Goal: Information Seeking & Learning: Learn about a topic

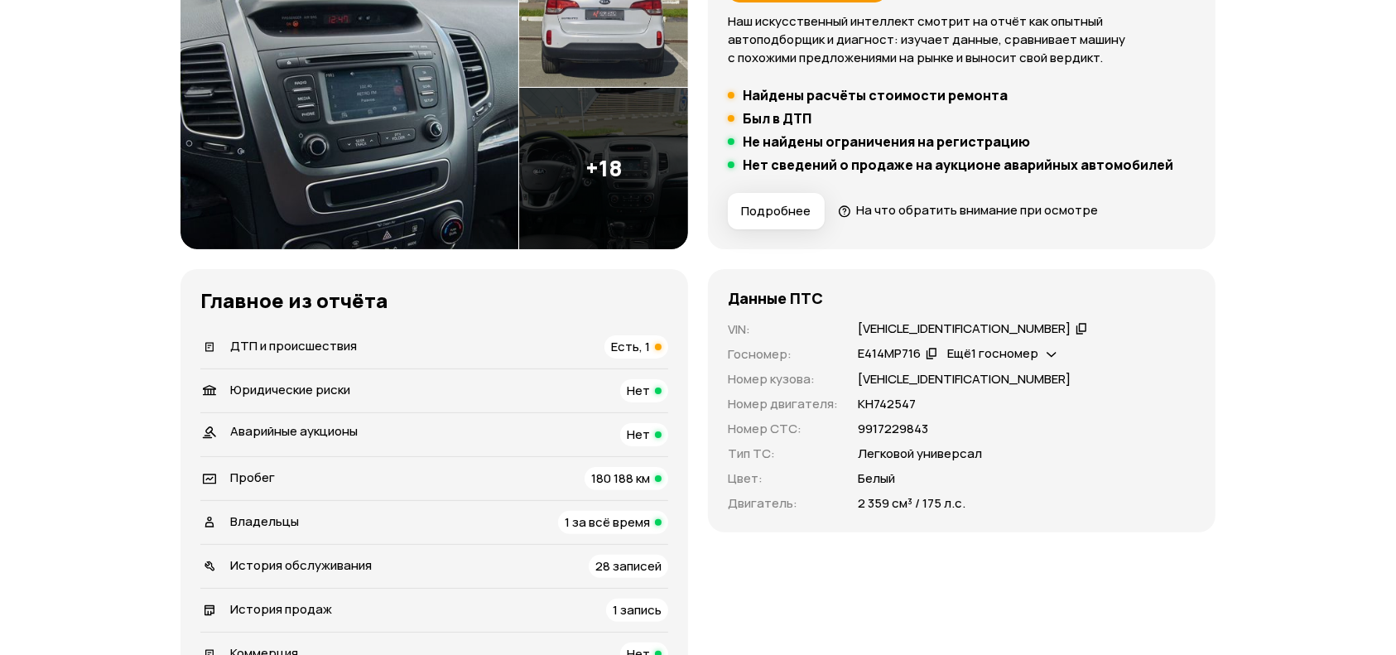
scroll to position [331, 0]
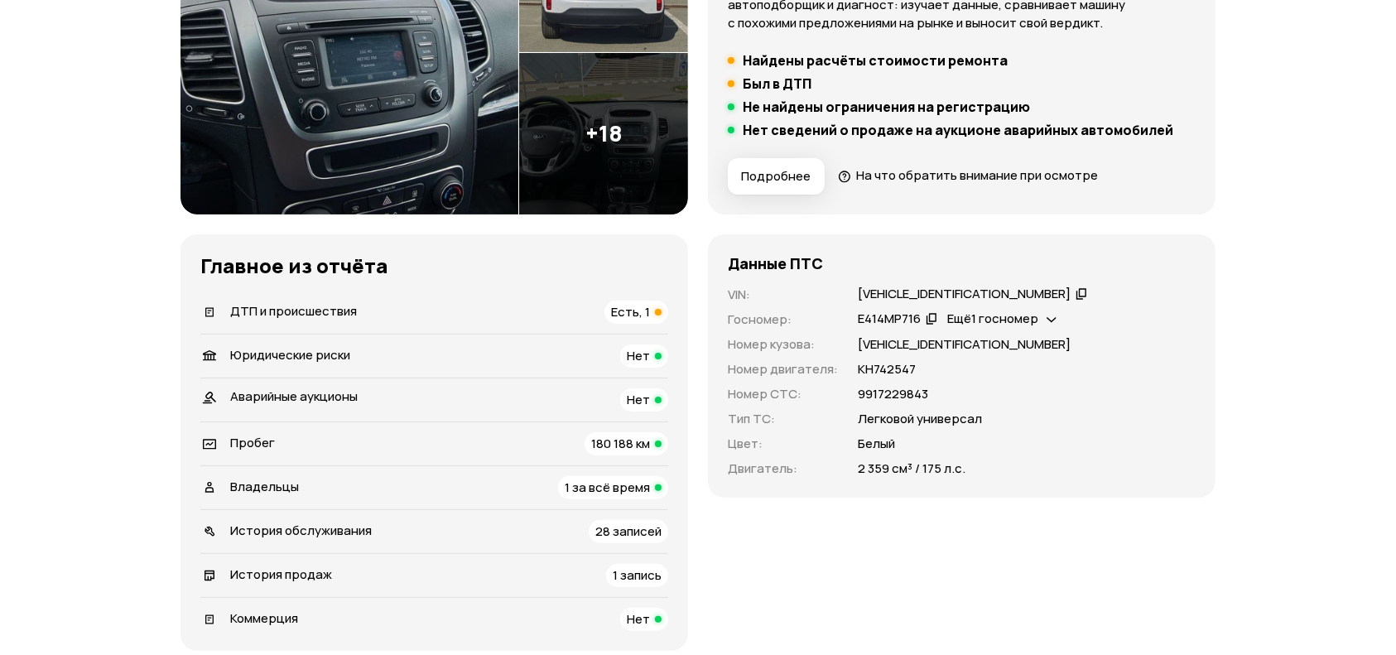
click at [433, 306] on div "ДТП и происшествия Есть, 1" at bounding box center [434, 312] width 468 height 23
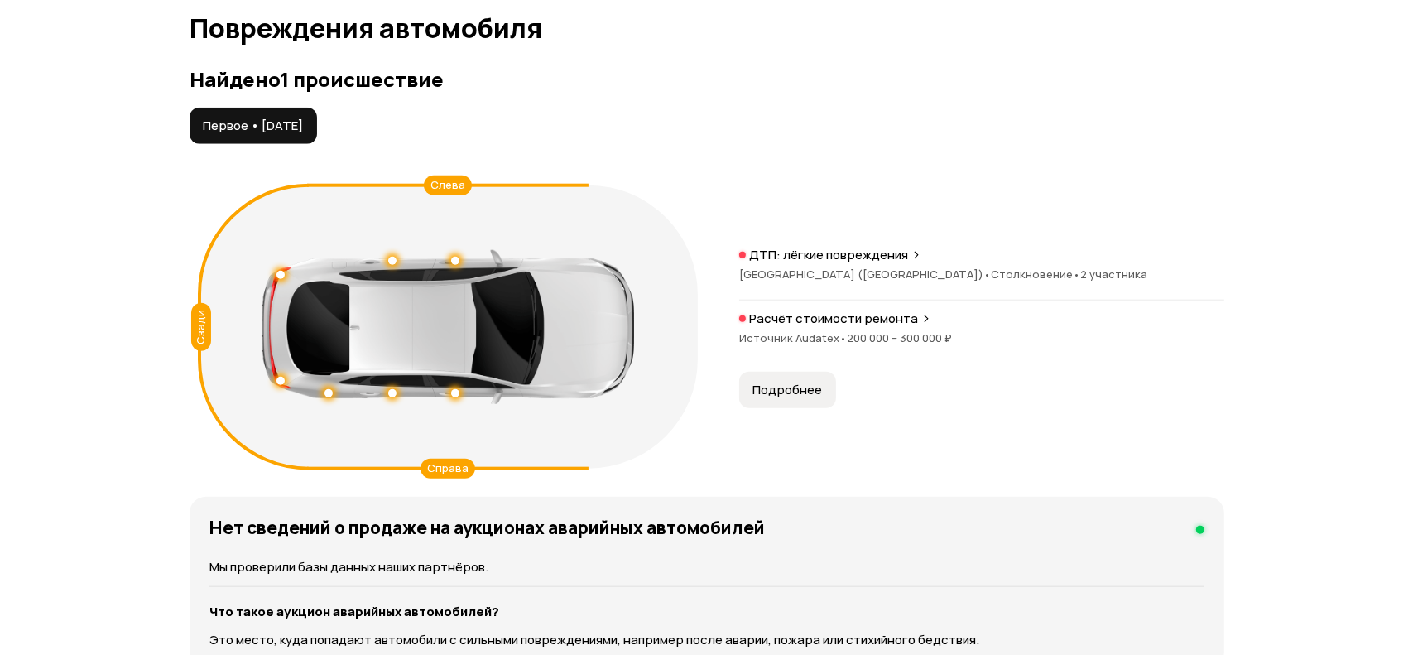
scroll to position [1715, 0]
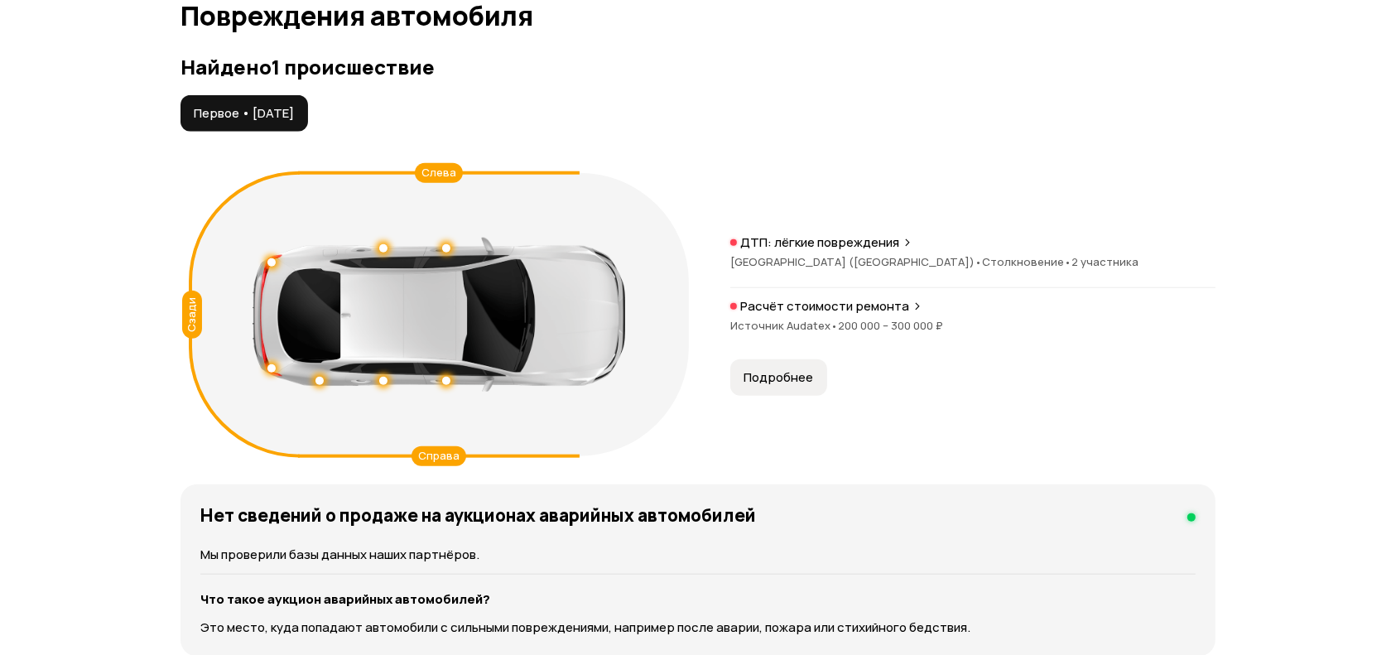
click at [808, 371] on span "Подробнее" at bounding box center [779, 377] width 70 height 17
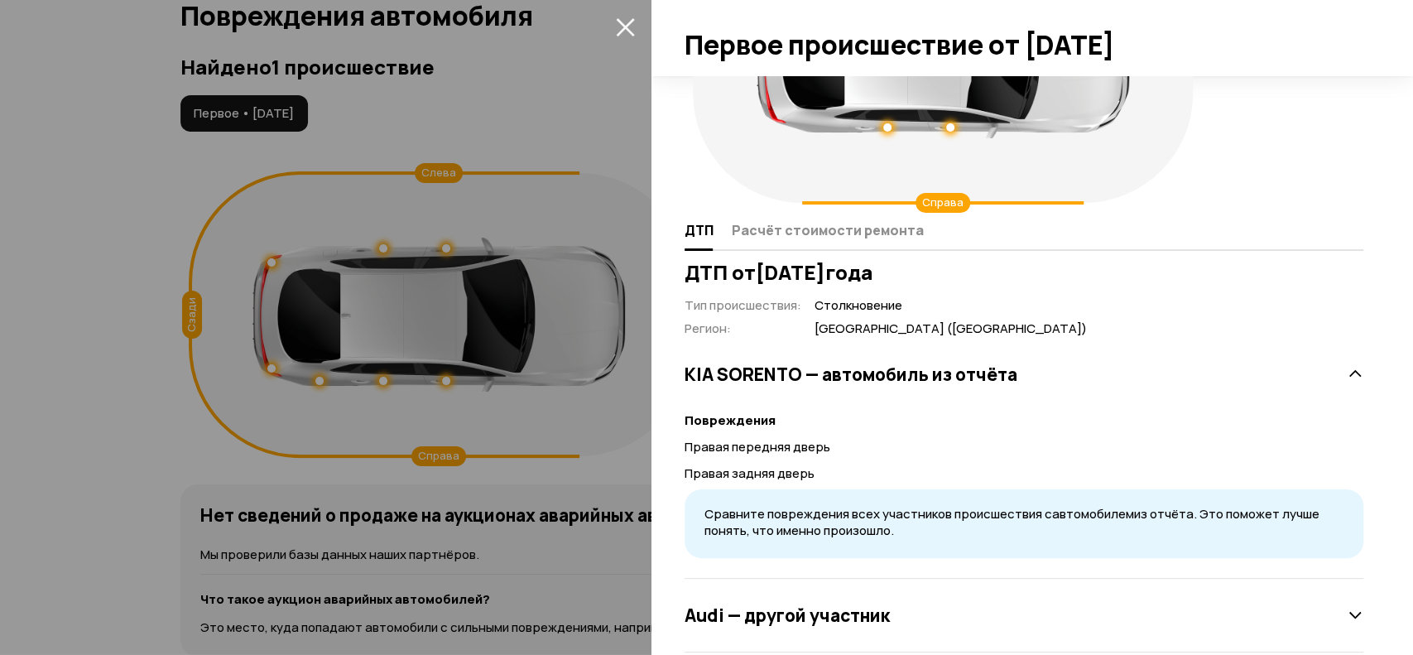
scroll to position [193, 0]
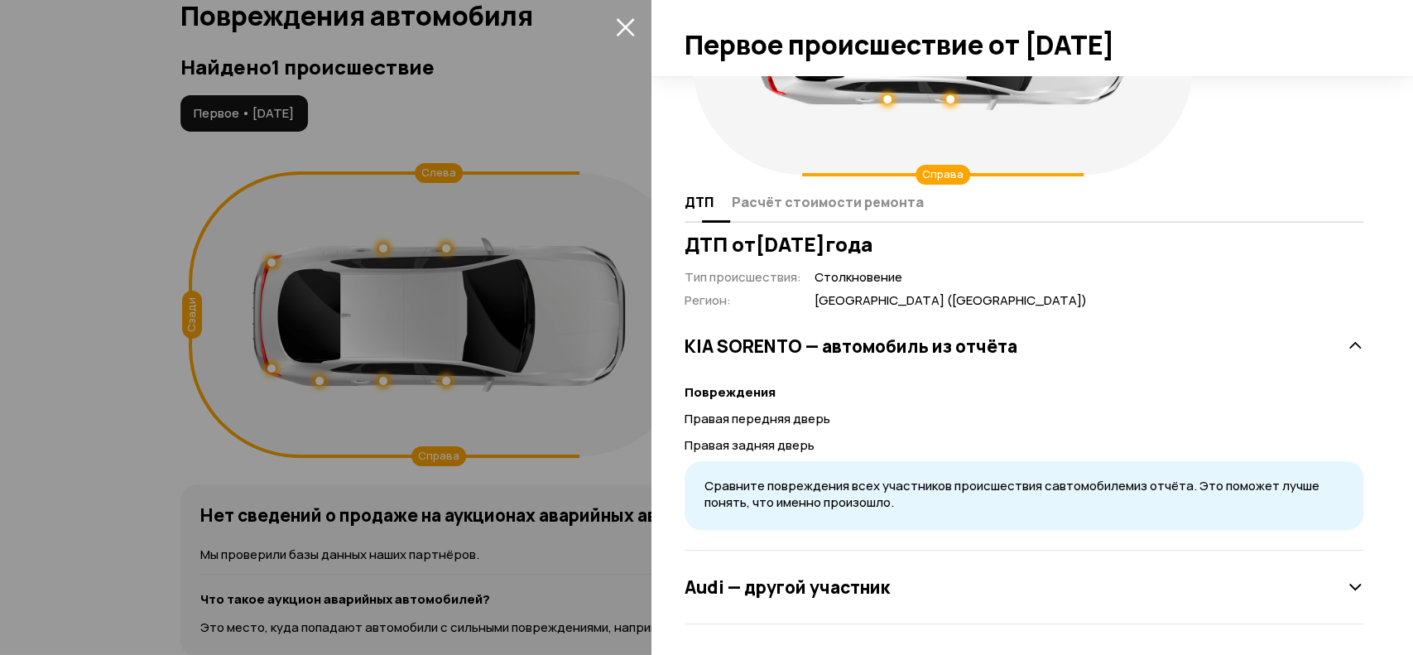
click at [811, 205] on span "Расчёт стоимости ремонта" at bounding box center [828, 202] width 192 height 17
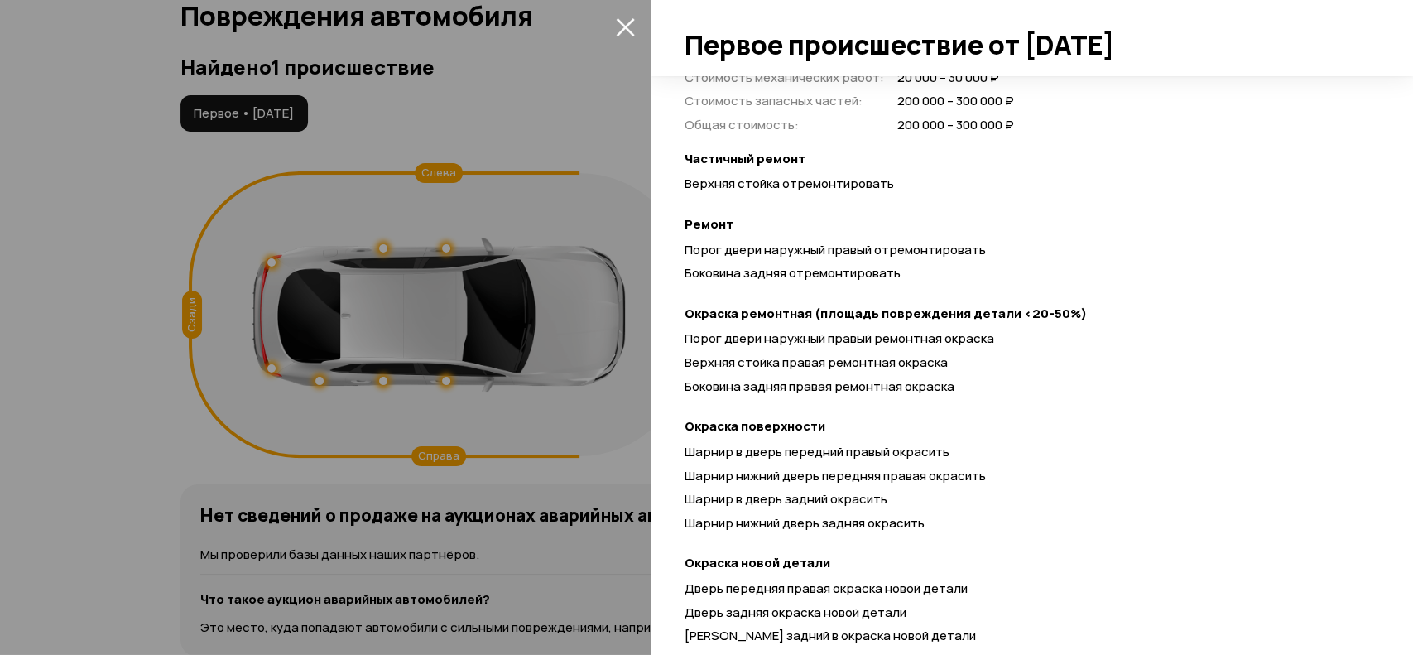
click at [609, 474] on div at bounding box center [706, 327] width 1413 height 655
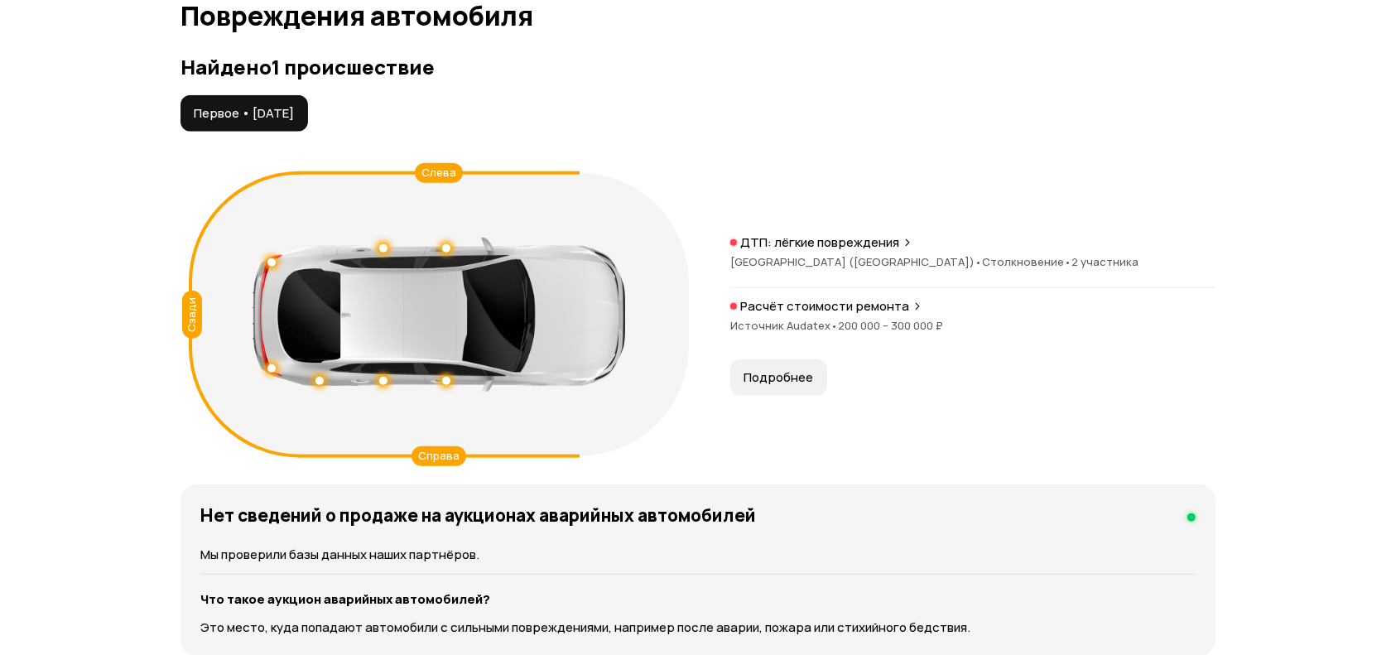
click at [881, 256] on span "Республика Татарстан (Татарстан) •" at bounding box center [856, 261] width 252 height 15
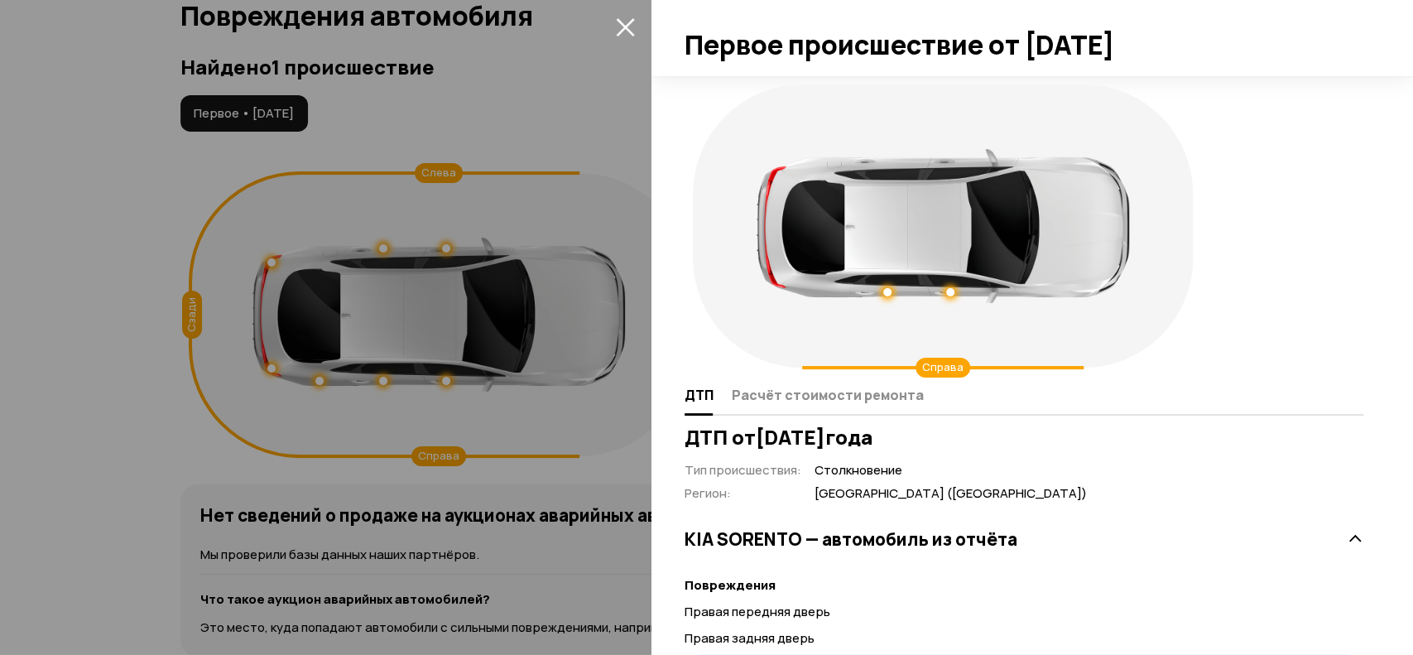
click at [564, 140] on div at bounding box center [706, 327] width 1413 height 655
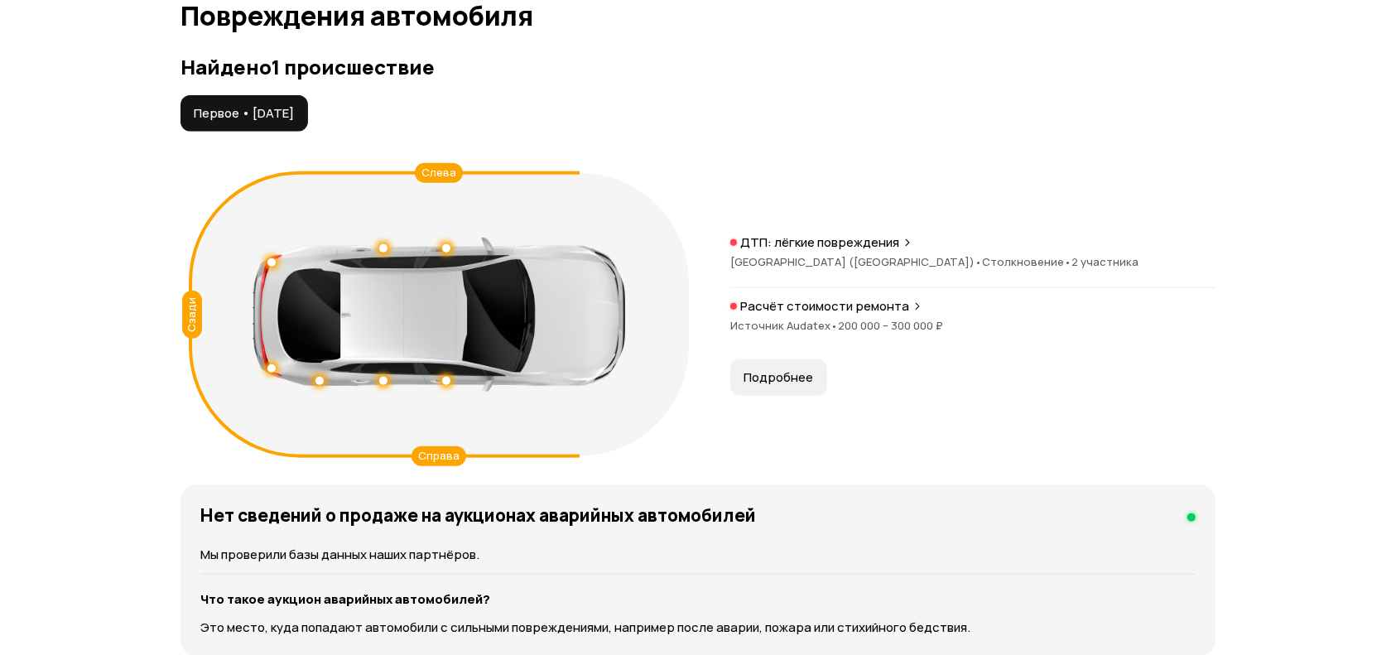
click at [826, 266] on span "Республика Татарстан (Татарстан) •" at bounding box center [856, 261] width 252 height 15
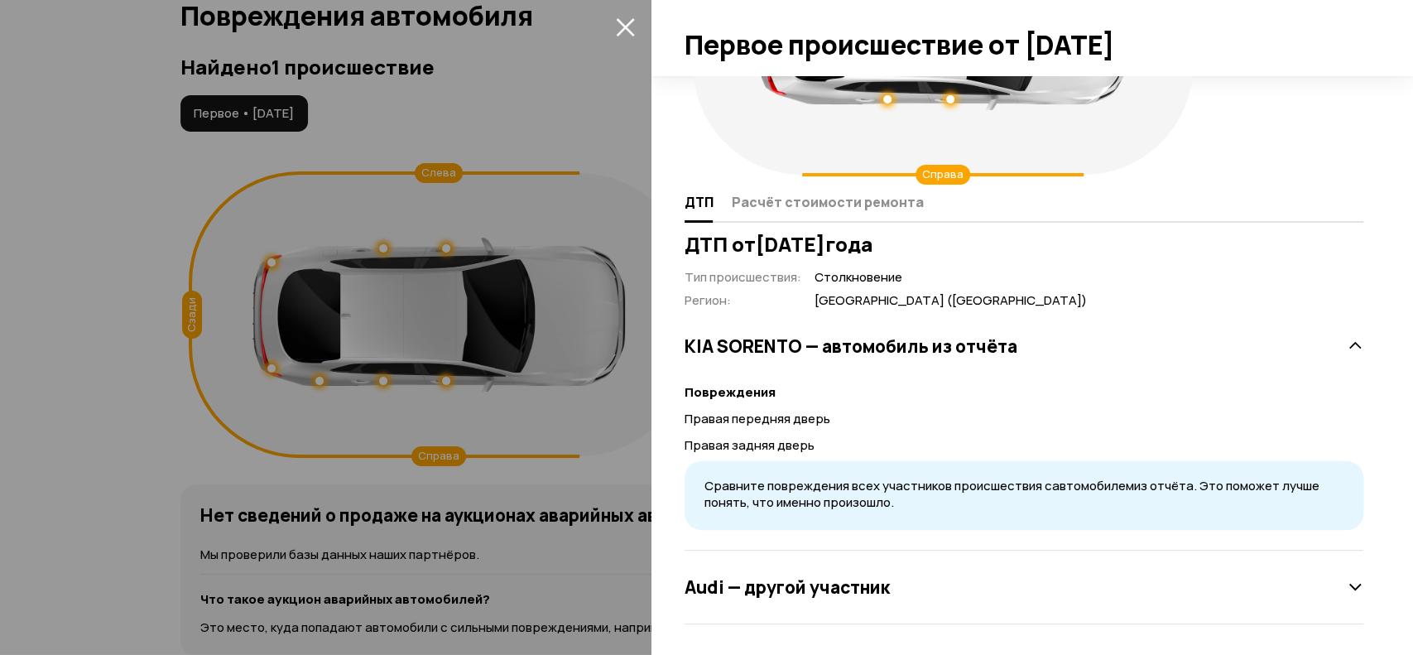
click at [503, 125] on div at bounding box center [706, 327] width 1413 height 655
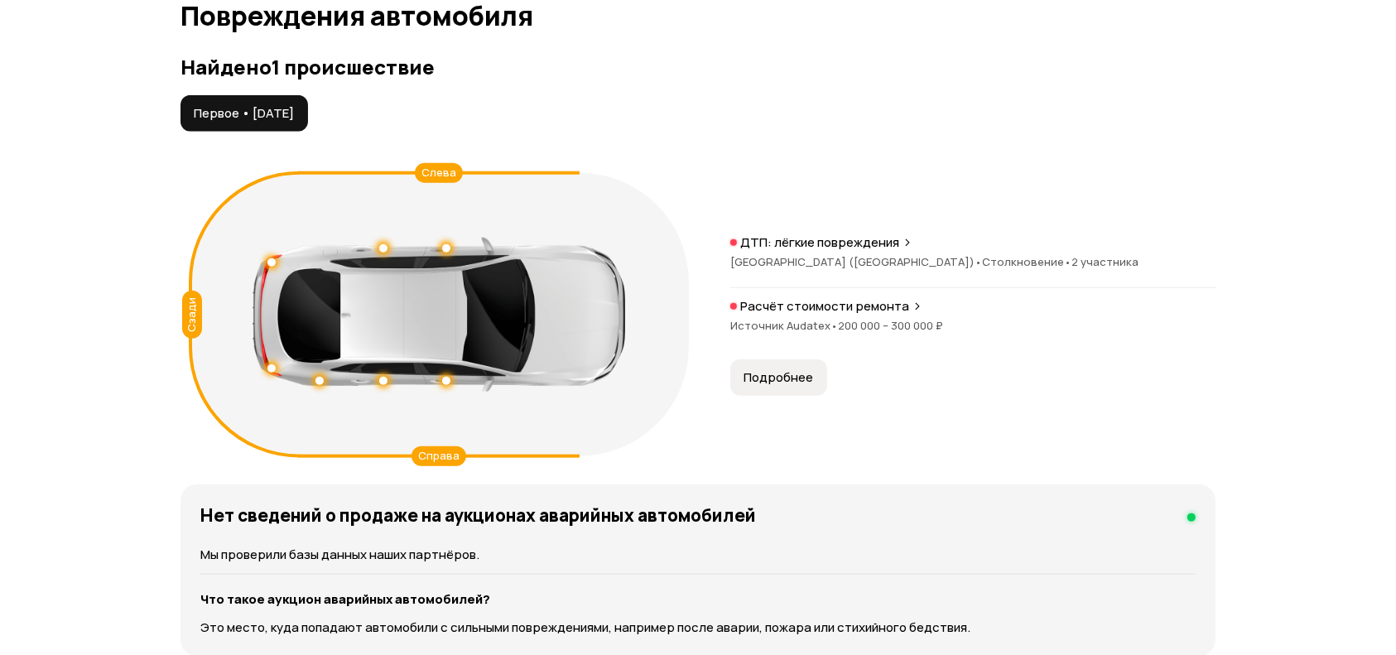
click at [784, 383] on span "Подробнее" at bounding box center [779, 377] width 70 height 17
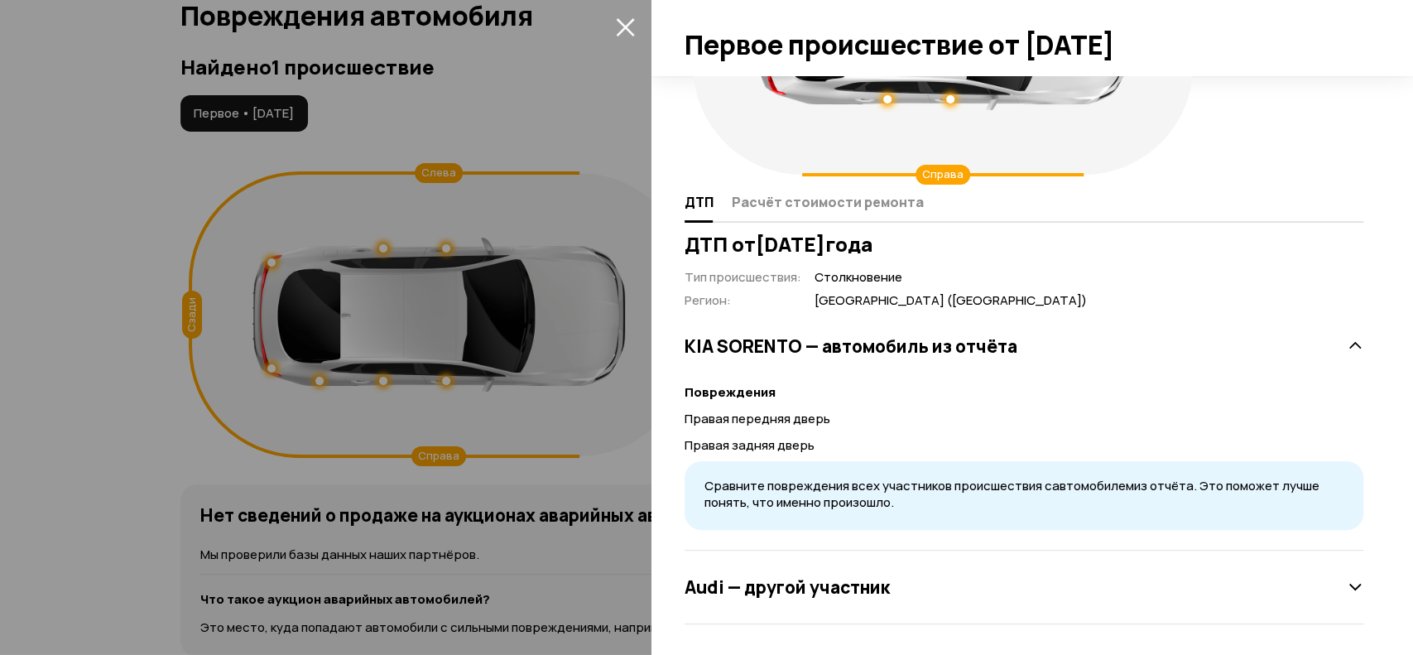
click at [501, 69] on div at bounding box center [706, 327] width 1413 height 655
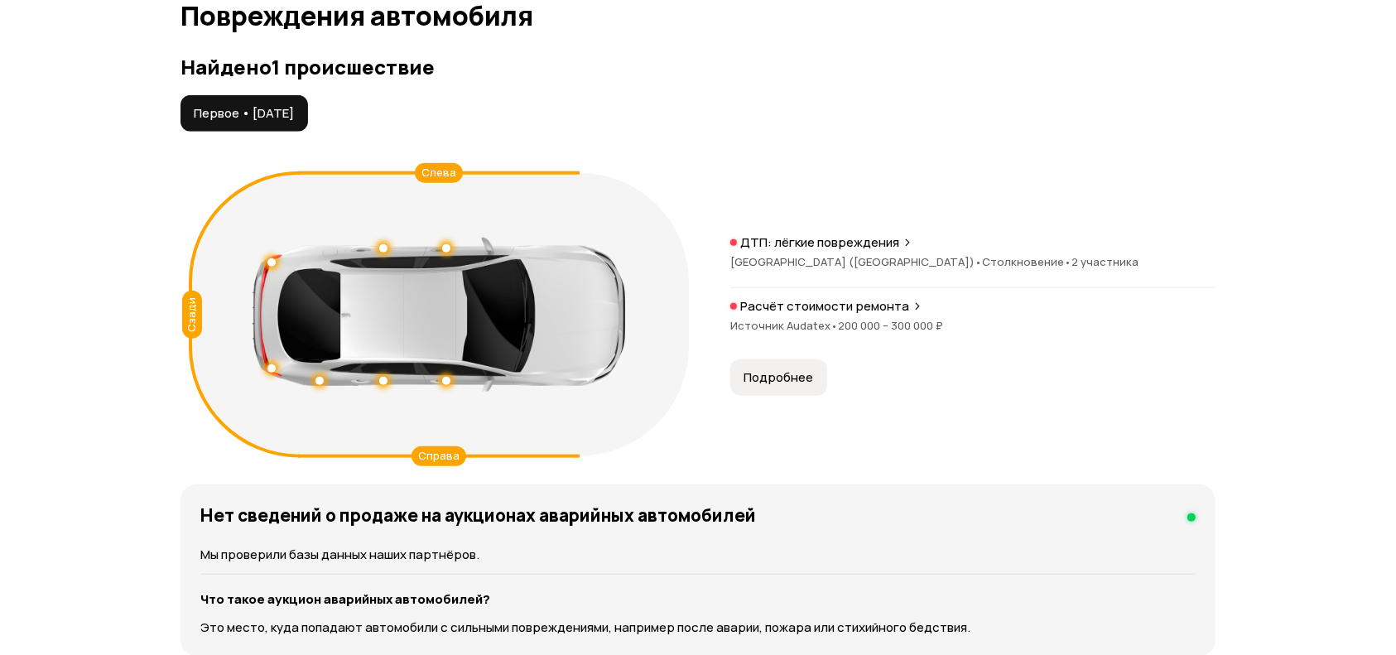
click at [803, 318] on span "Источник Audatex •" at bounding box center [784, 325] width 108 height 15
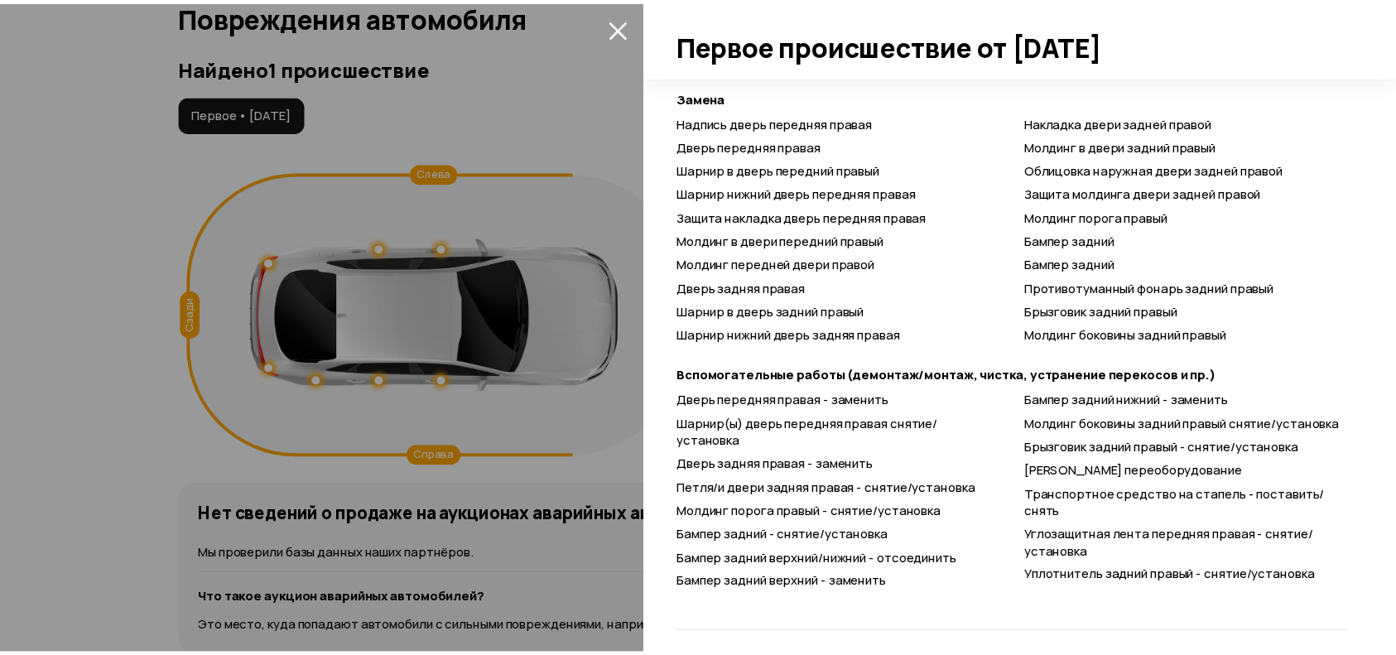
scroll to position [1114, 0]
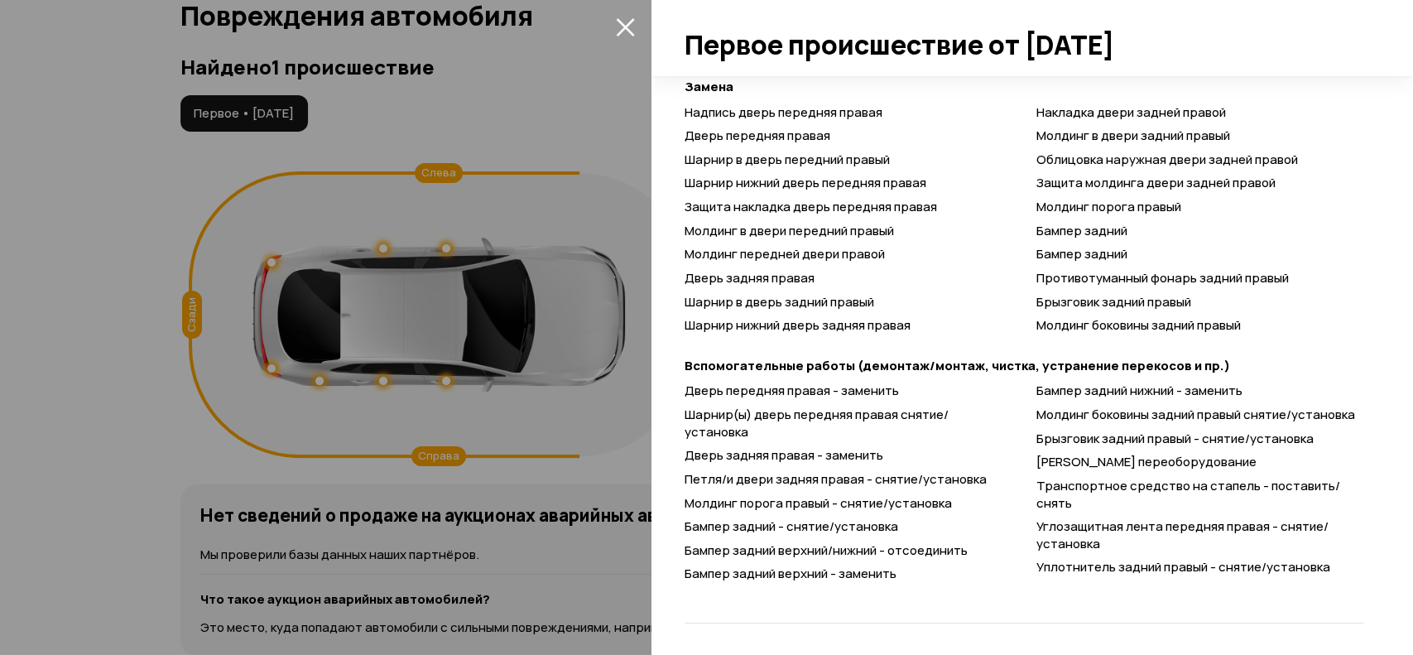
click at [509, 480] on div at bounding box center [706, 327] width 1413 height 655
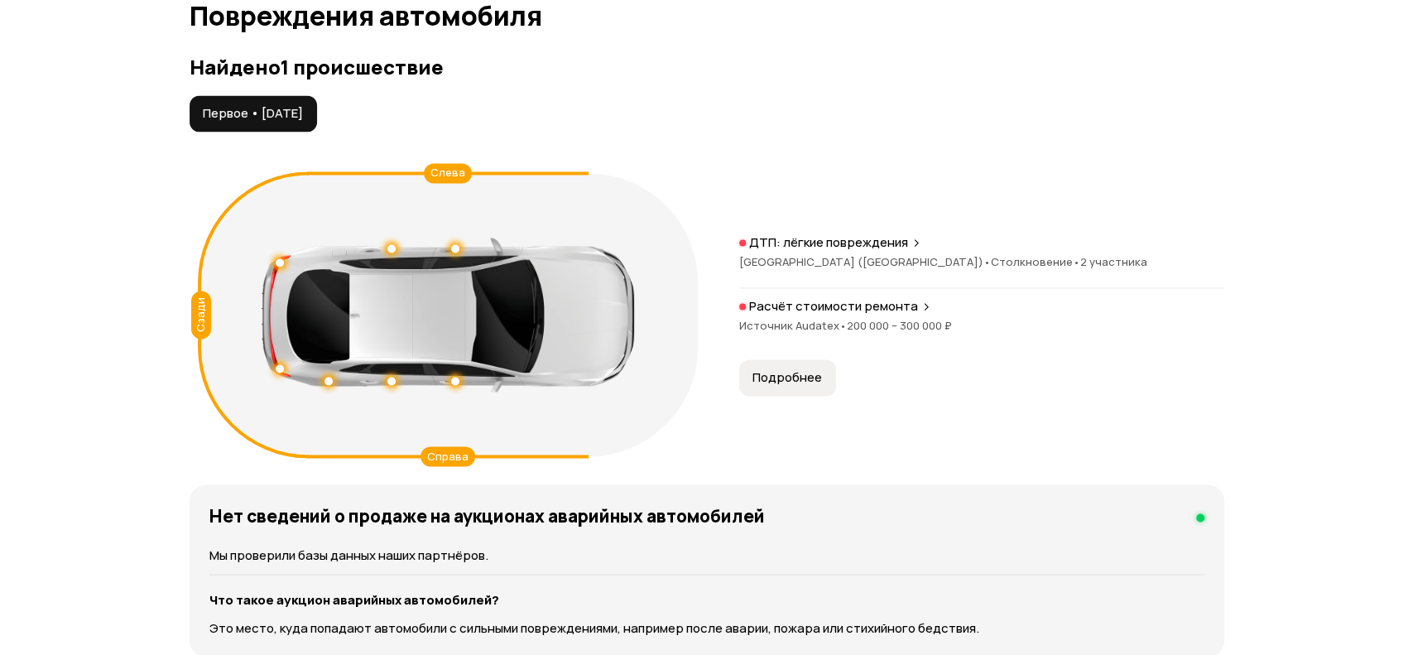
scroll to position [193, 0]
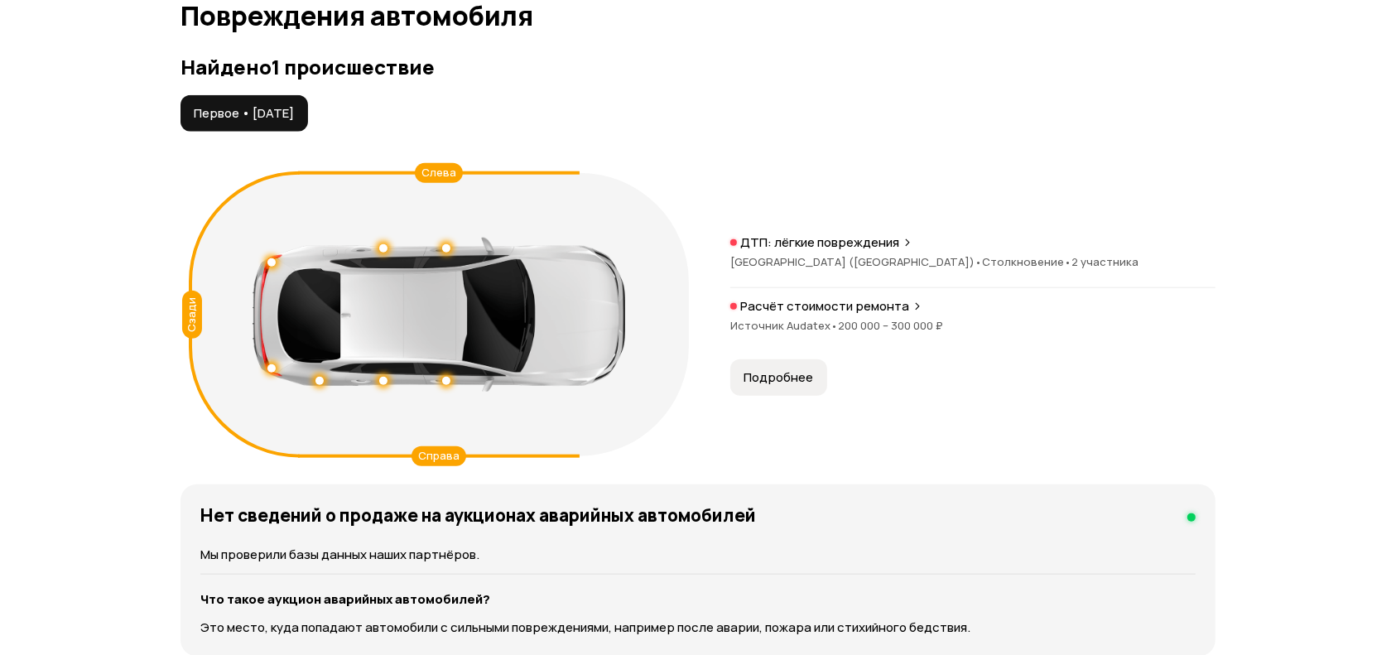
click at [815, 372] on button "Подробнее" at bounding box center [778, 377] width 97 height 36
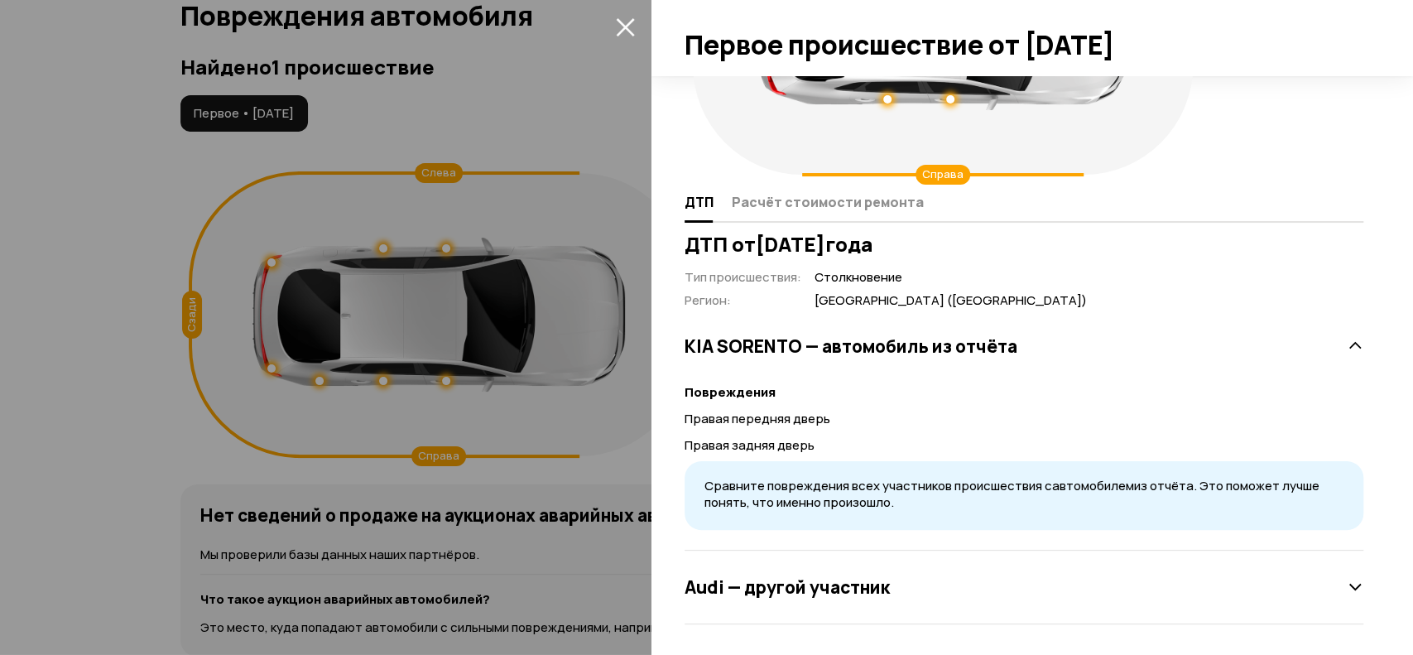
click at [582, 457] on div at bounding box center [706, 327] width 1413 height 655
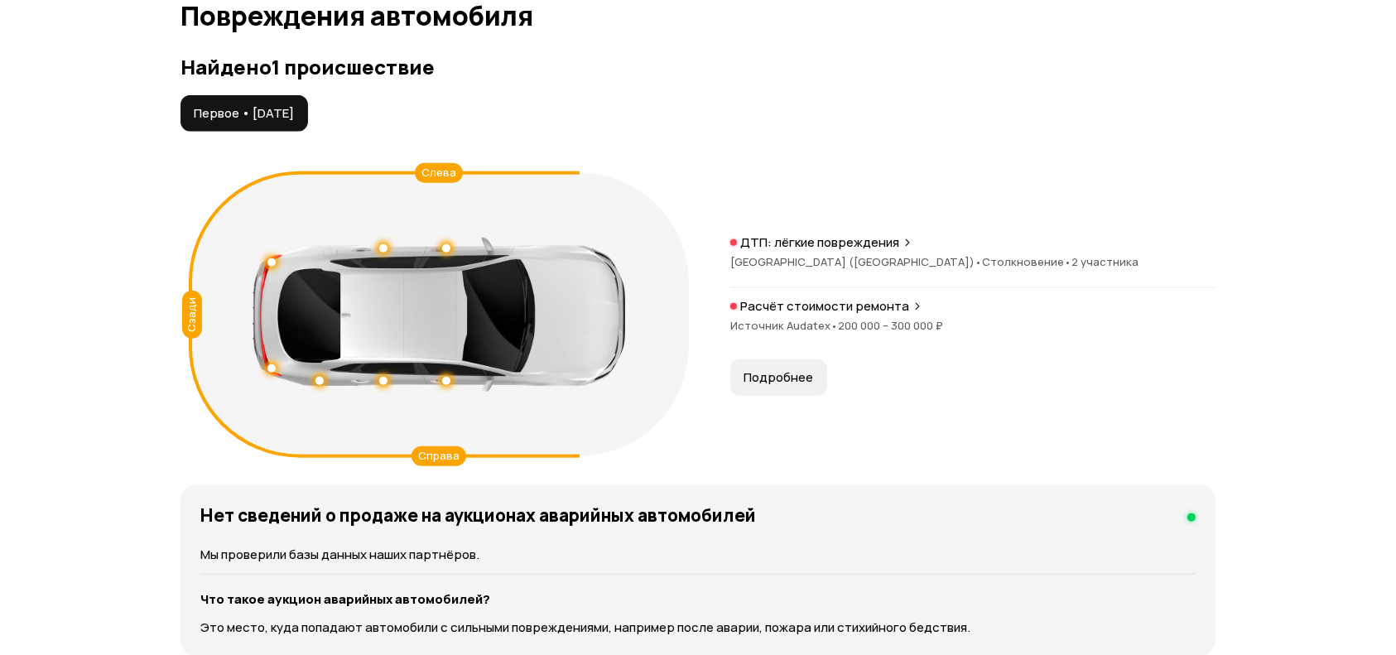
click at [901, 299] on p "Расчёт стоимости ремонта" at bounding box center [824, 306] width 169 height 17
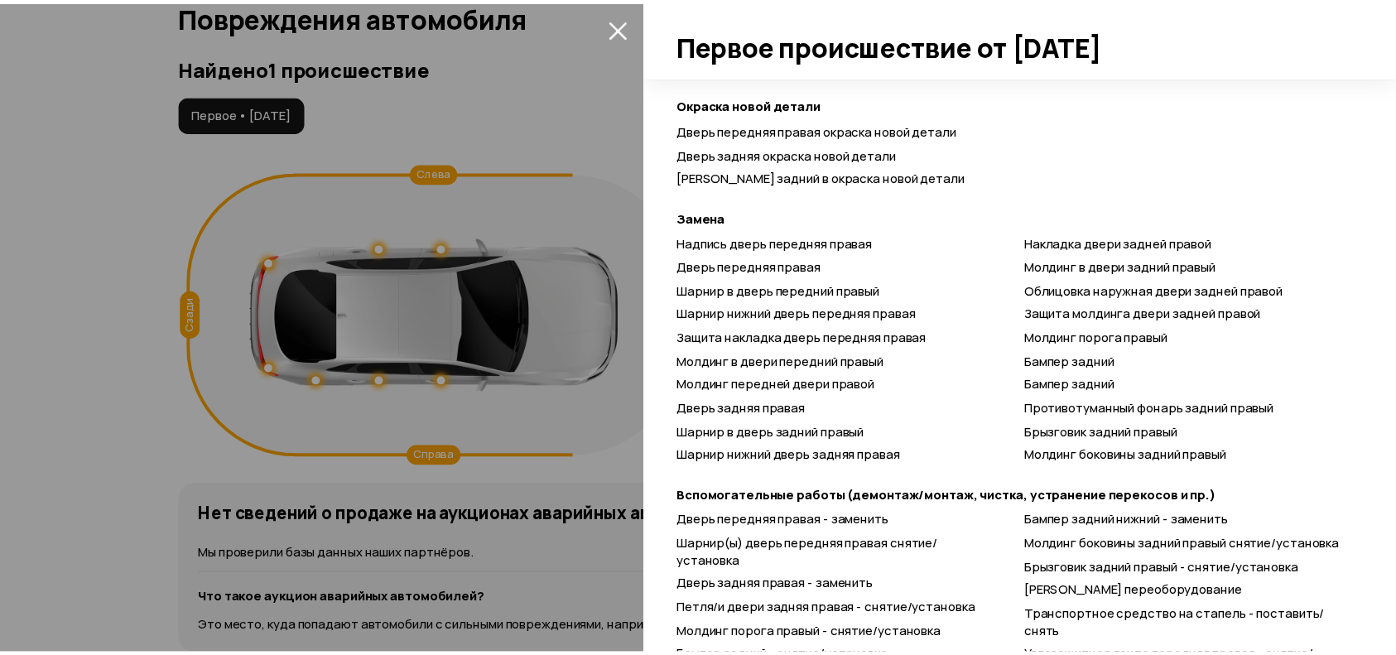
scroll to position [1104, 0]
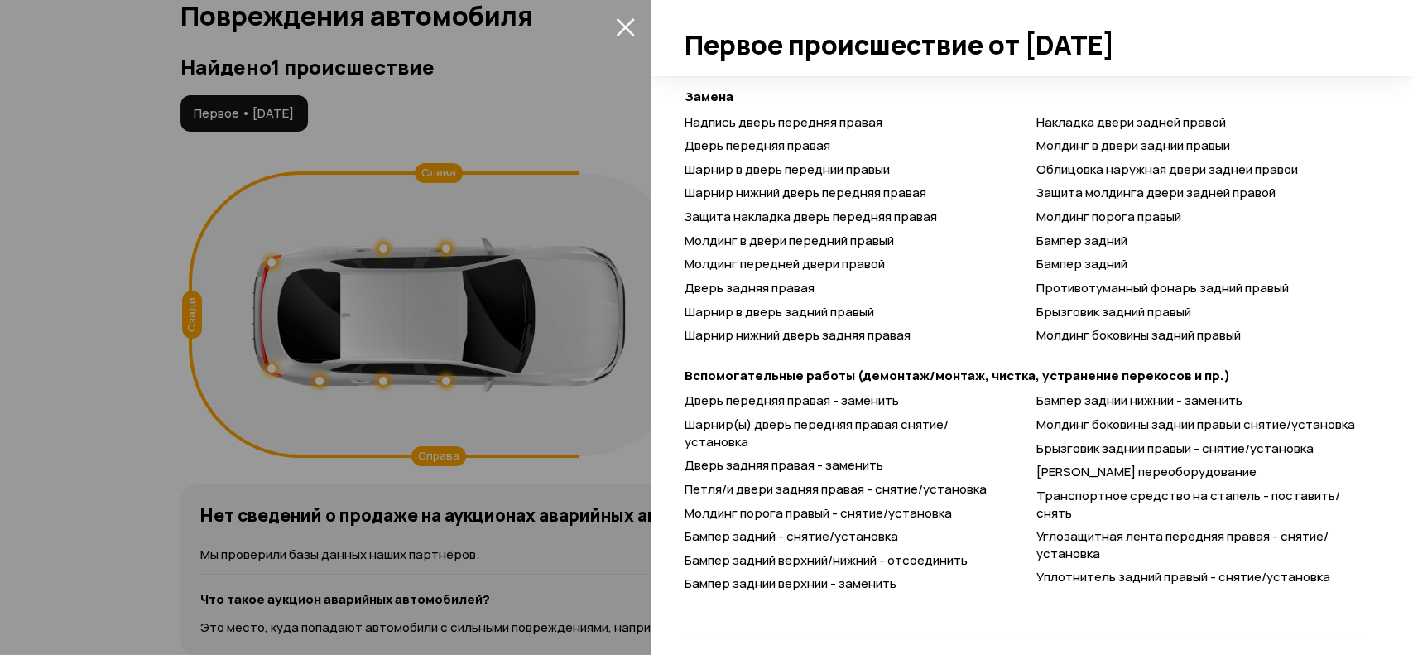
click at [559, 447] on div at bounding box center [706, 327] width 1413 height 655
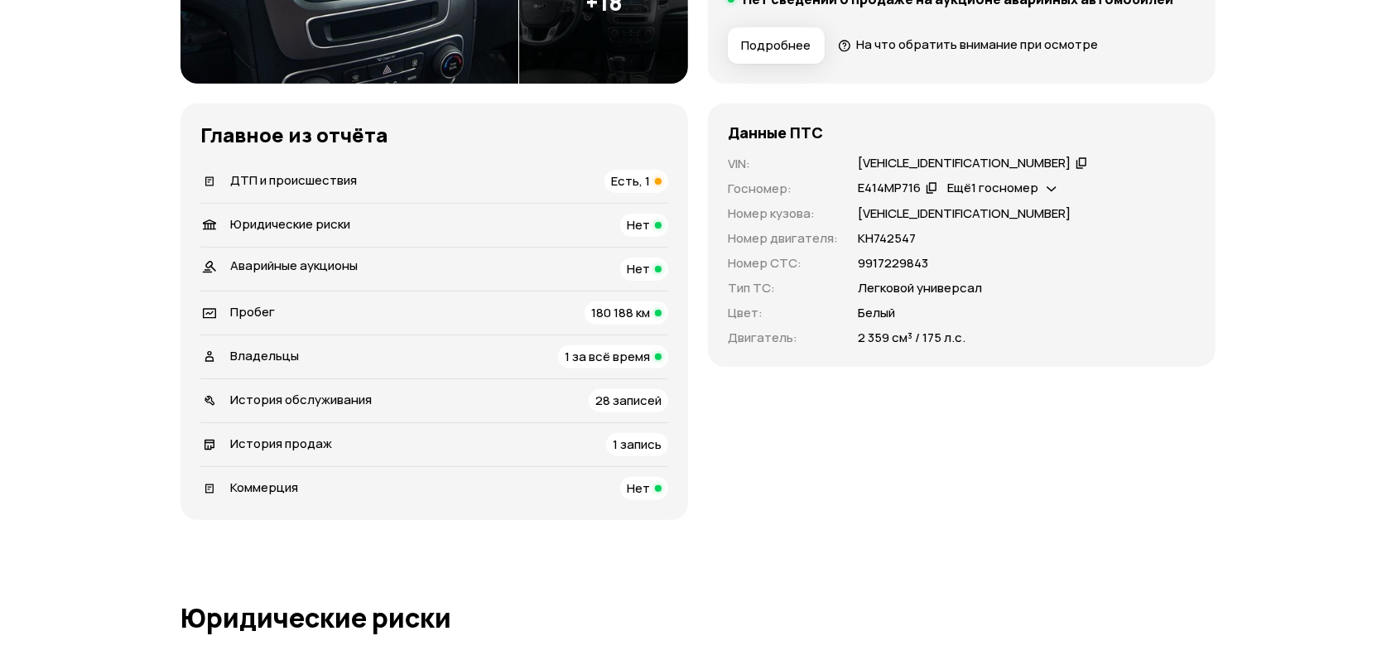
scroll to position [331, 0]
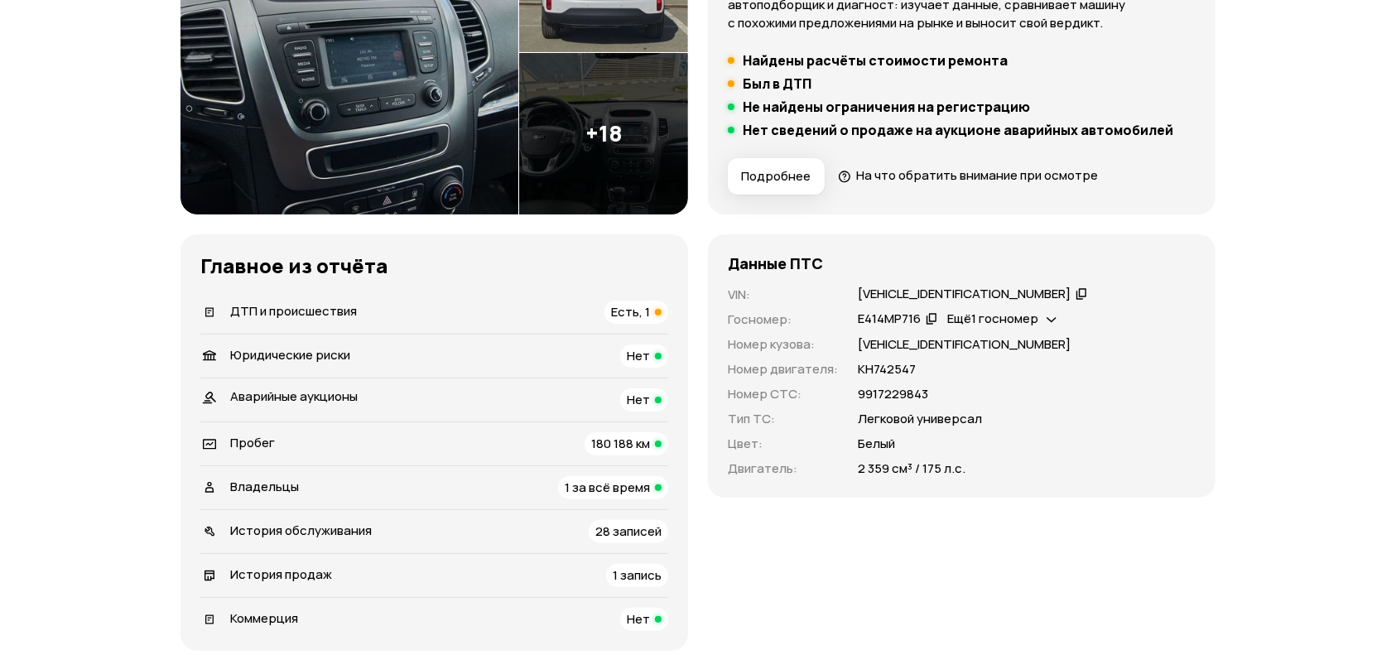
click at [570, 528] on div "История обслуживания 28 записей" at bounding box center [434, 531] width 468 height 23
click at [551, 528] on div "История обслуживания 28 записей" at bounding box center [434, 531] width 468 height 23
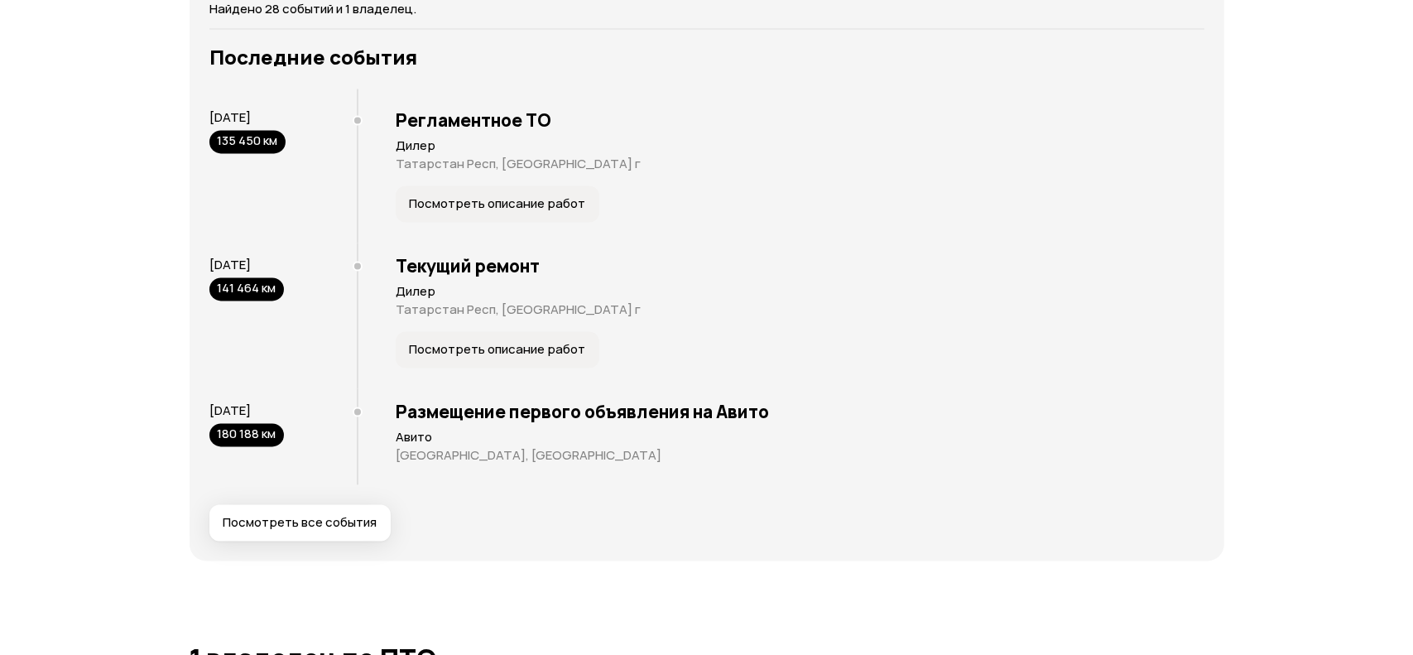
scroll to position [3272, 0]
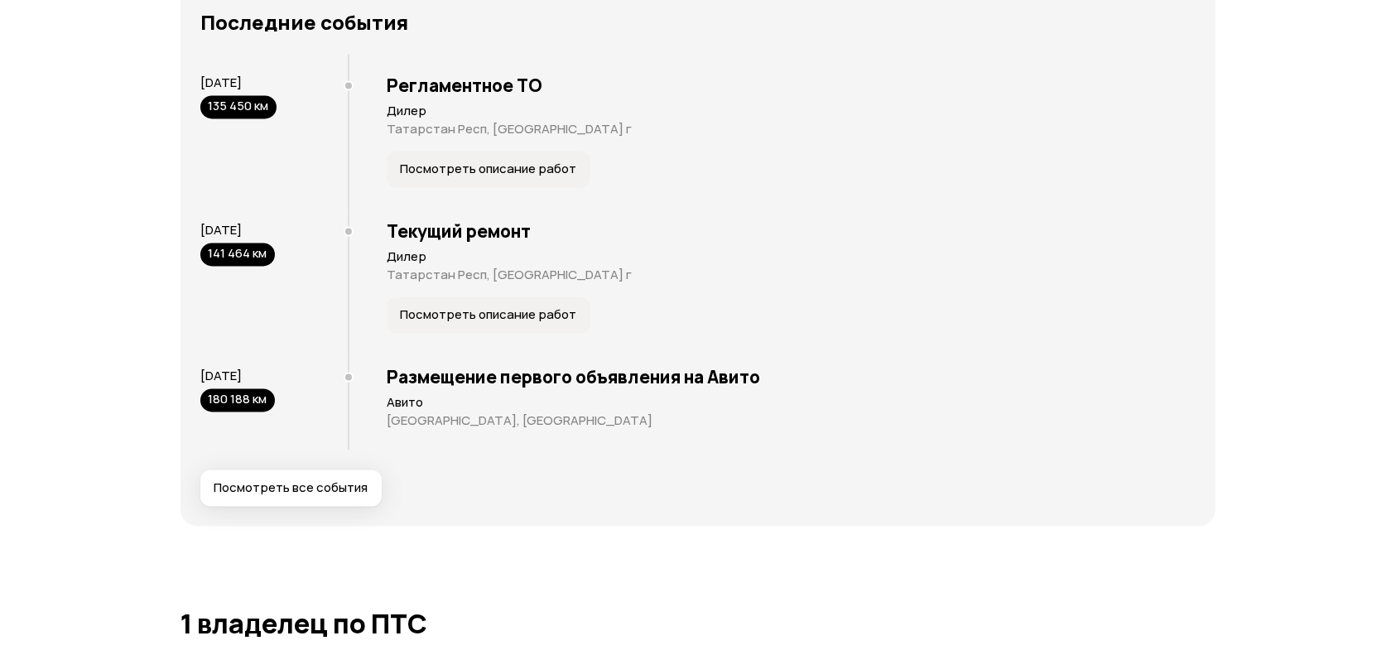
click at [287, 490] on span "Посмотреть все события" at bounding box center [291, 487] width 154 height 17
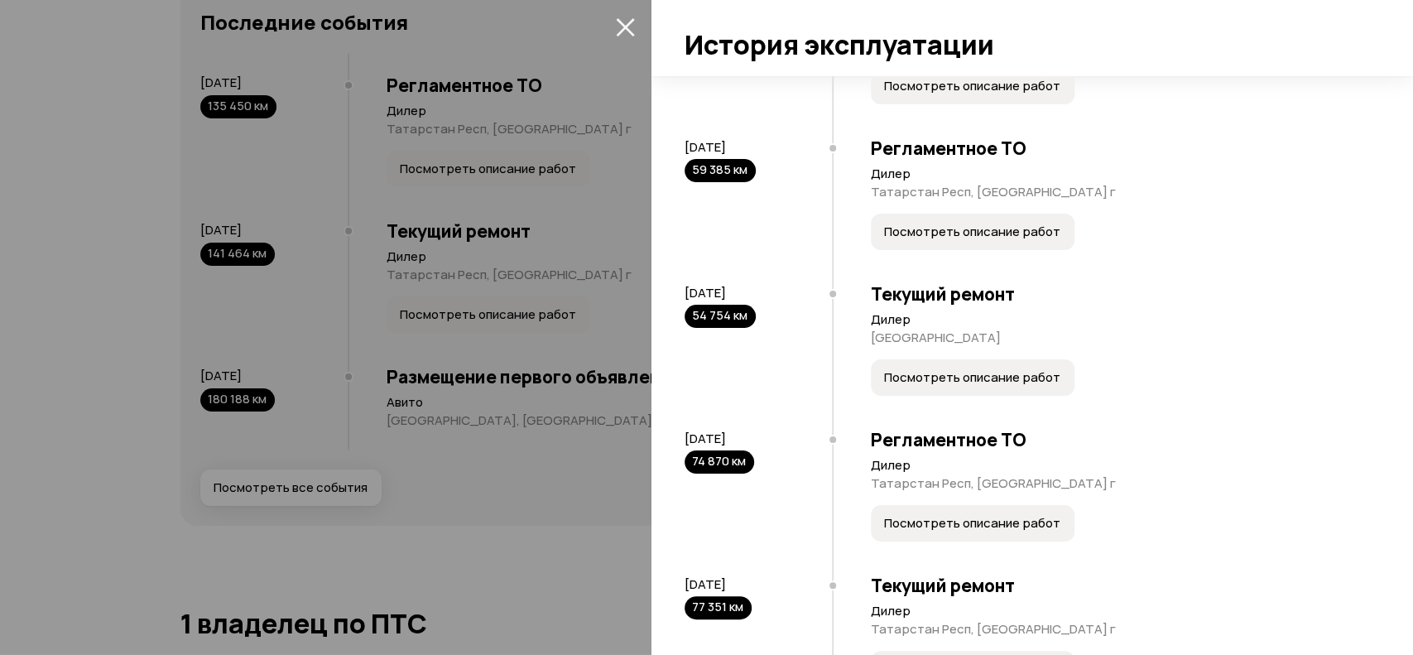
scroll to position [2318, 0]
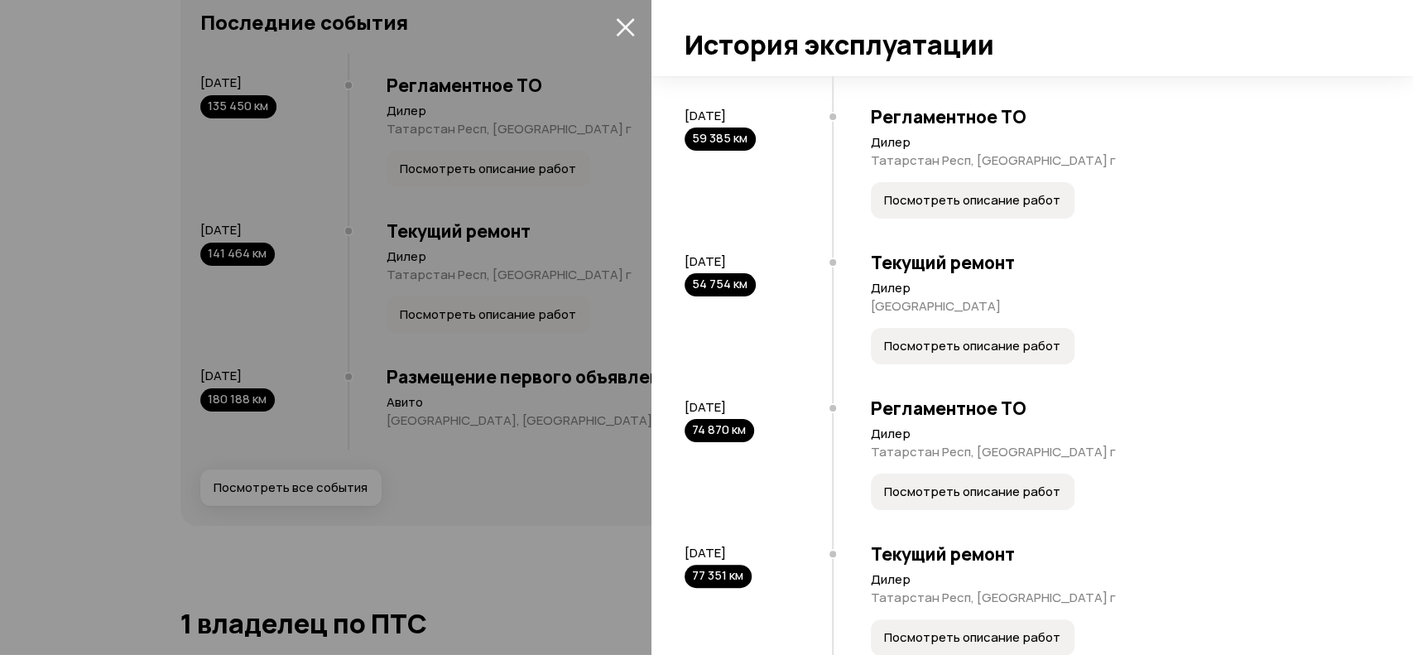
click at [963, 354] on span "Посмотреть описание работ" at bounding box center [972, 346] width 176 height 17
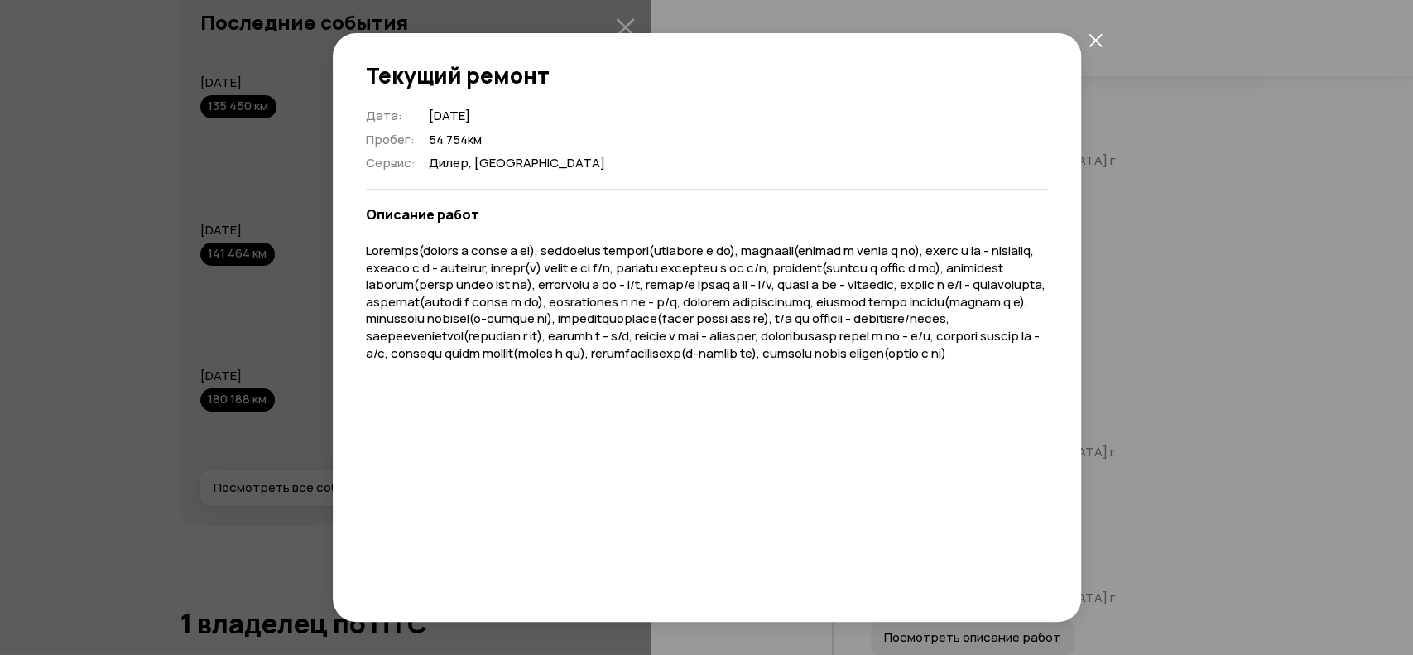
click at [1089, 41] on icon "закрыть" at bounding box center [1096, 40] width 14 height 14
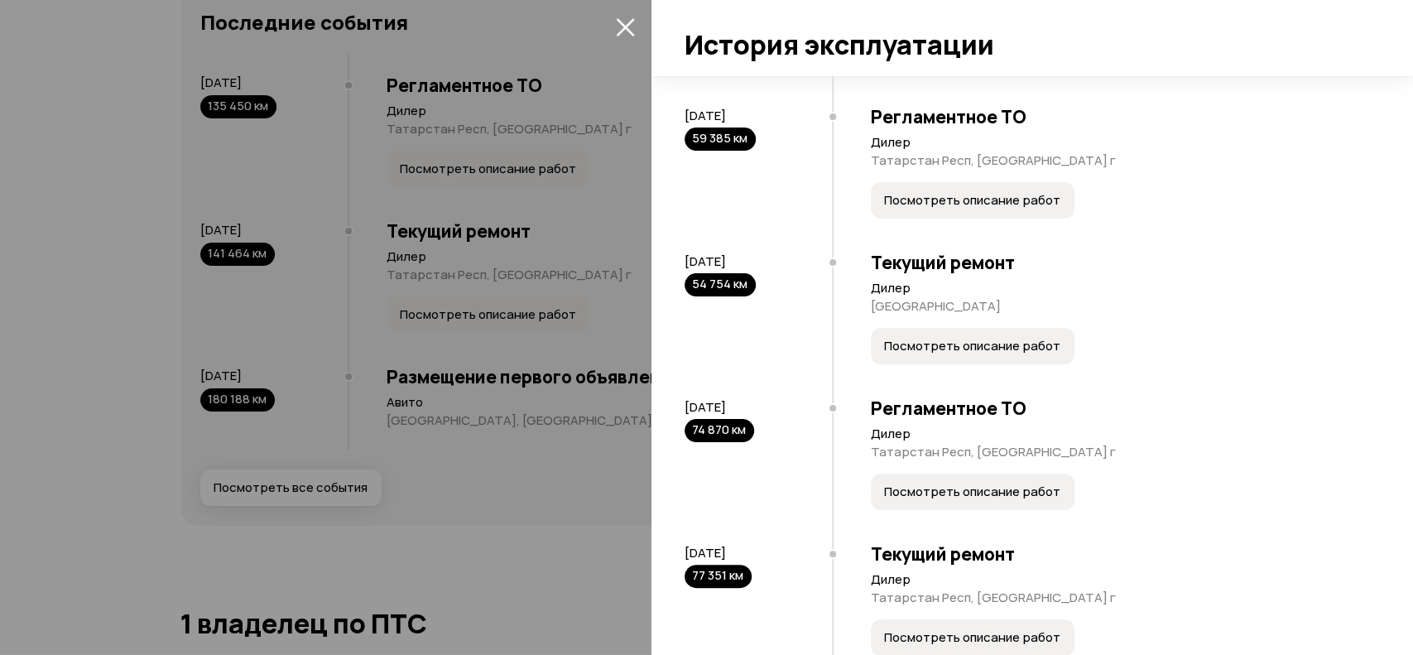
scroll to position [2429, 0]
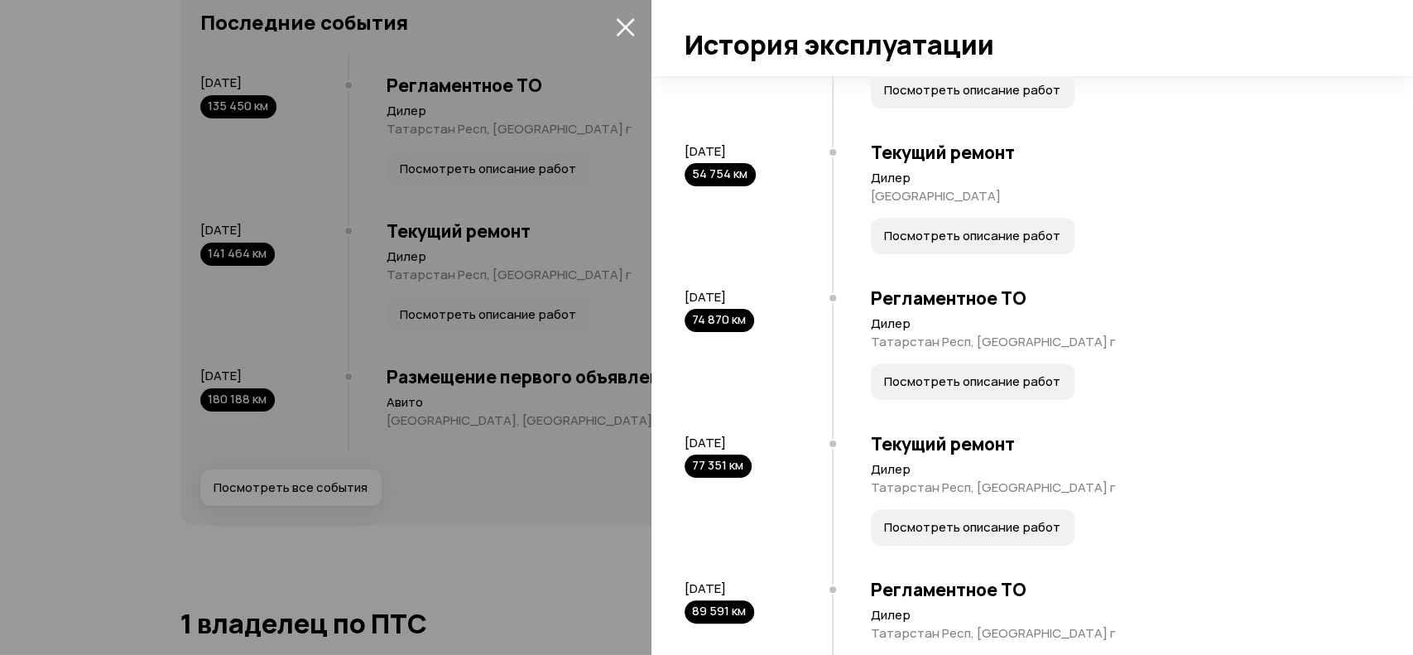
click at [915, 244] on span "Посмотреть описание работ" at bounding box center [972, 236] width 176 height 17
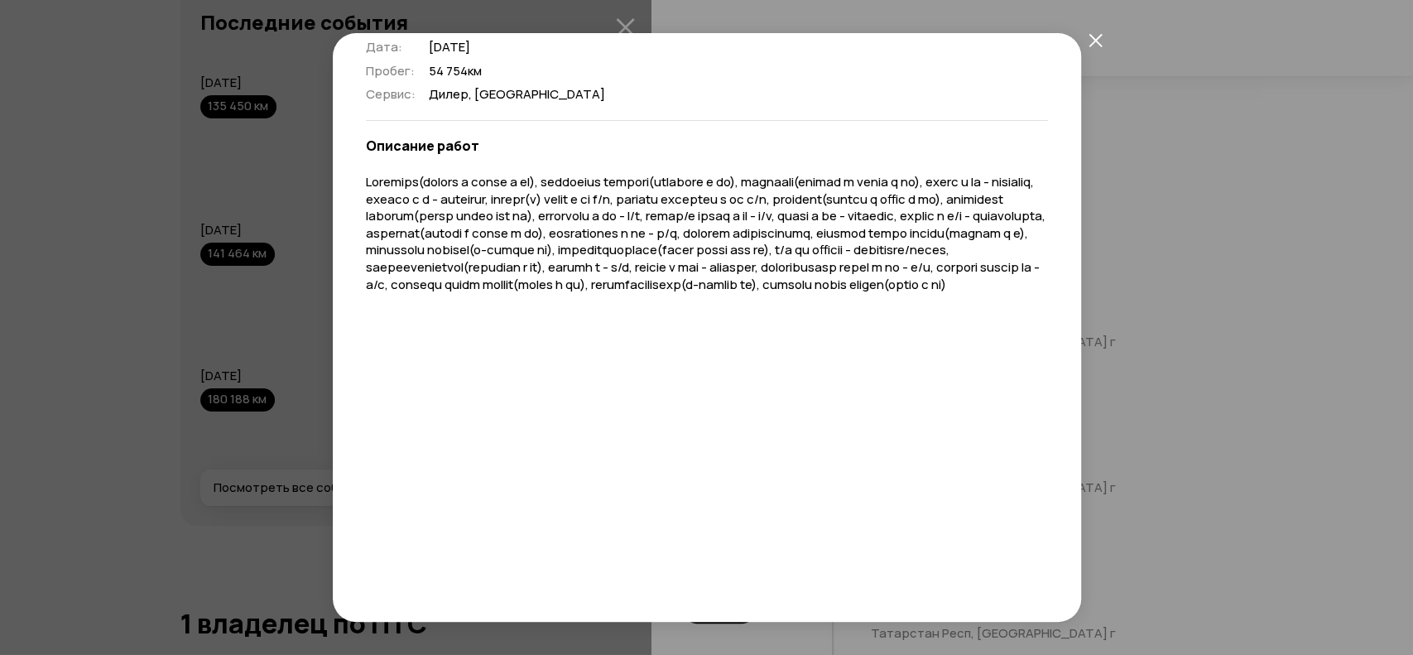
scroll to position [101, 0]
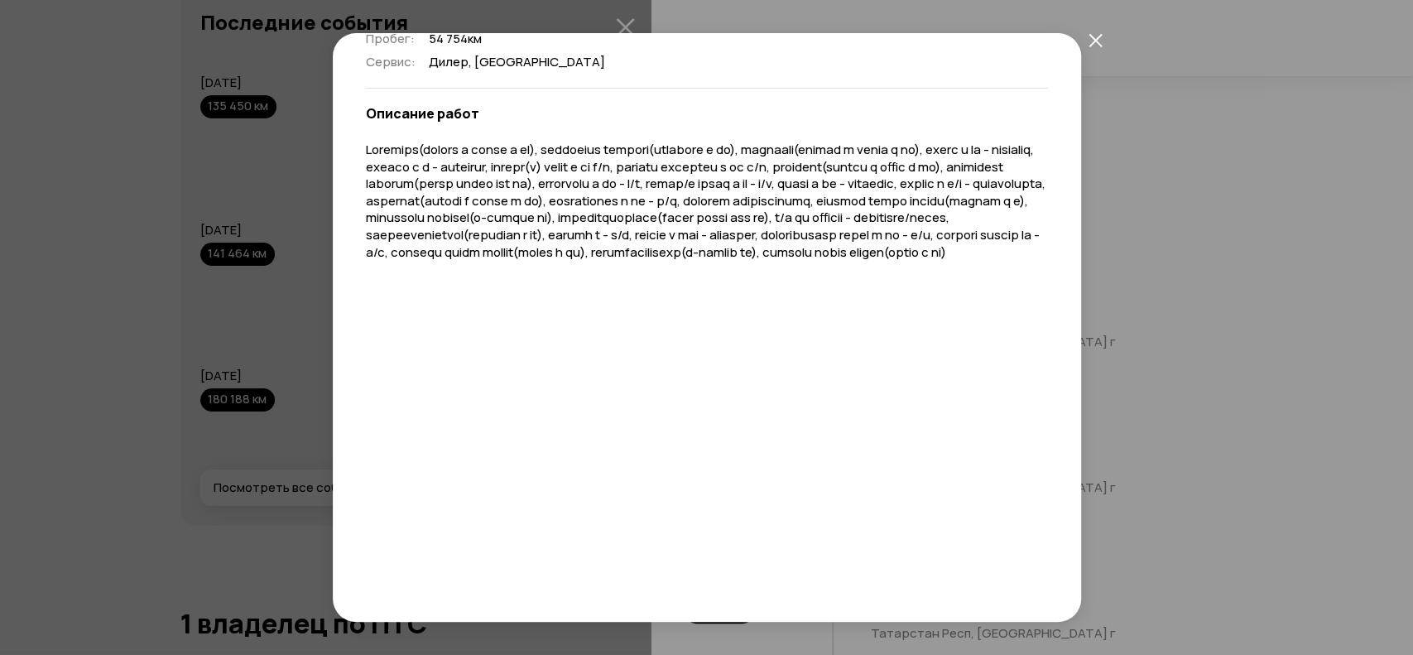
click at [595, 385] on div "Дата : 16 марта 2022 Пробег : 54 754 км Сервис : Дилер, KAZAN Описание работ" at bounding box center [707, 297] width 682 height 580
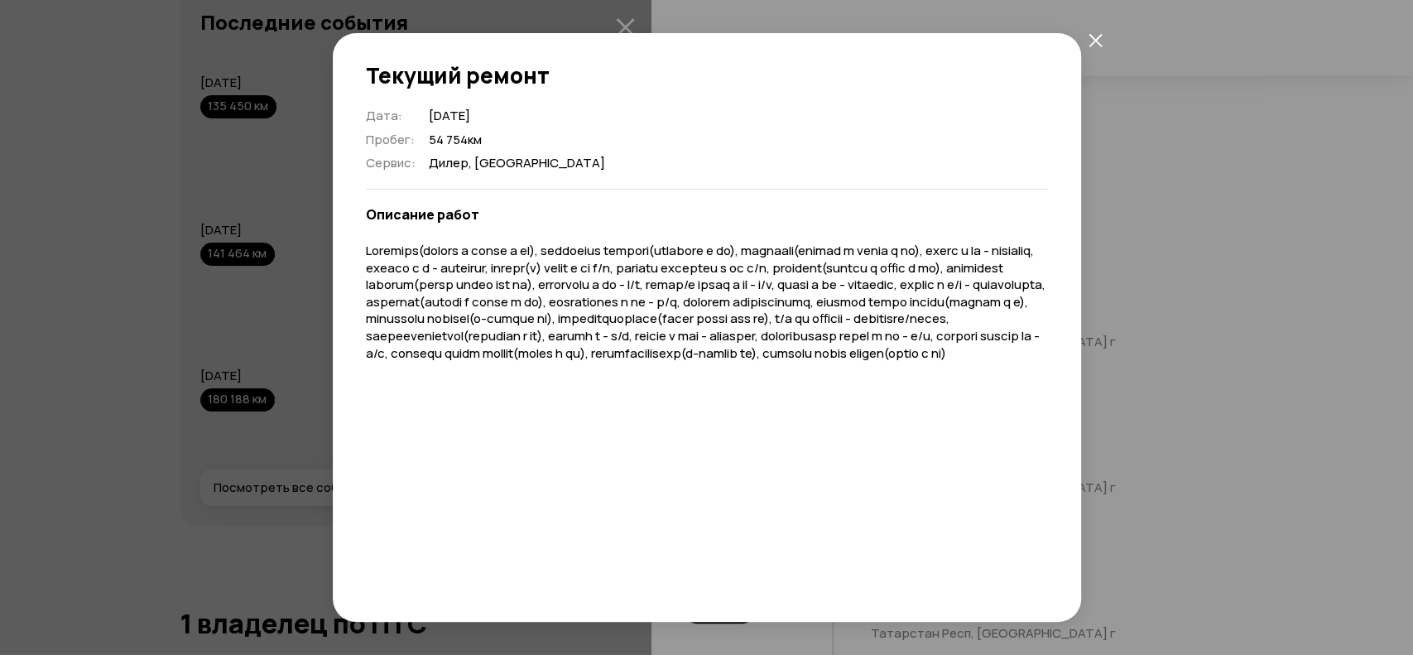
click at [1094, 36] on icon "закрыть" at bounding box center [1096, 40] width 14 height 14
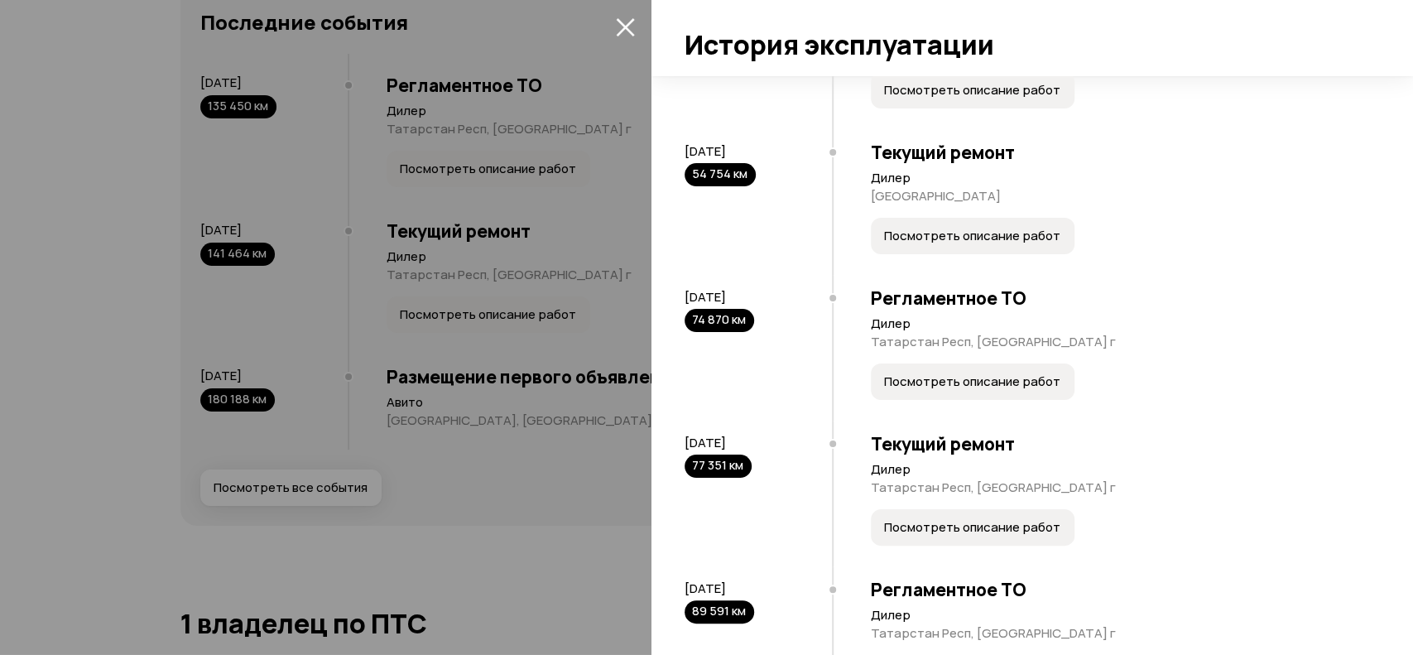
click at [957, 400] on button "Посмотреть описание работ" at bounding box center [973, 381] width 204 height 36
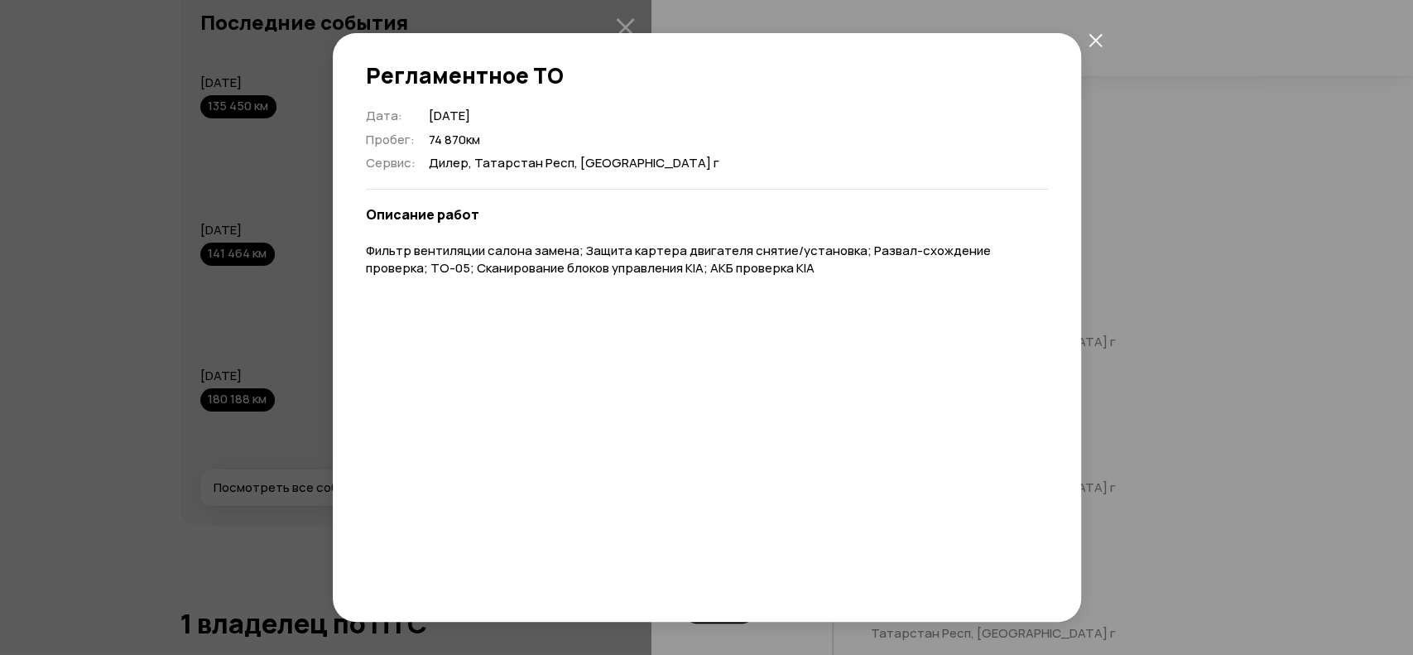
click at [1222, 342] on div "Регламентное ТО Дата : 17 июня 2022 Пробег : 74 870 км Сервис : Дилер, Татарста…" at bounding box center [706, 327] width 1413 height 655
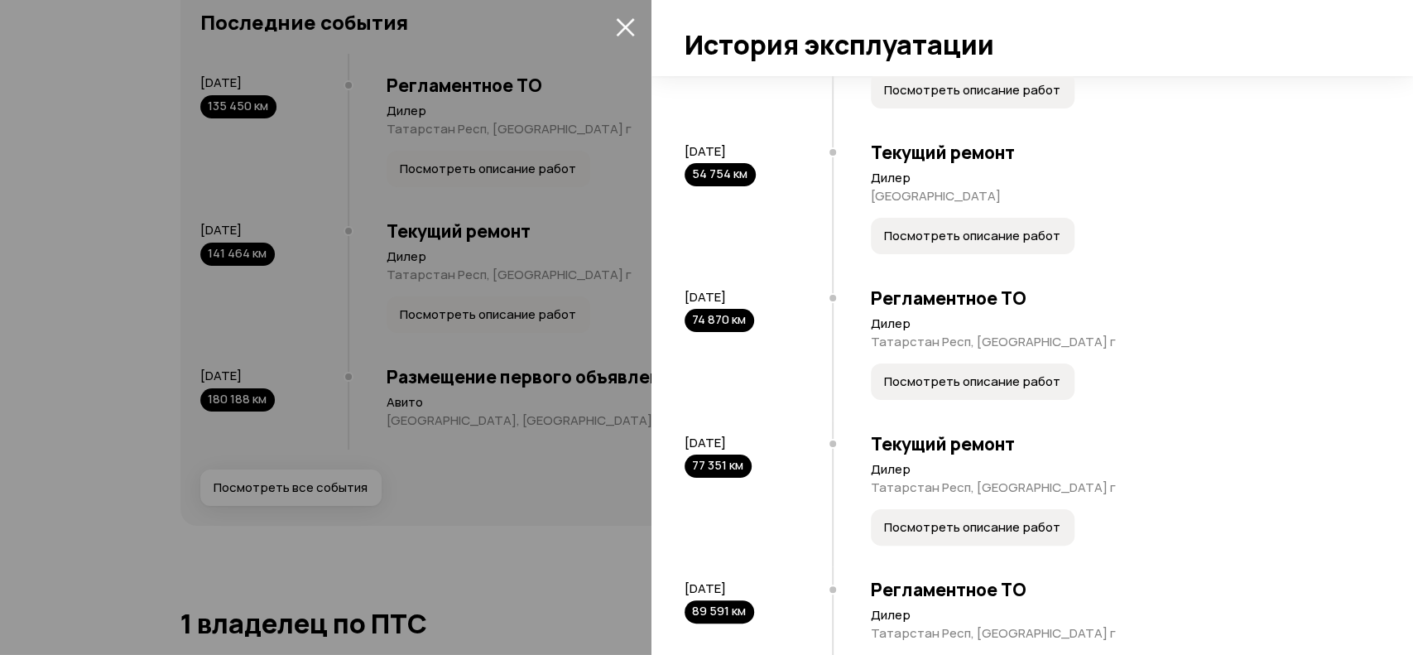
click at [987, 390] on span "Посмотреть описание работ" at bounding box center [972, 381] width 176 height 17
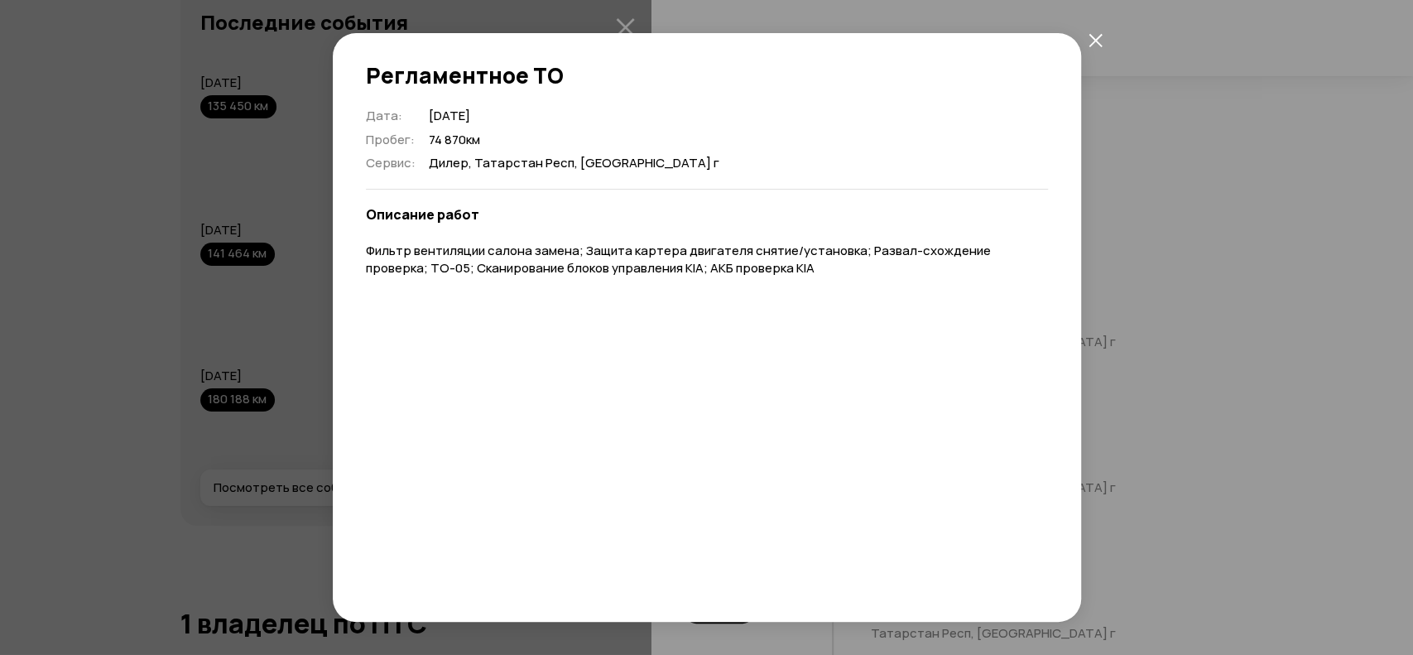
click at [1150, 308] on div "Регламентное ТО Дата : 17 июня 2022 Пробег : 74 870 км Сервис : Дилер, Татарста…" at bounding box center [706, 327] width 1413 height 655
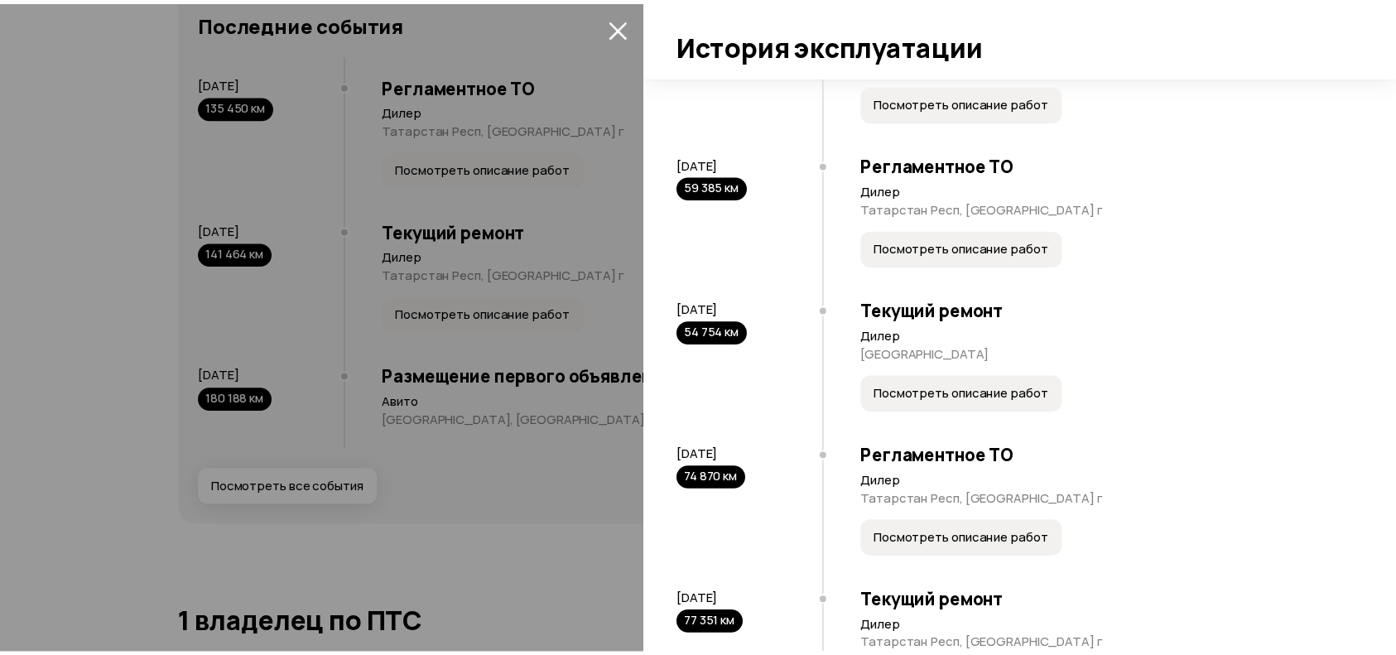
scroll to position [2318, 0]
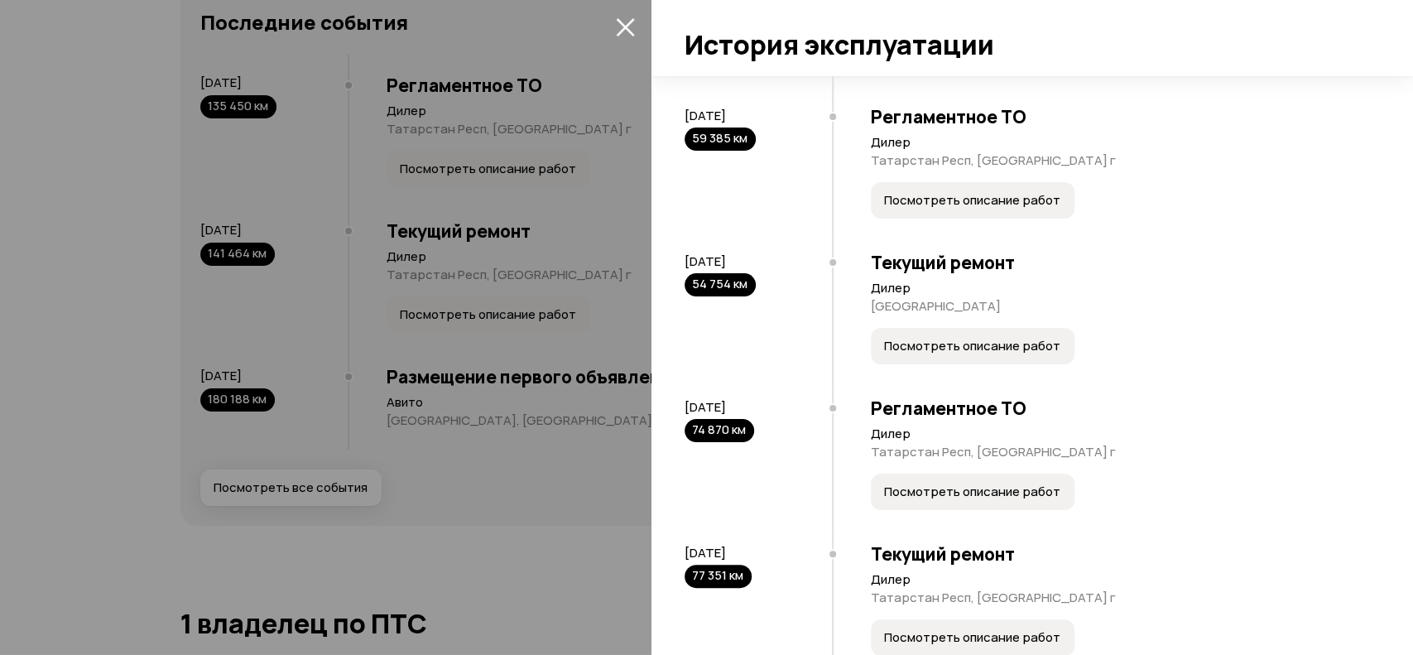
click at [626, 30] on icon "закрыть" at bounding box center [625, 27] width 18 height 18
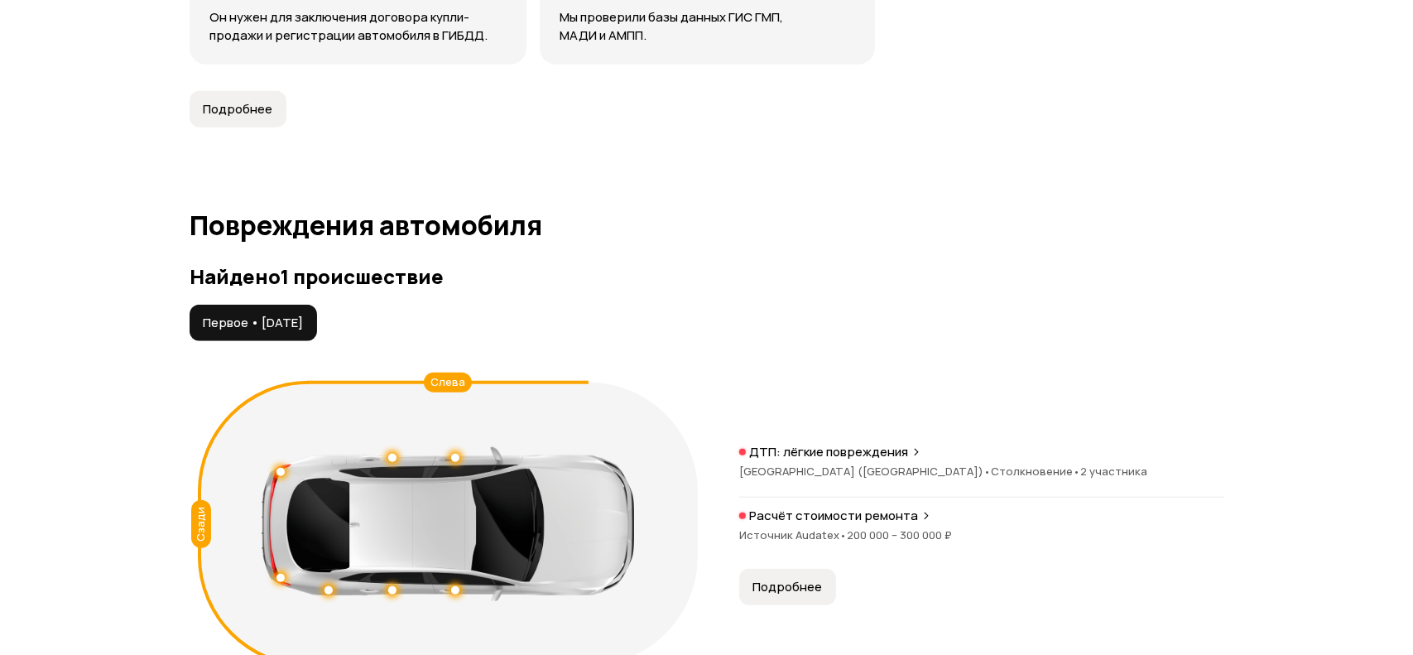
scroll to position [1616, 0]
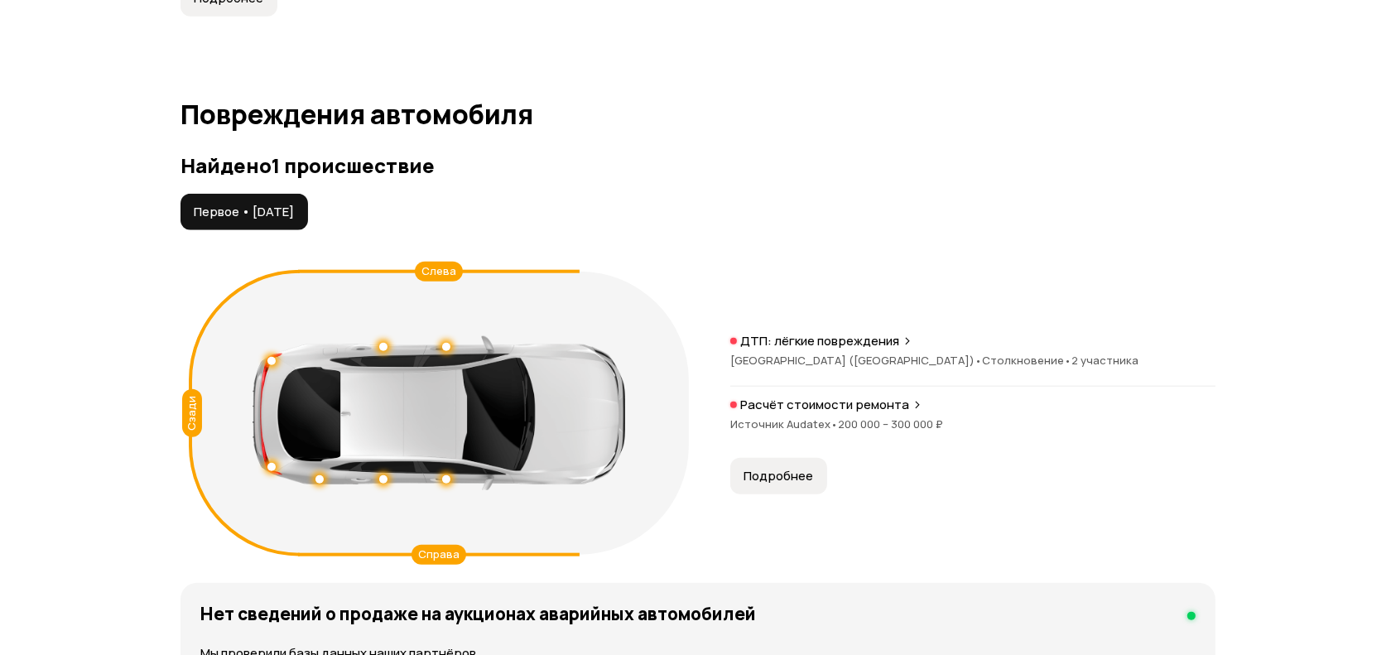
click at [778, 493] on button "Подробнее" at bounding box center [778, 476] width 97 height 36
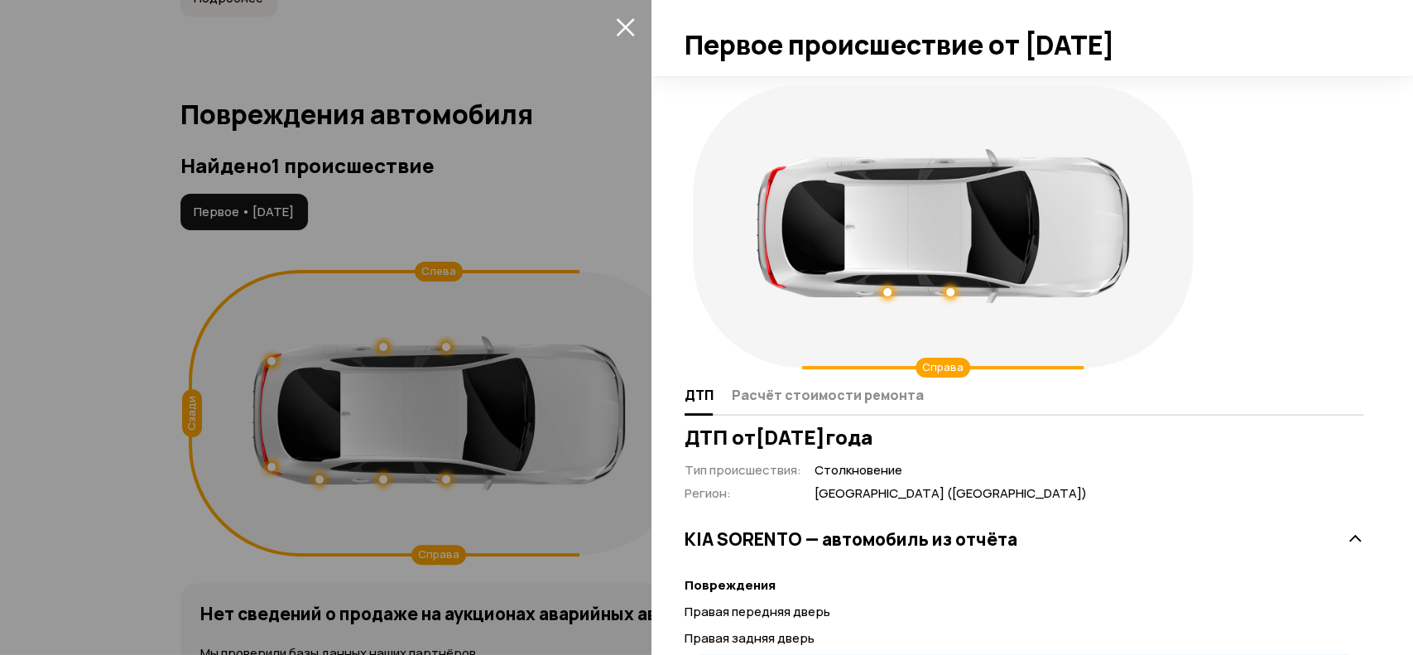
scroll to position [193, 0]
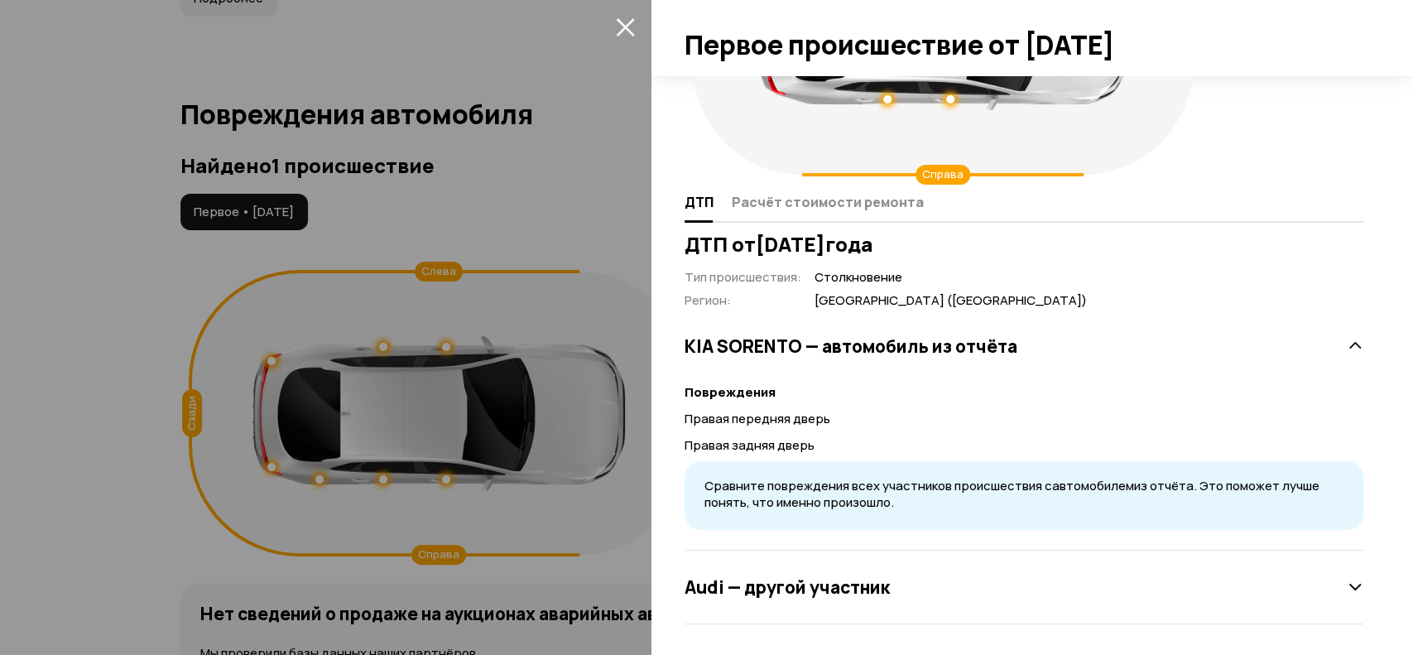
click at [498, 164] on div at bounding box center [706, 327] width 1413 height 655
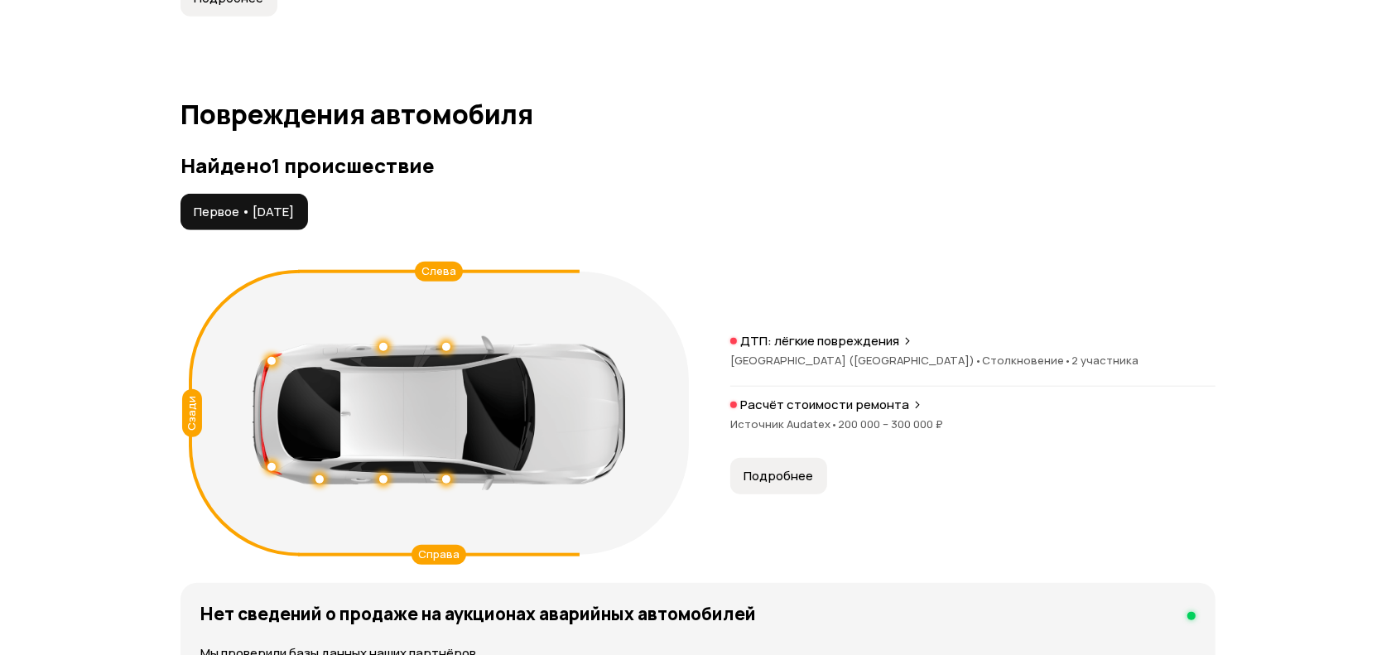
click at [876, 417] on span "200 000 – 300 000 ₽" at bounding box center [890, 423] width 105 height 15
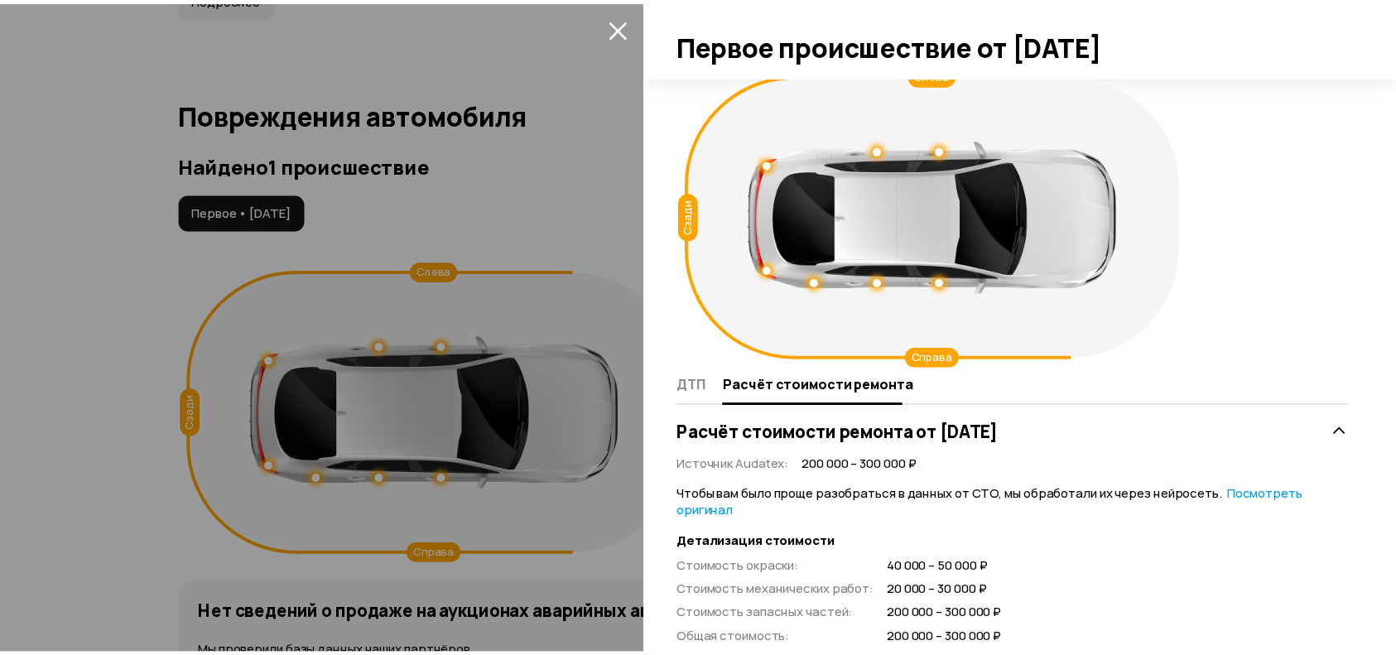
scroll to position [0, 0]
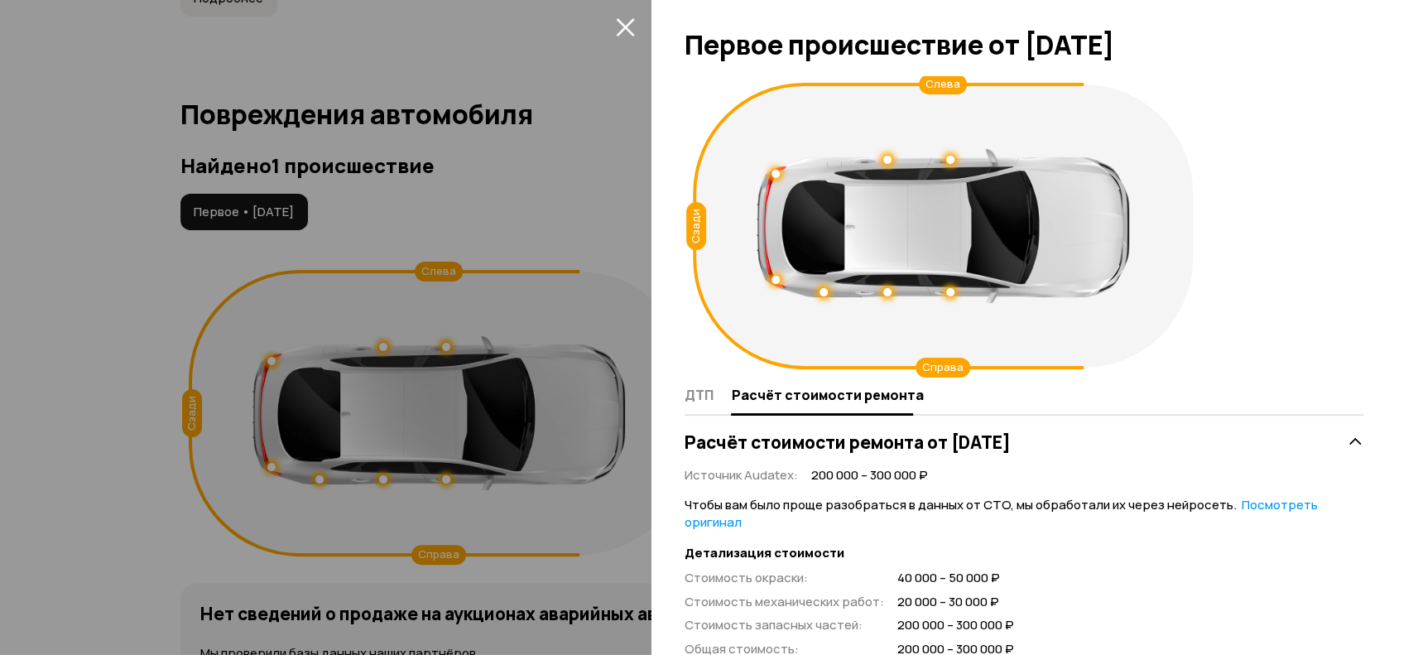
click at [538, 209] on div at bounding box center [706, 327] width 1413 height 655
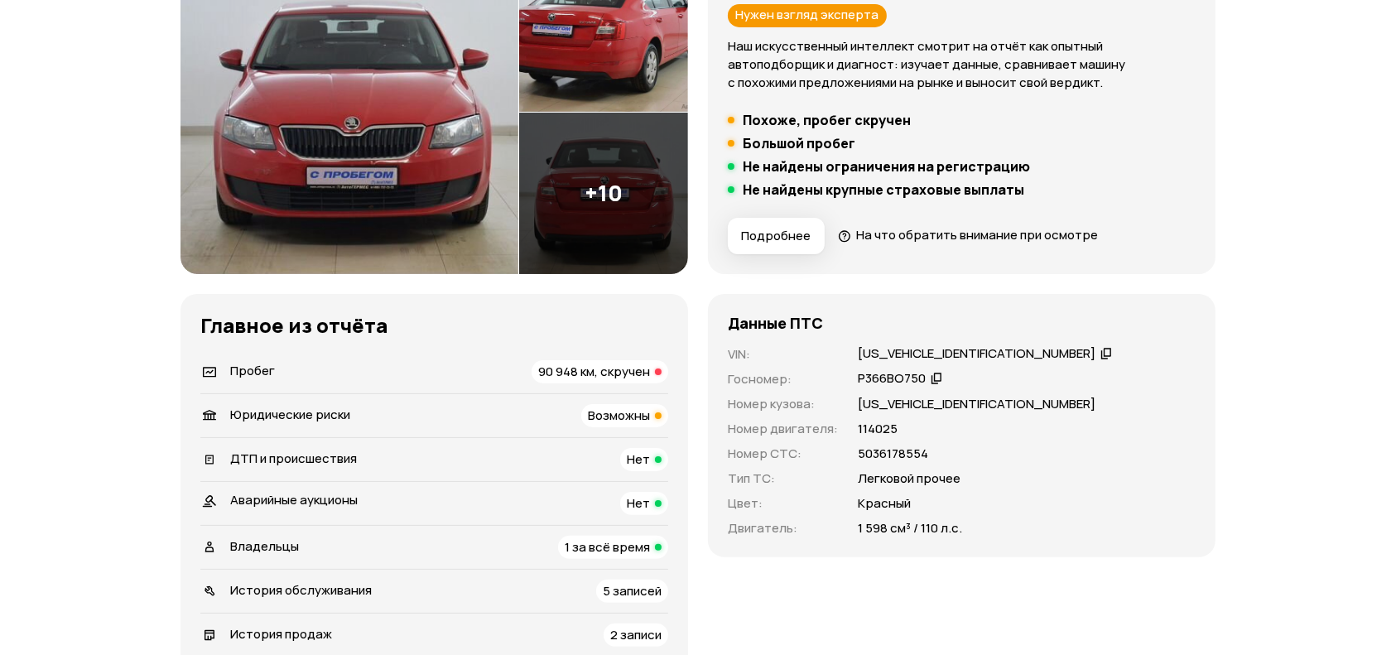
scroll to position [331, 0]
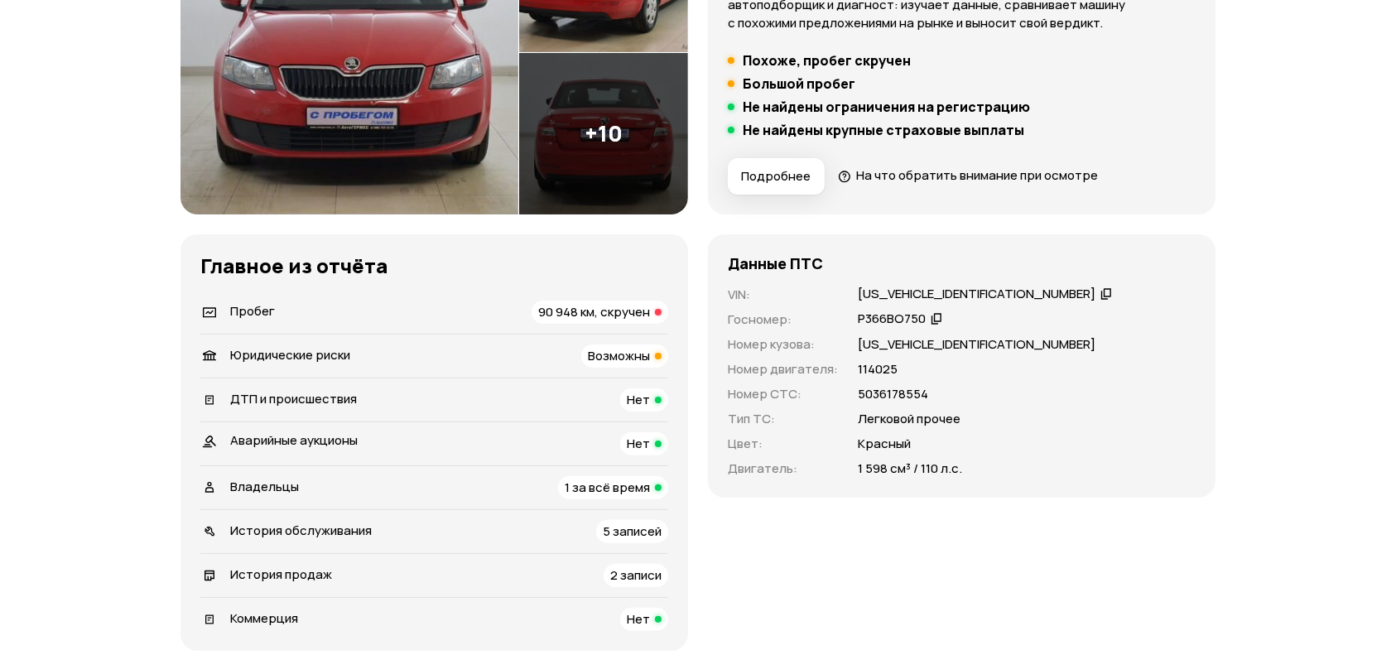
click at [585, 315] on span "90 948 км, скручен" at bounding box center [594, 311] width 112 height 17
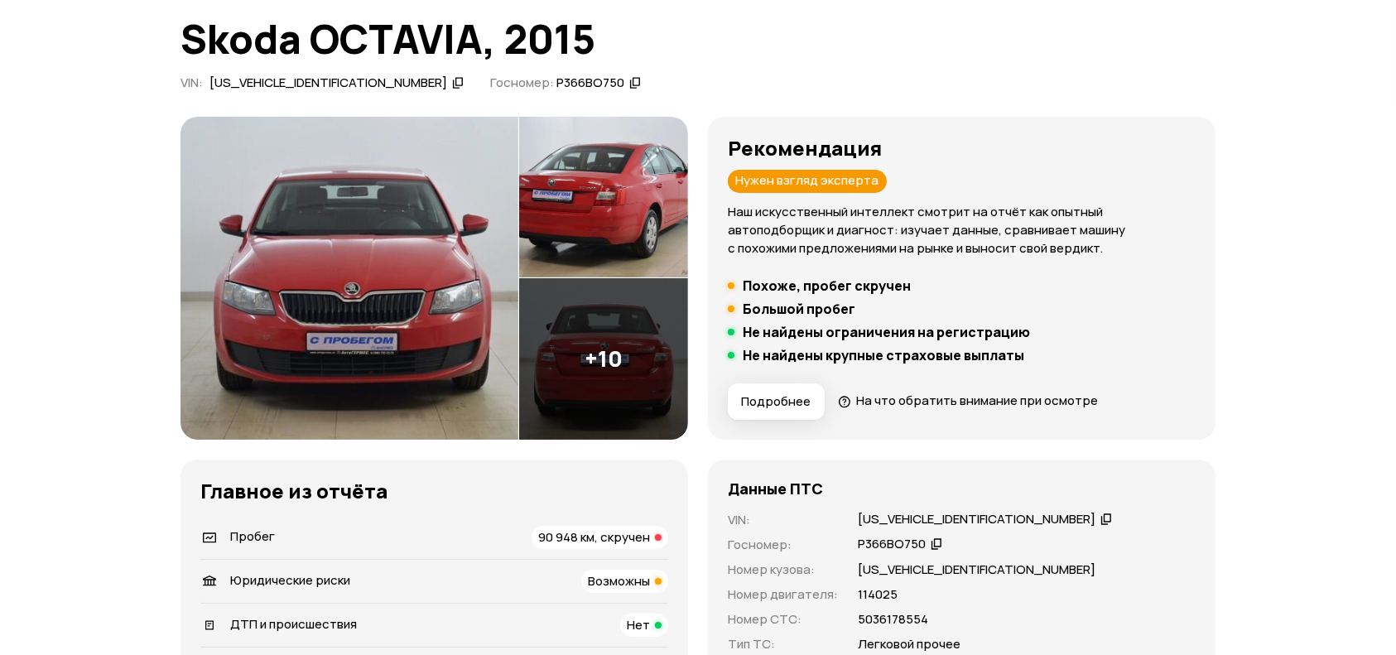
scroll to position [441, 0]
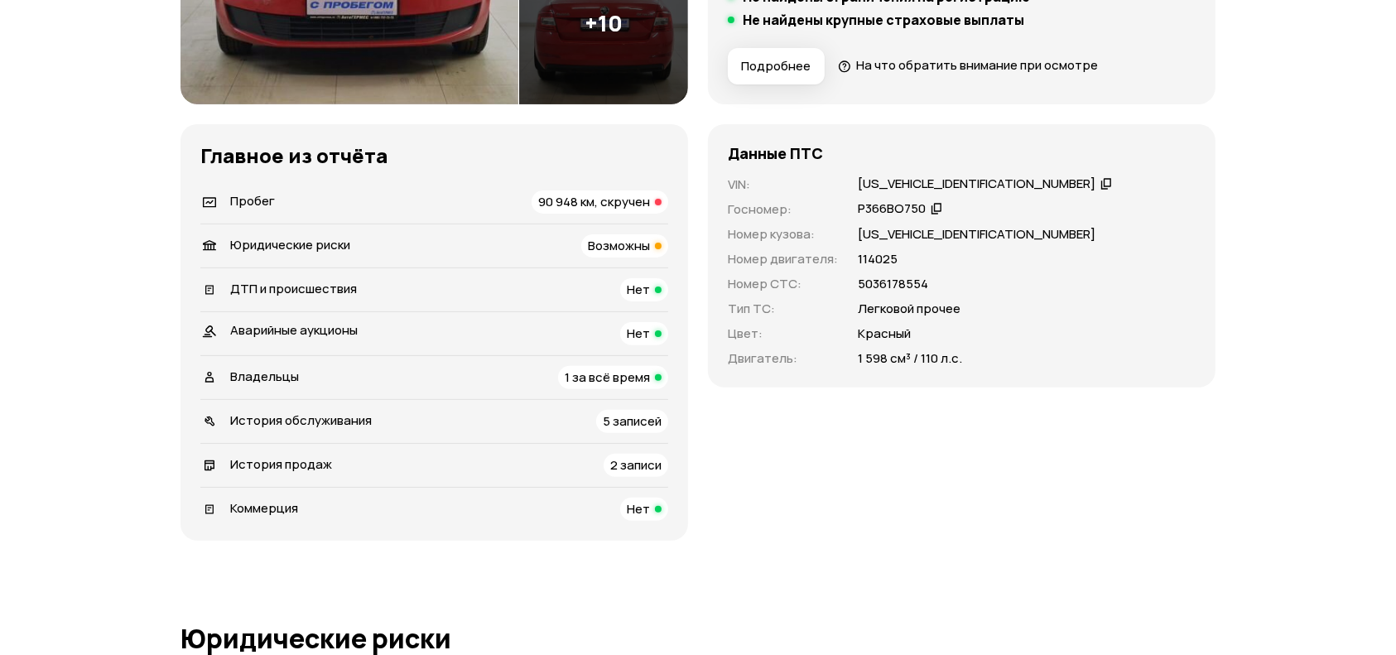
click at [571, 368] on span "1 за всё время" at bounding box center [607, 376] width 85 height 17
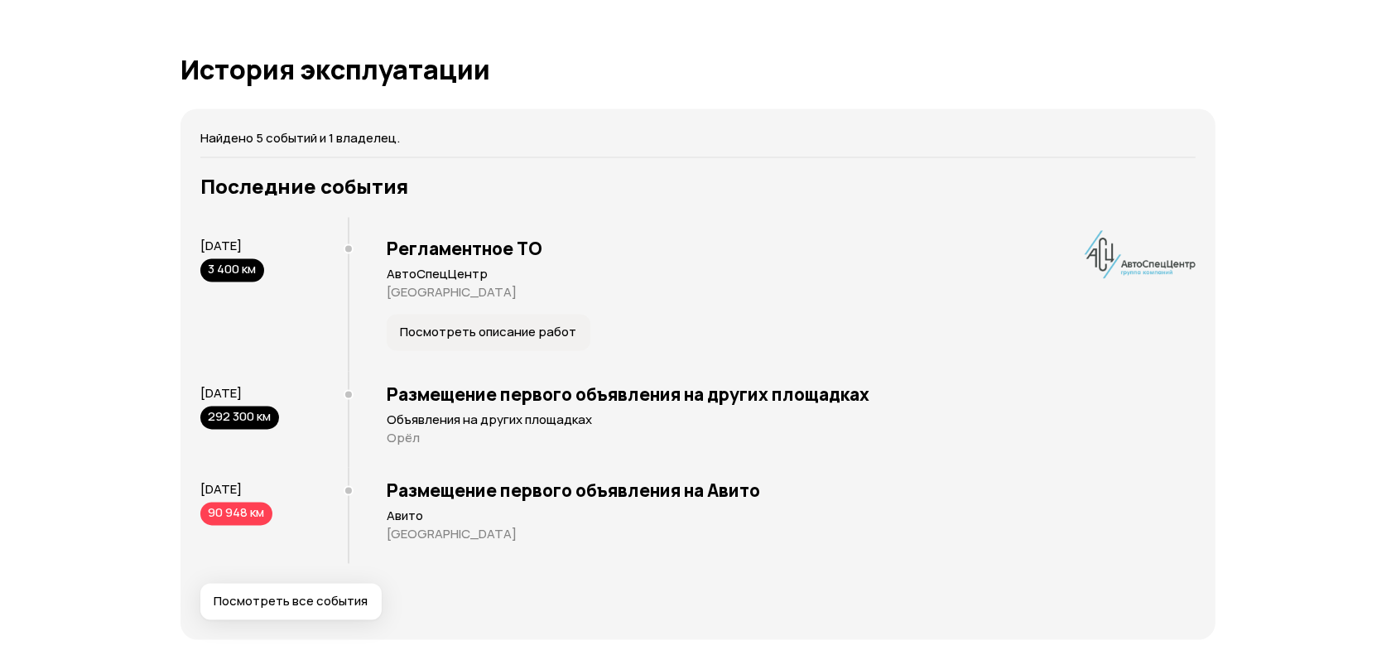
scroll to position [3053, 0]
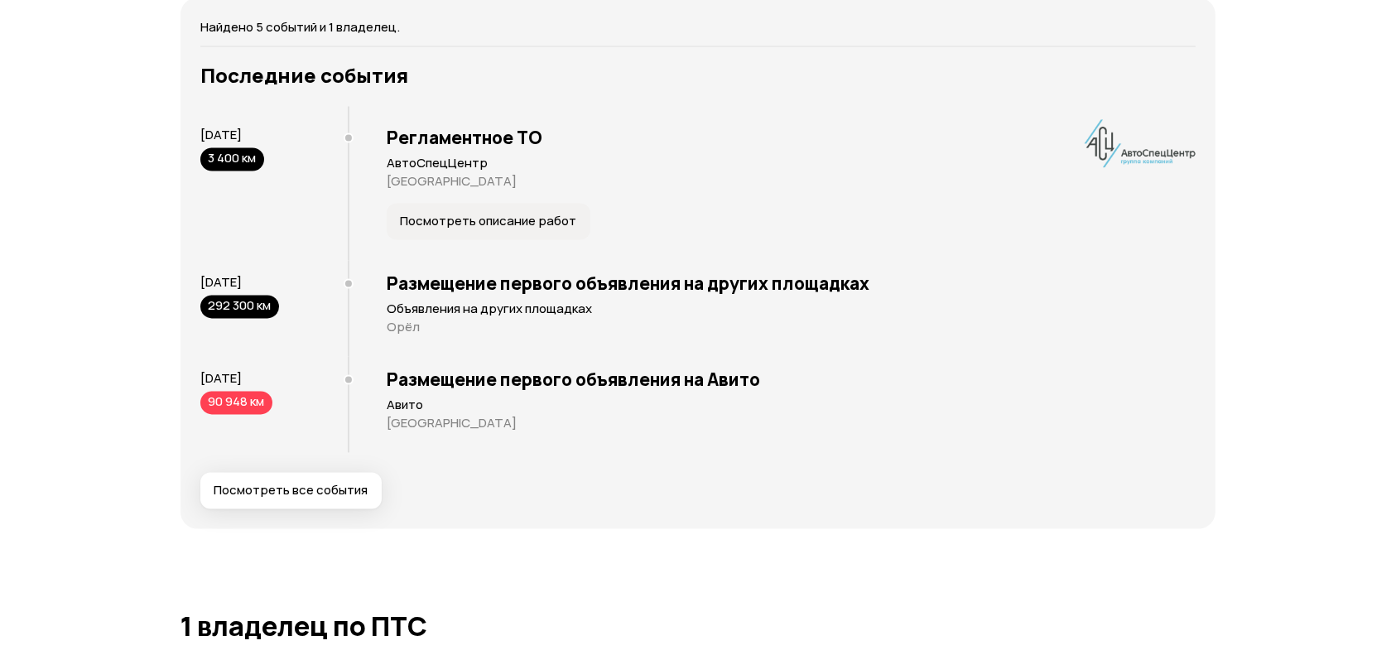
click at [282, 486] on span "Посмотреть все события" at bounding box center [291, 491] width 154 height 17
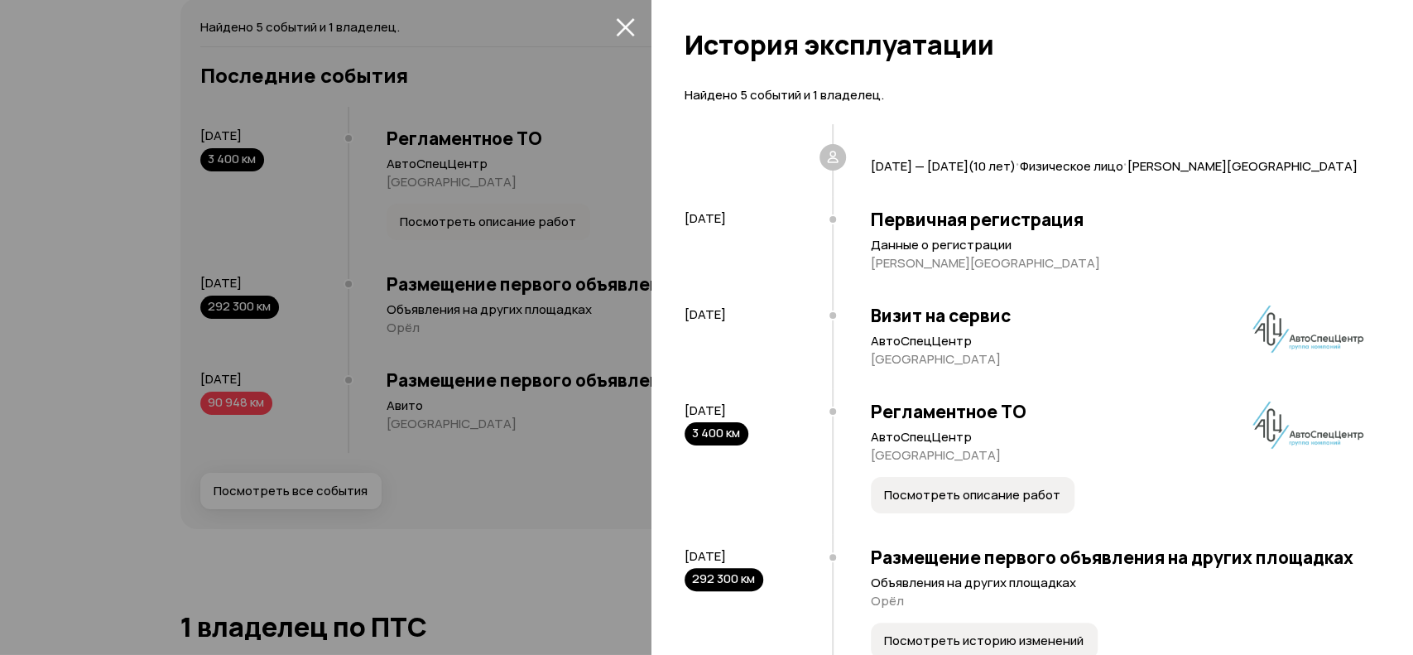
click at [282, 484] on div at bounding box center [706, 327] width 1413 height 655
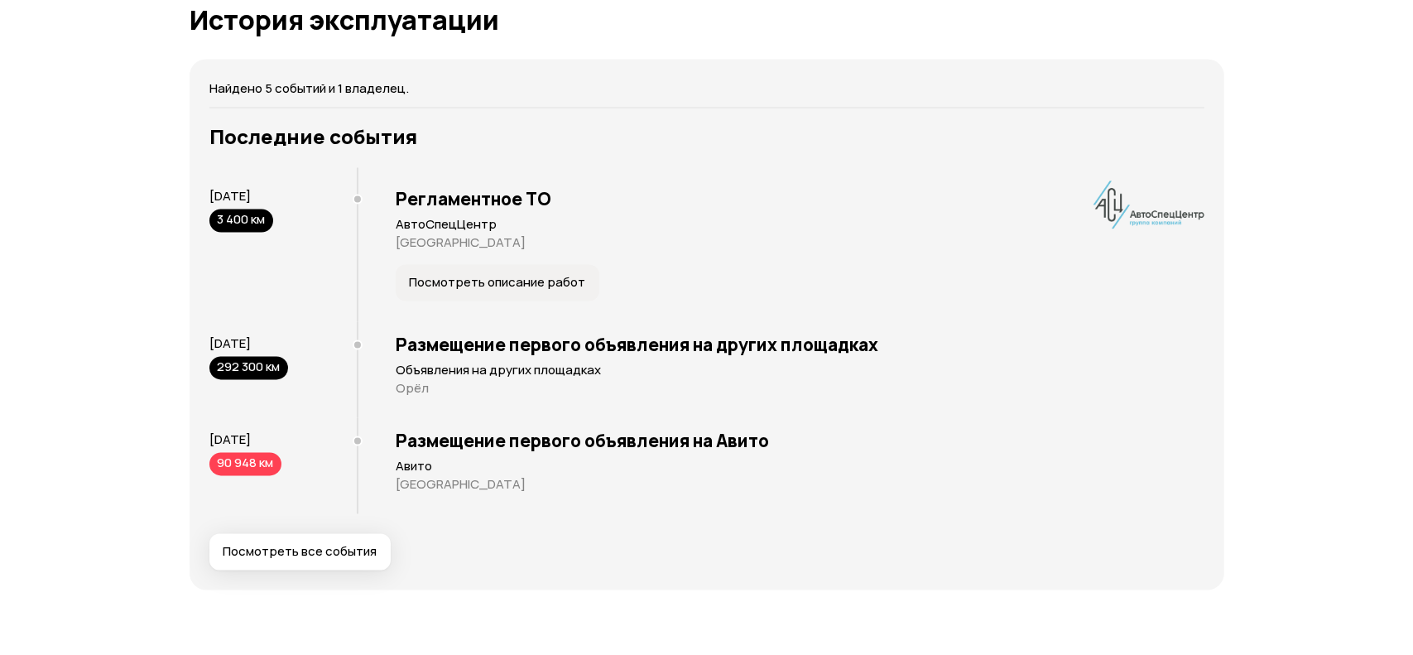
scroll to position [2942, 0]
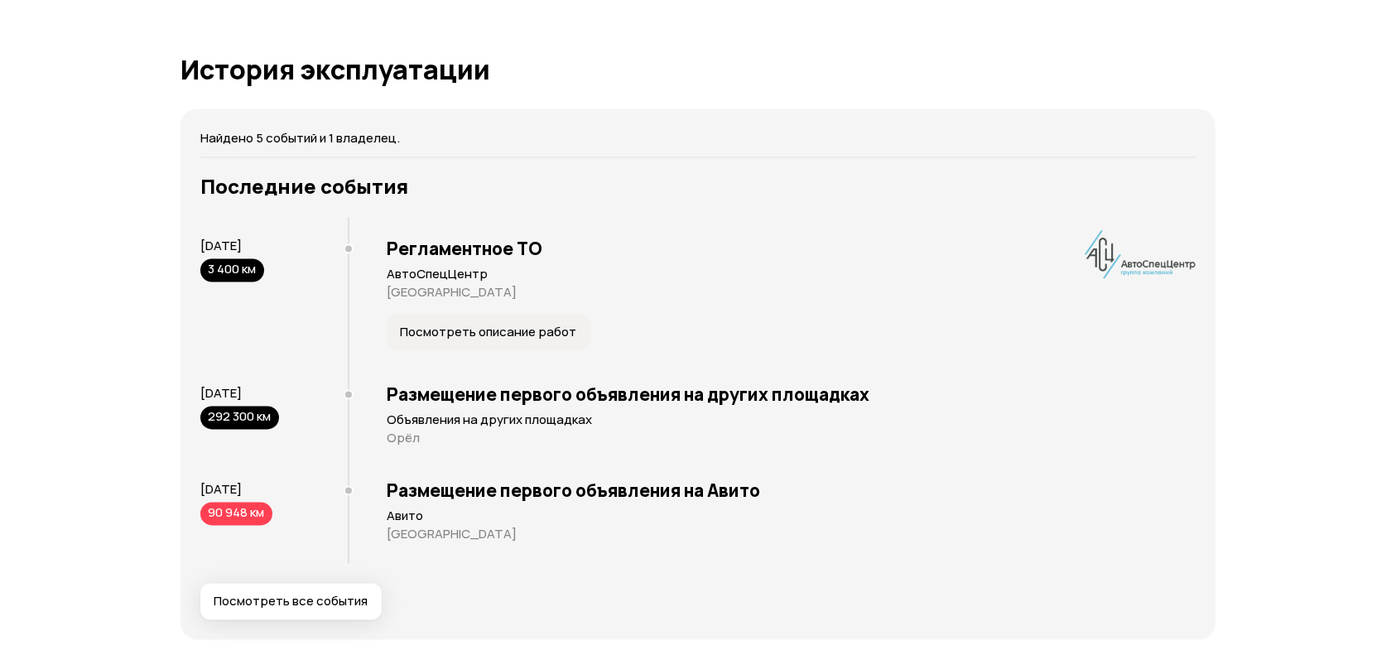
click at [282, 622] on div "Найдено 5 событий и 1 владелец. Последние события 9 июля 2016 3 400 км Регламен…" at bounding box center [698, 374] width 1035 height 531
click at [291, 588] on button "Посмотреть все события" at bounding box center [290, 602] width 181 height 36
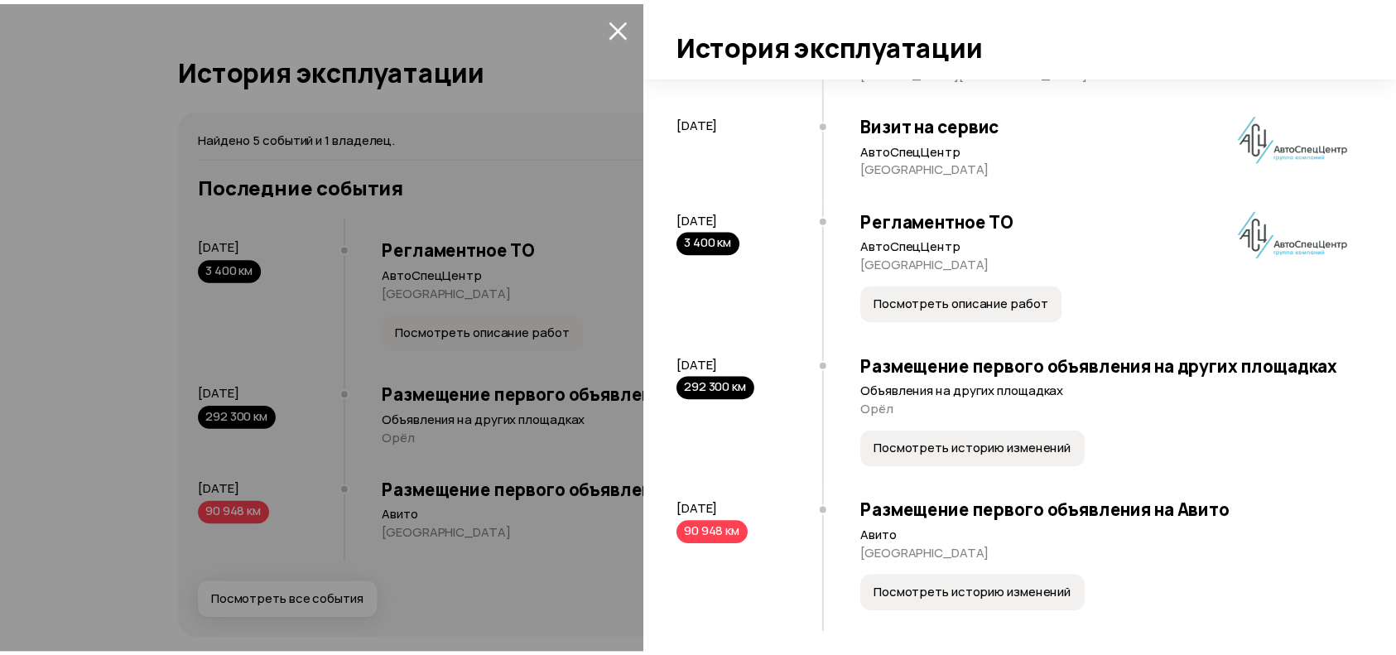
scroll to position [240, 0]
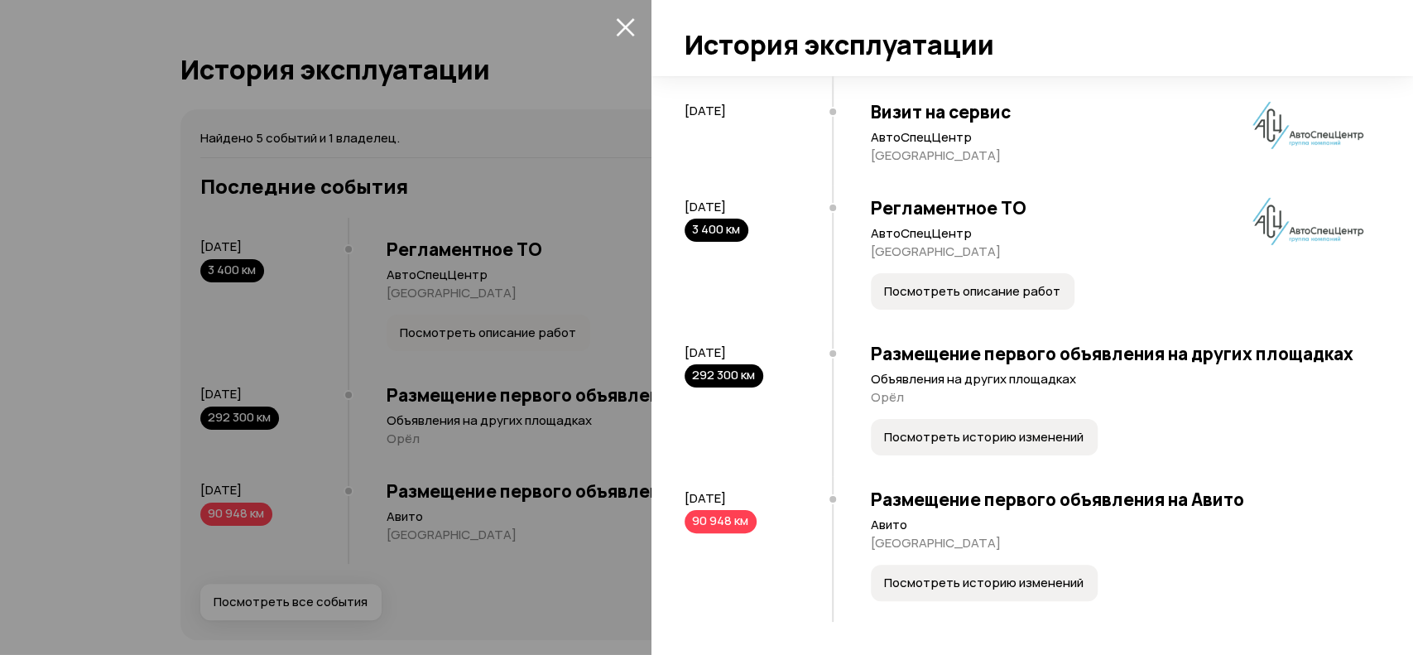
click at [520, 227] on div at bounding box center [706, 327] width 1413 height 655
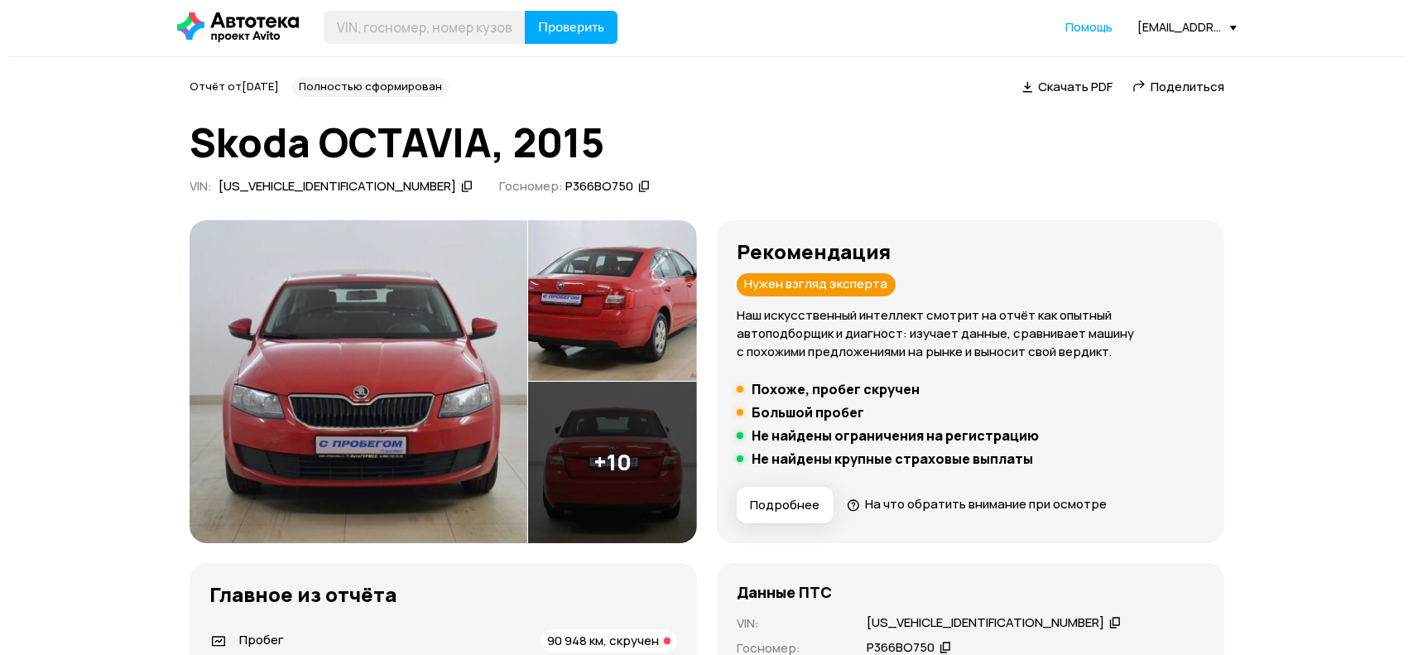
scroll to position [0, 0]
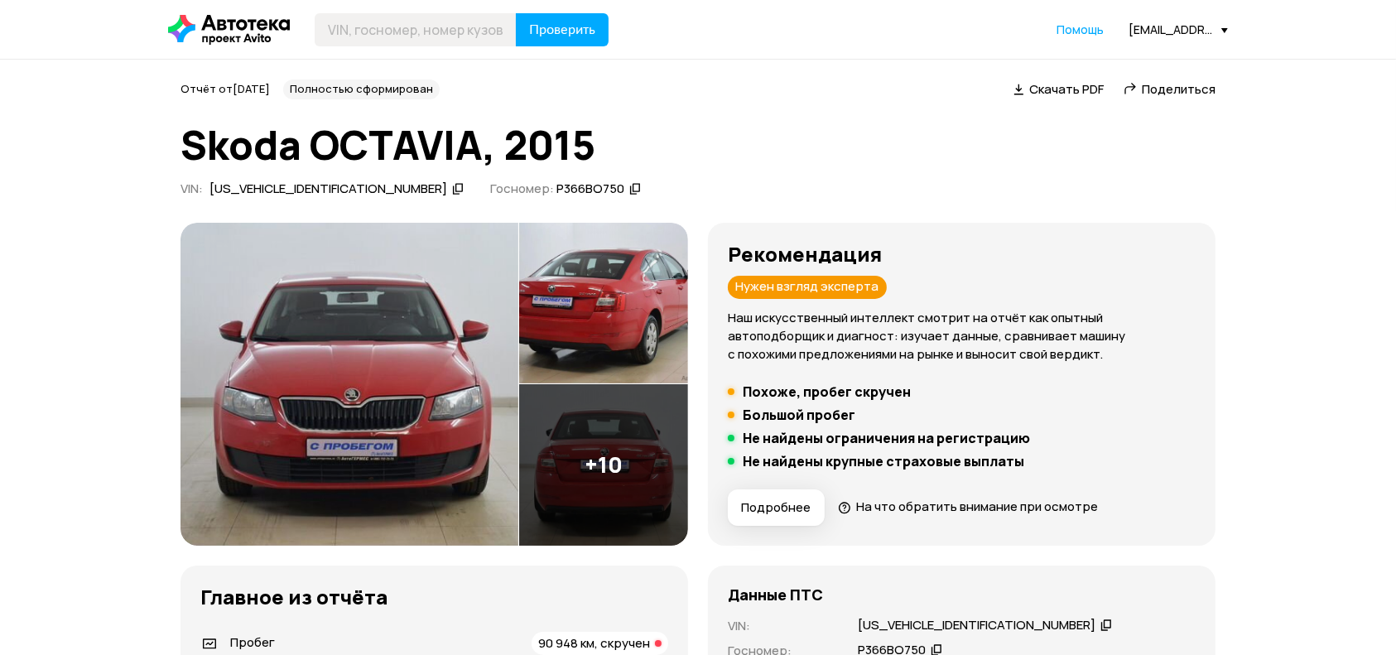
click at [378, 359] on img at bounding box center [350, 384] width 338 height 323
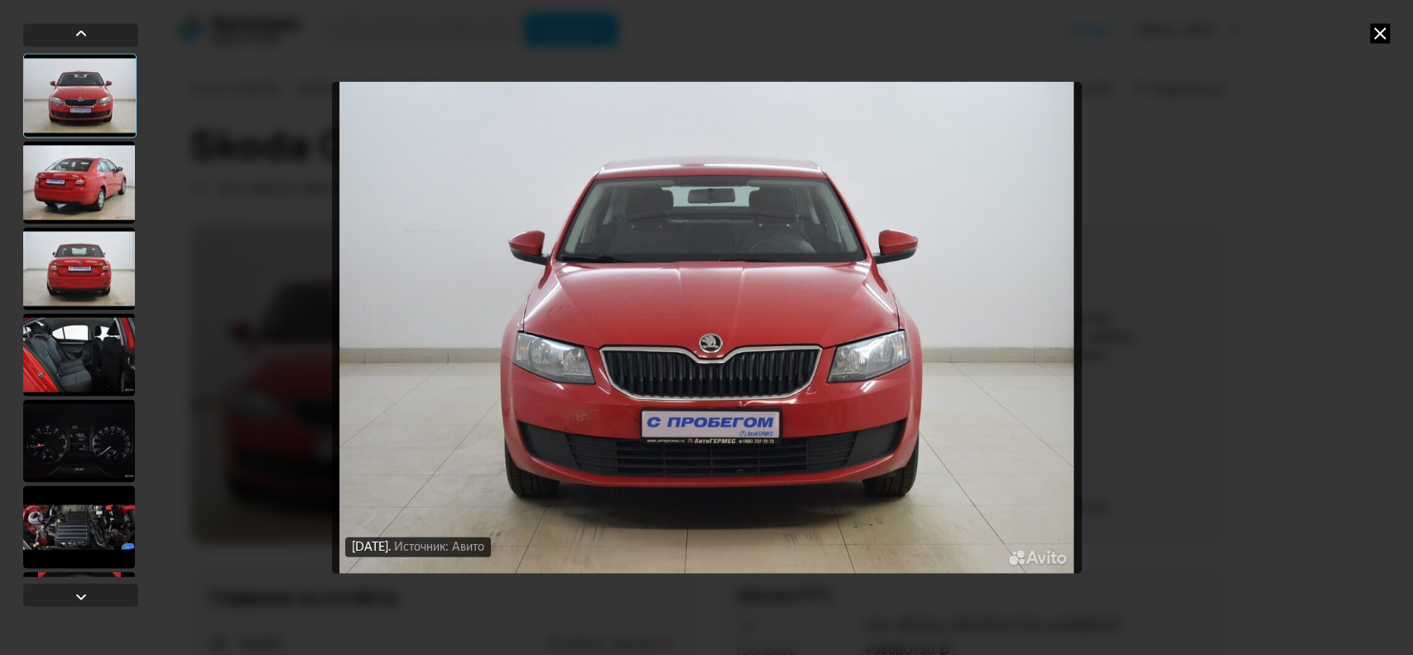
click at [118, 212] on div at bounding box center [79, 182] width 112 height 83
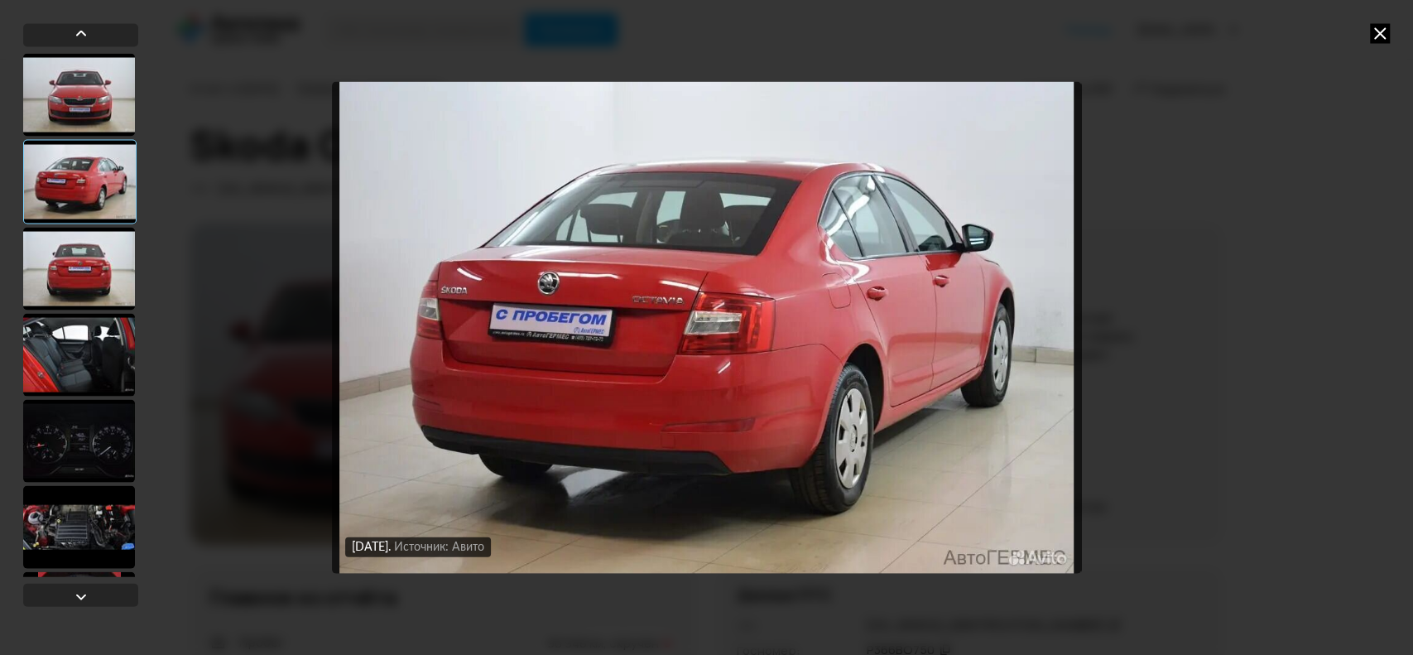
click at [114, 283] on div at bounding box center [79, 268] width 112 height 83
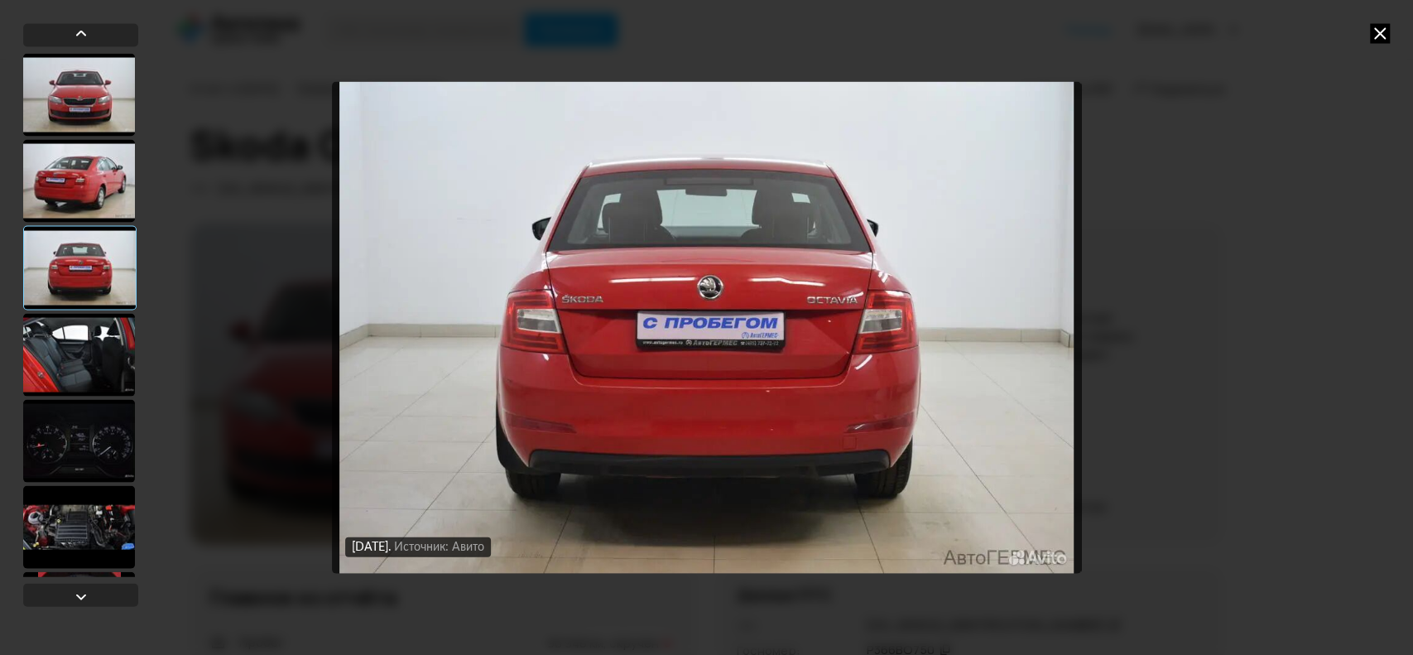
click at [109, 320] on div at bounding box center [79, 354] width 112 height 83
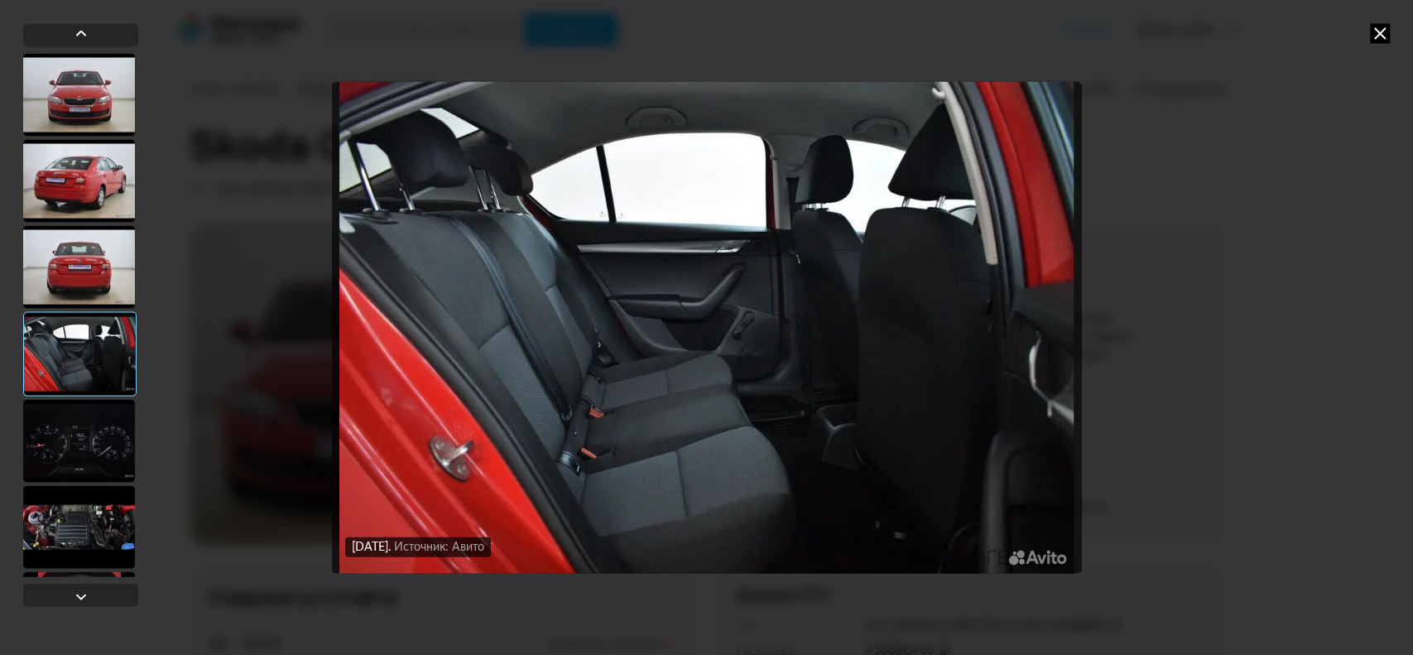
click at [75, 388] on div at bounding box center [79, 353] width 113 height 84
click at [79, 409] on div at bounding box center [79, 440] width 112 height 83
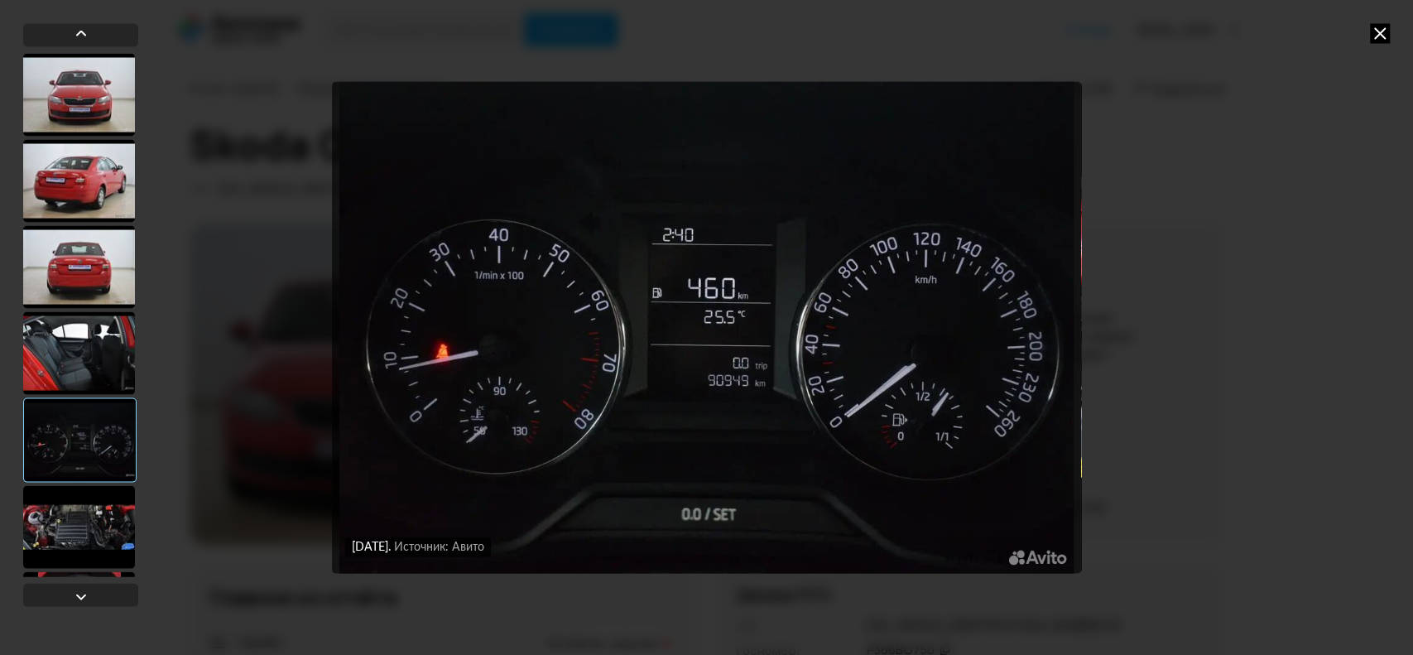
click at [70, 507] on div at bounding box center [79, 526] width 112 height 83
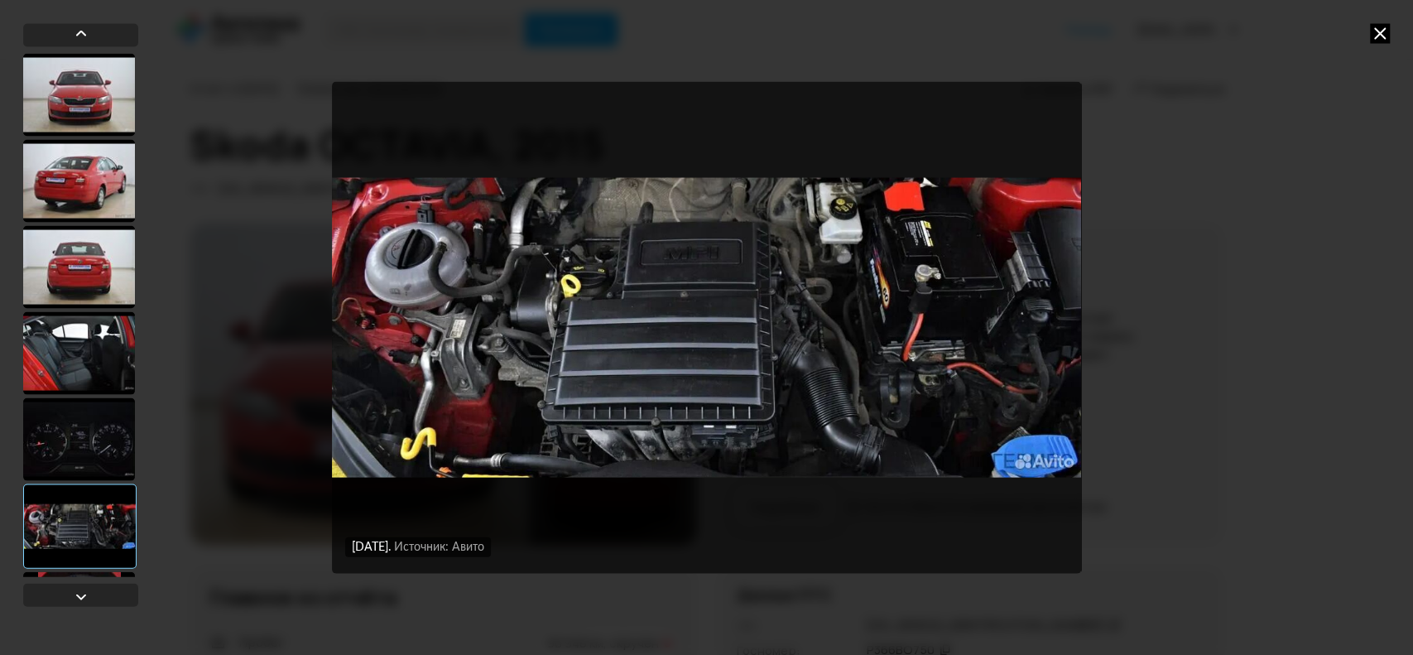
scroll to position [110, 0]
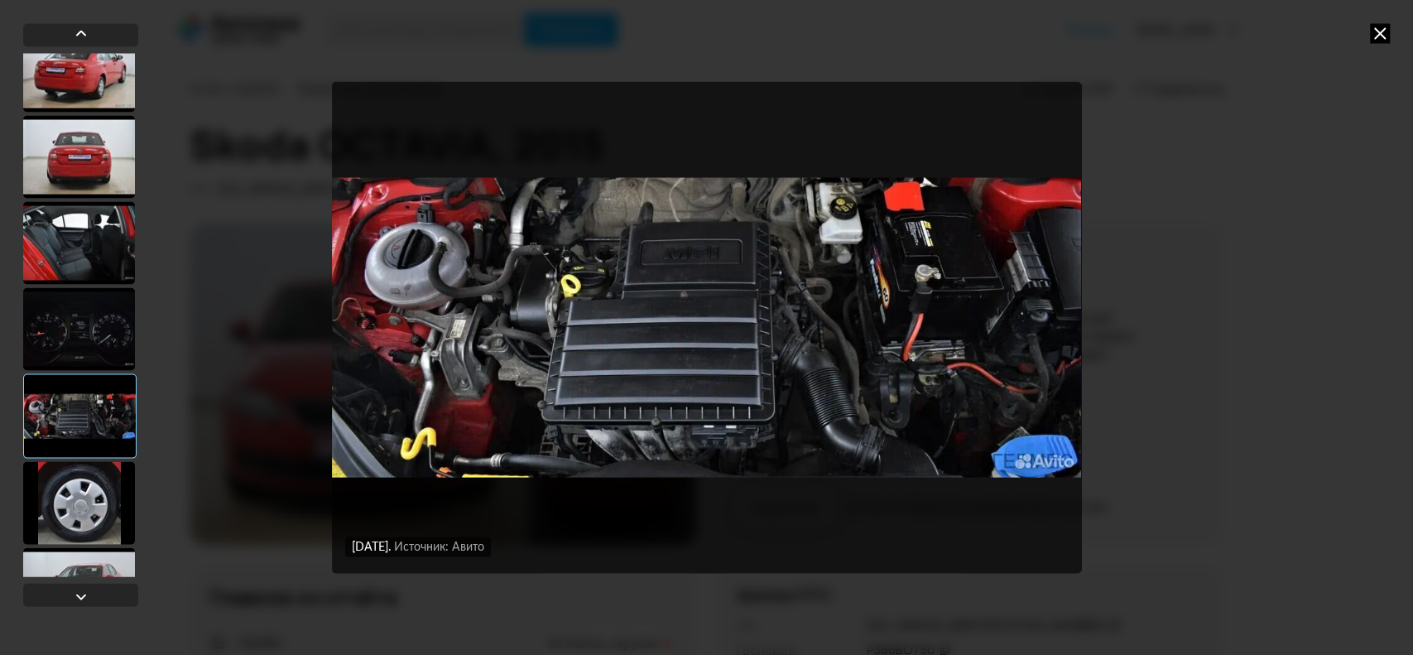
click at [94, 485] on div at bounding box center [79, 502] width 112 height 83
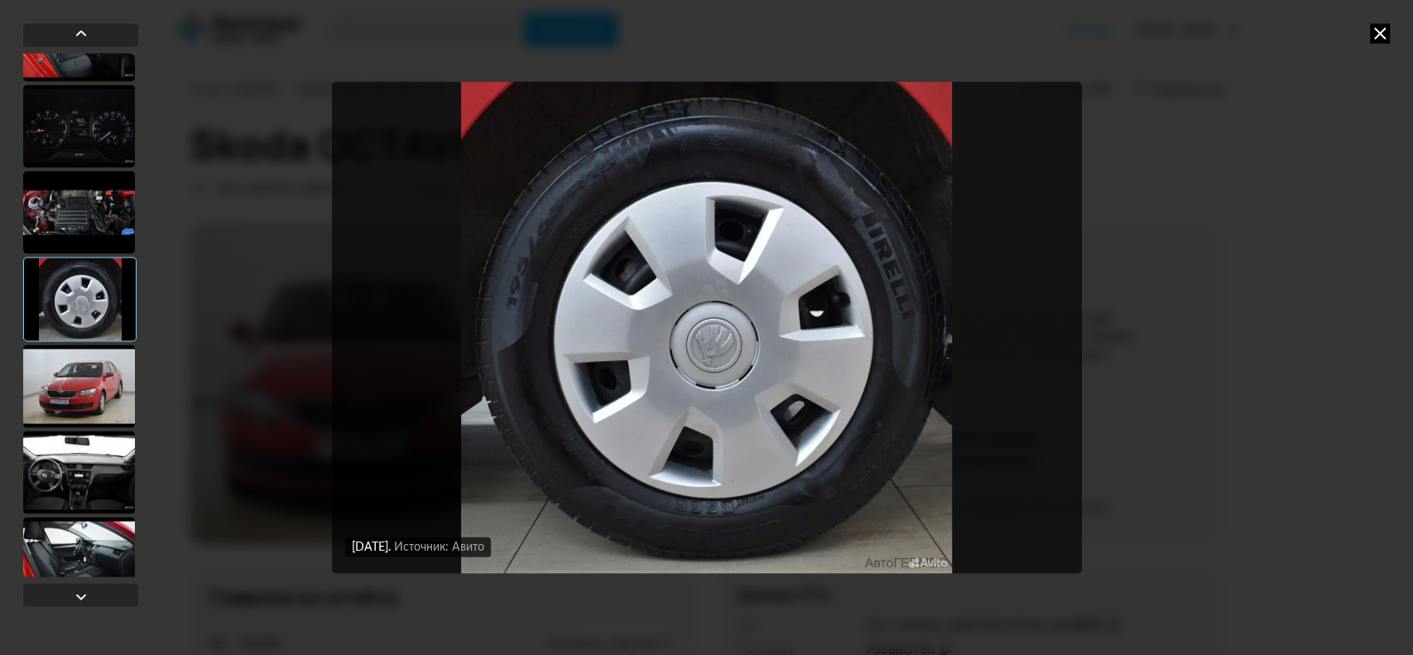
scroll to position [331, 0]
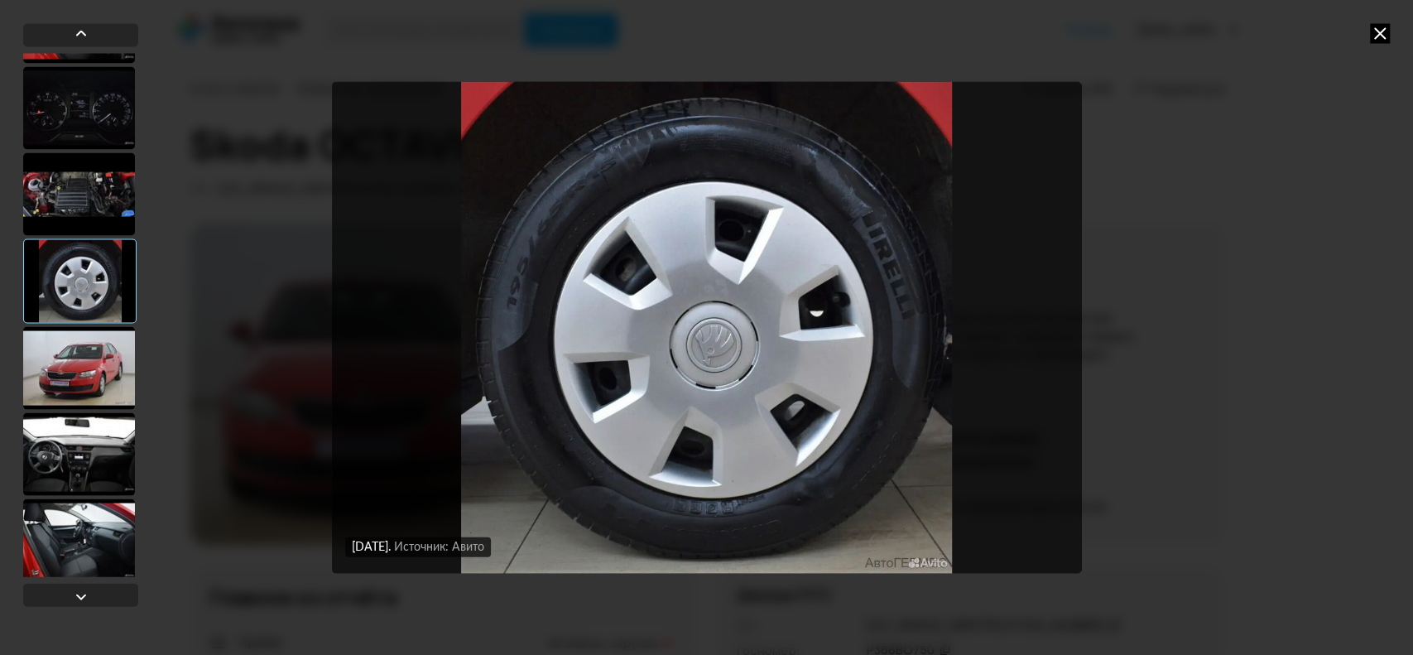
click at [93, 388] on div at bounding box center [79, 367] width 112 height 83
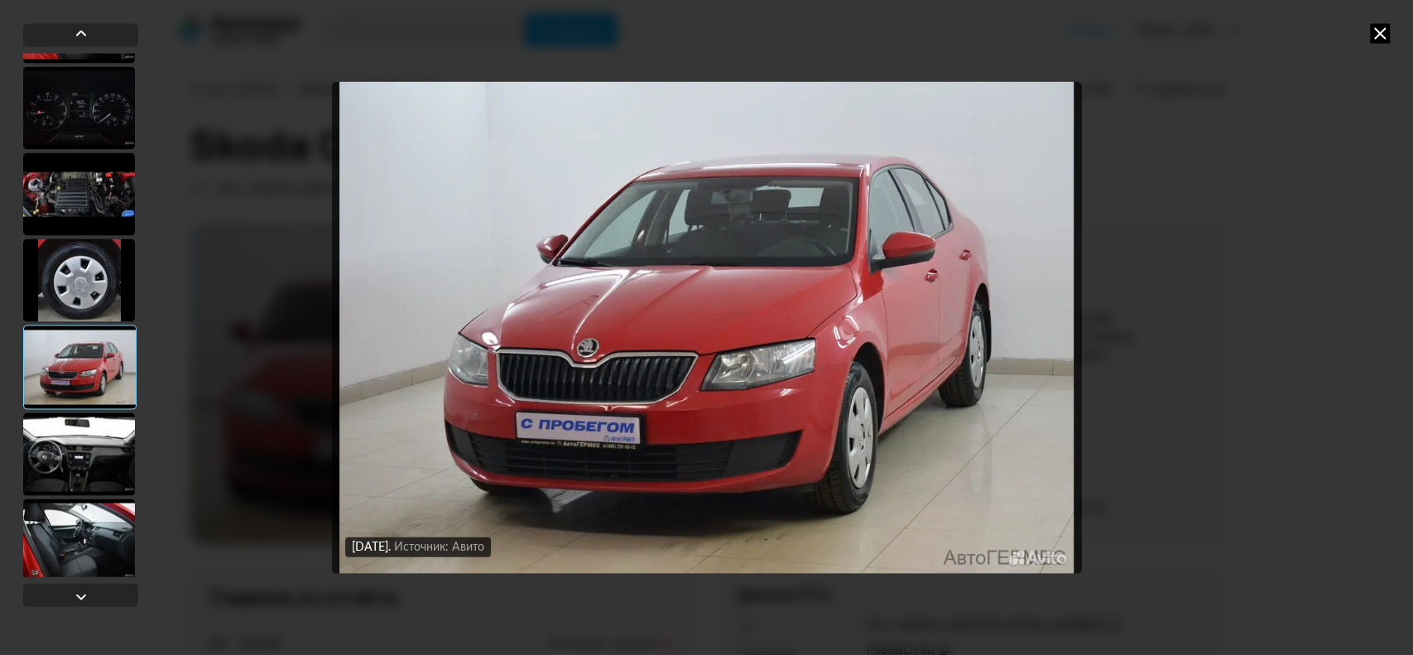
click at [75, 447] on div at bounding box center [79, 453] width 112 height 83
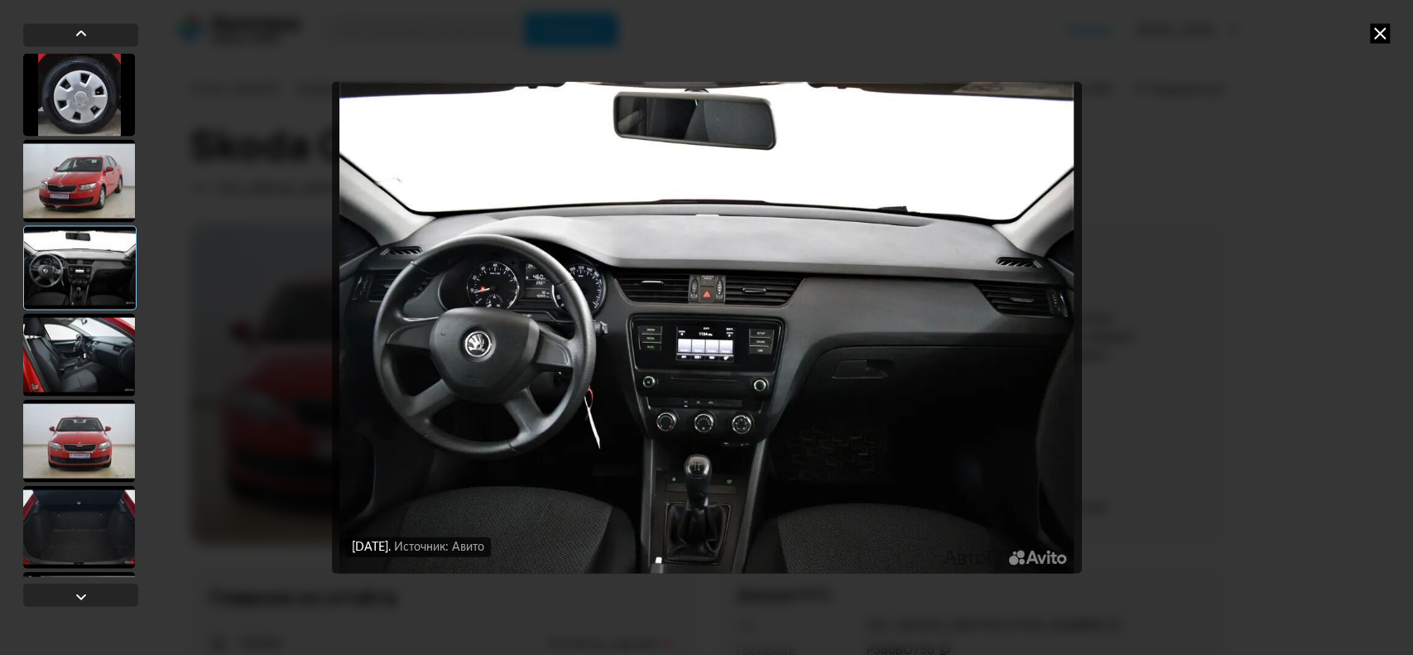
scroll to position [551, 0]
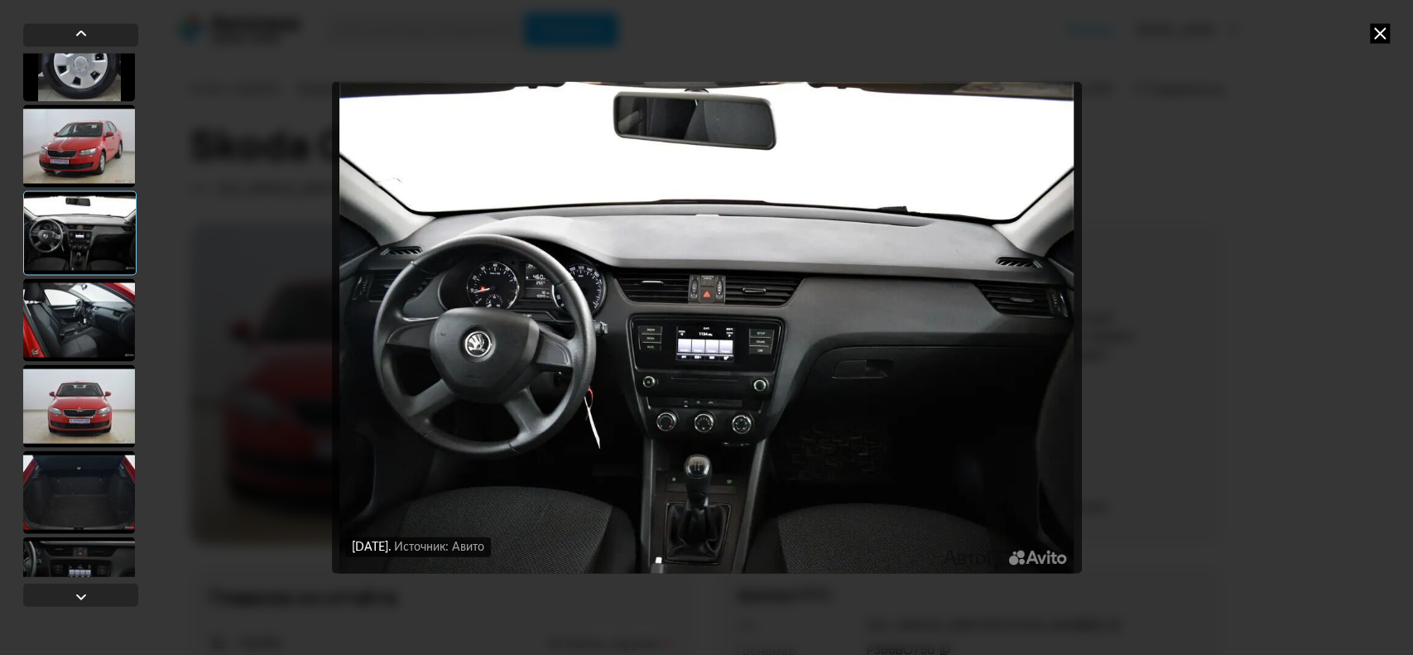
click at [106, 416] on div at bounding box center [79, 405] width 112 height 83
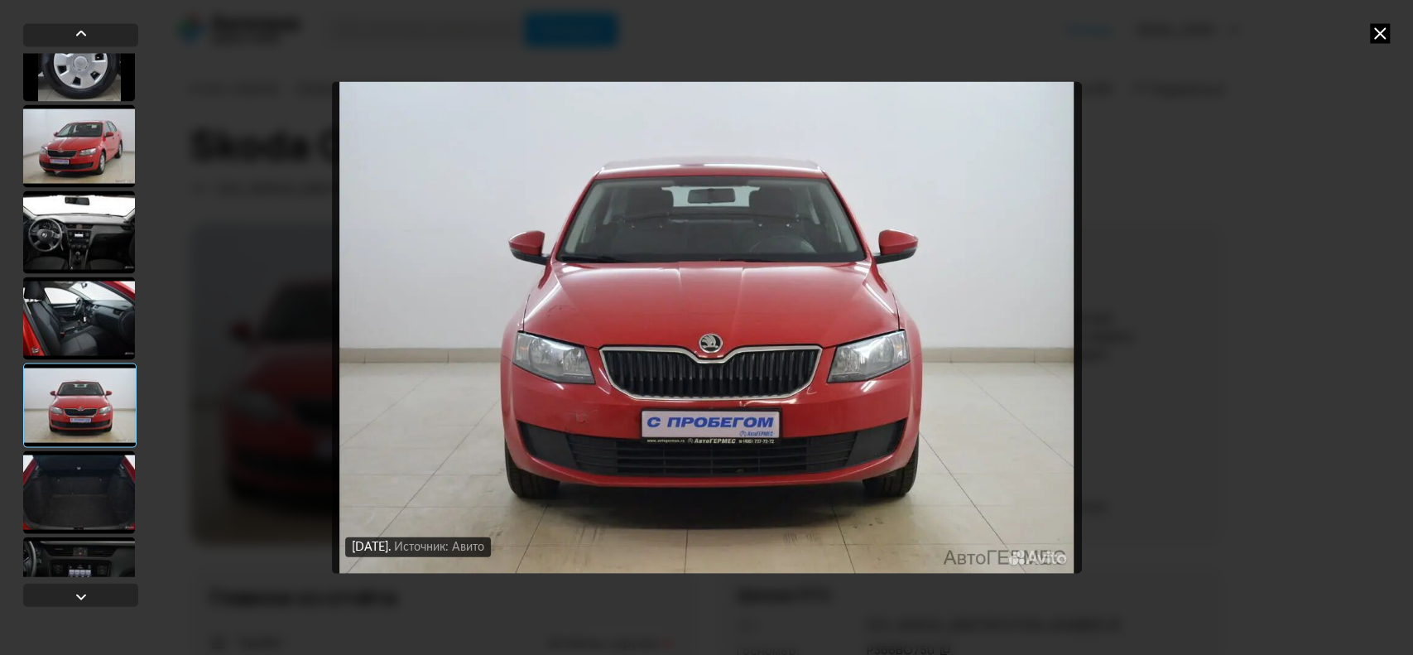
click at [92, 474] on div at bounding box center [79, 491] width 112 height 83
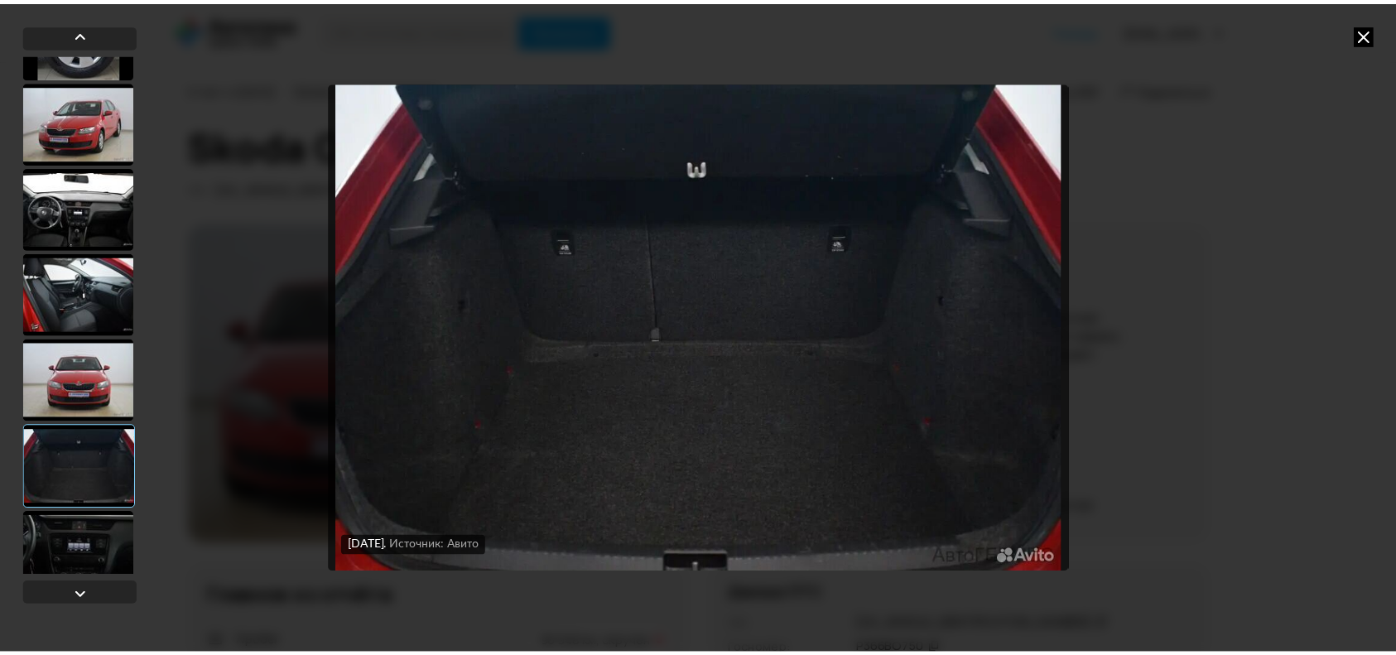
scroll to position [596, 0]
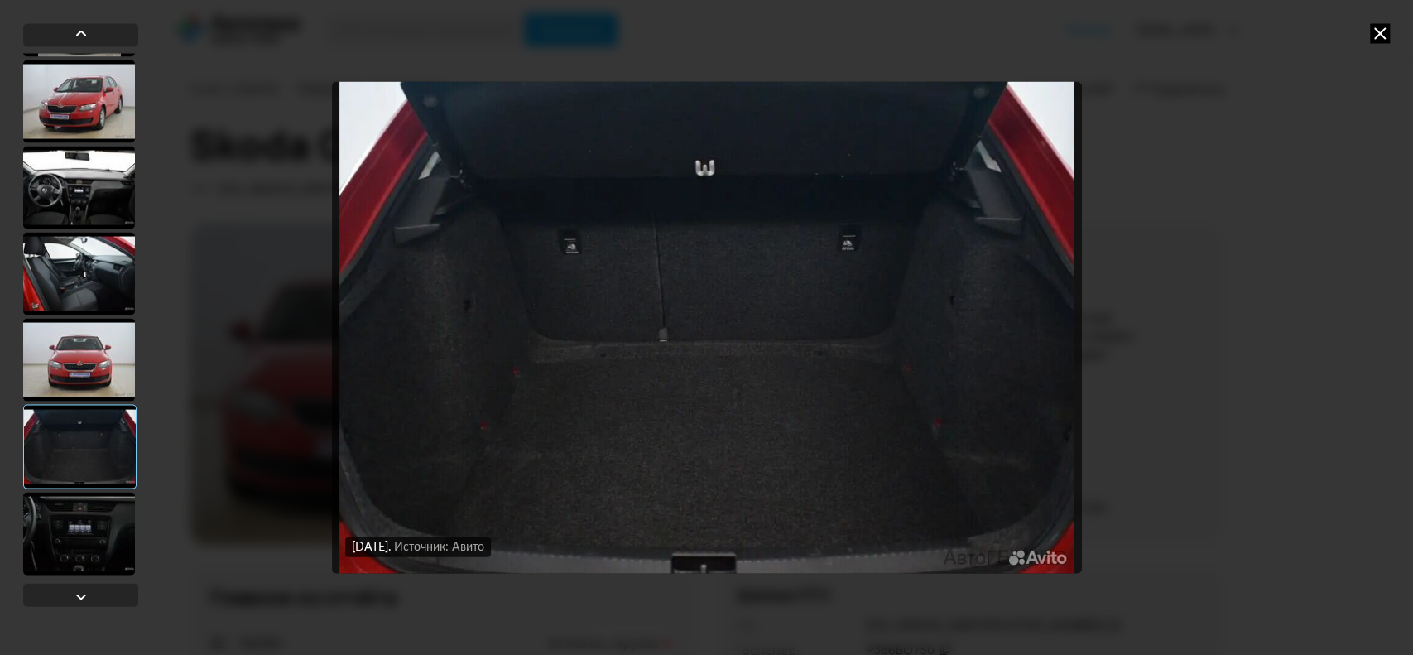
click at [100, 488] on div at bounding box center [80, 315] width 115 height 524
click at [97, 513] on div at bounding box center [79, 533] width 112 height 83
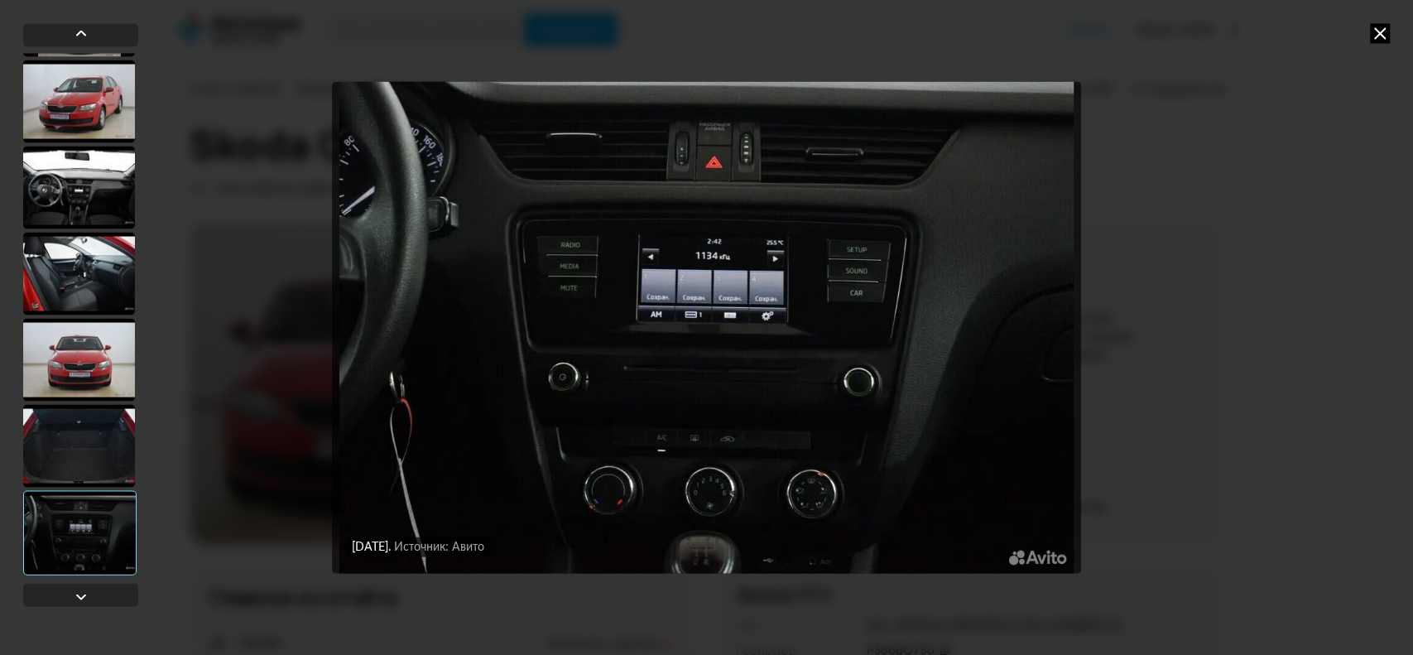
click at [1384, 30] on icon at bounding box center [1380, 33] width 20 height 20
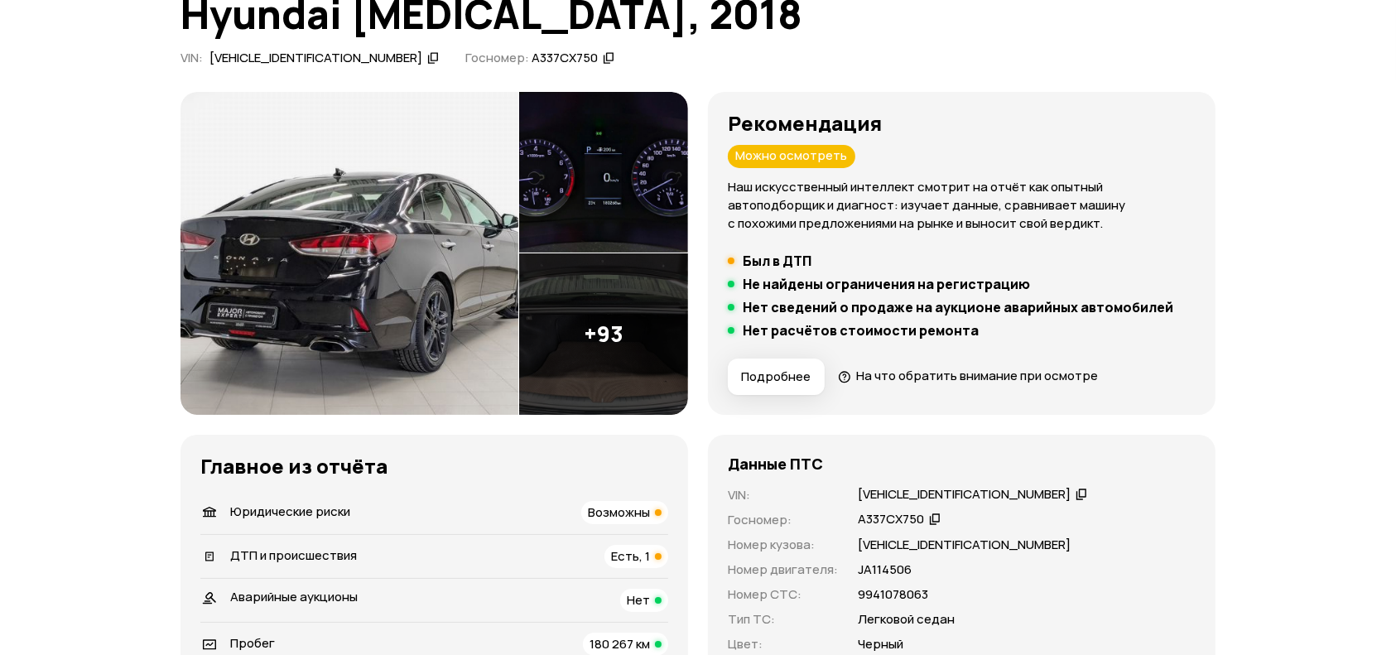
scroll to position [331, 0]
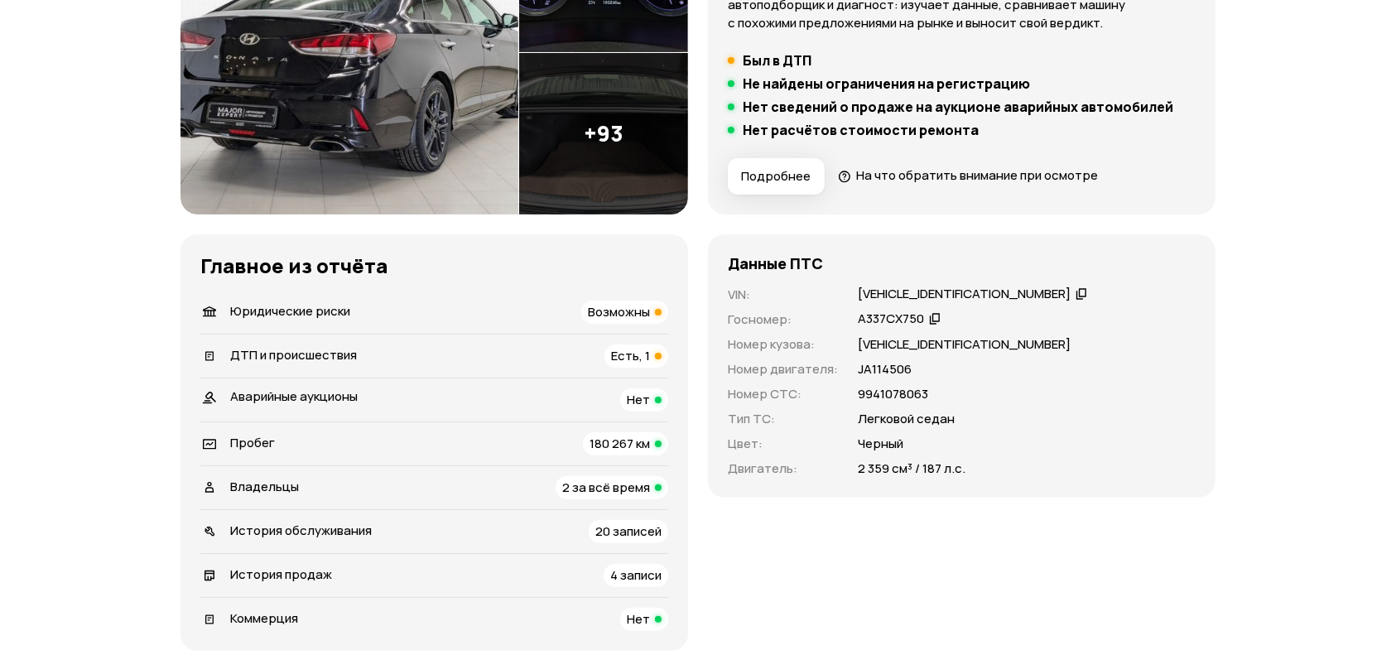
click at [570, 341] on li "ДТП и происшествия Есть, 1" at bounding box center [434, 356] width 468 height 44
click at [606, 356] on div "Есть, 1" at bounding box center [636, 355] width 64 height 23
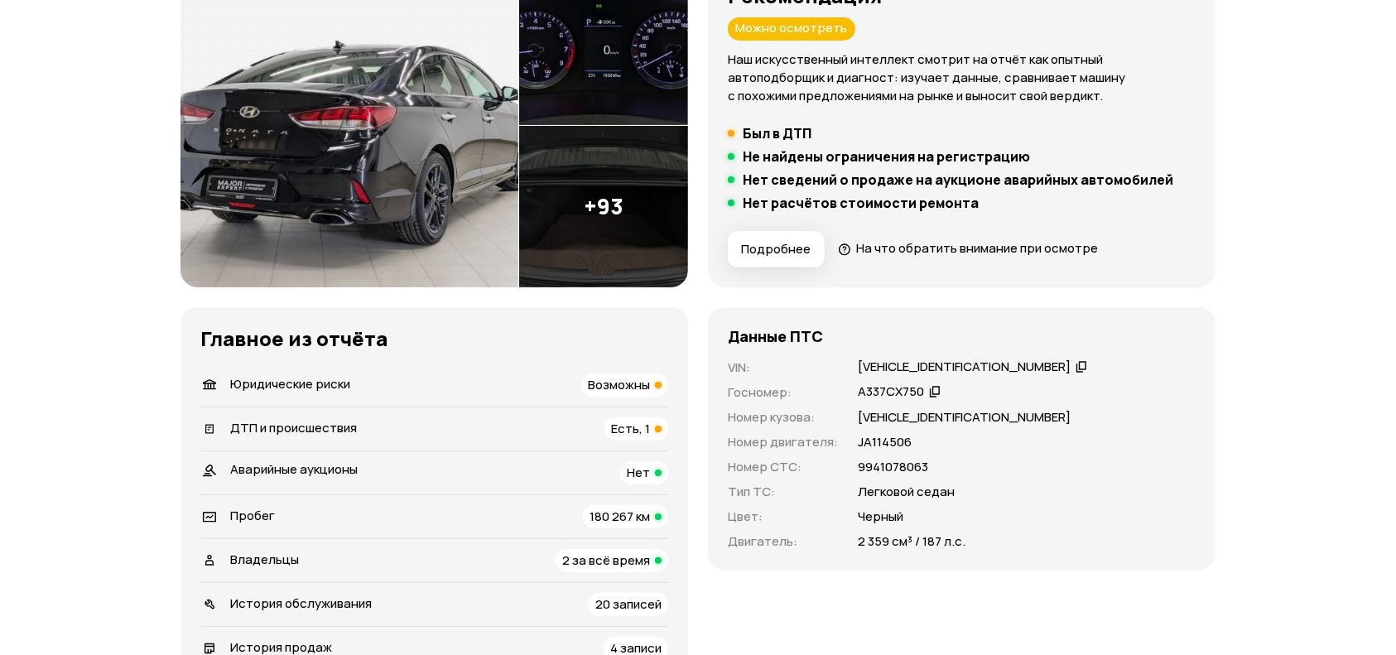
scroll to position [441, 0]
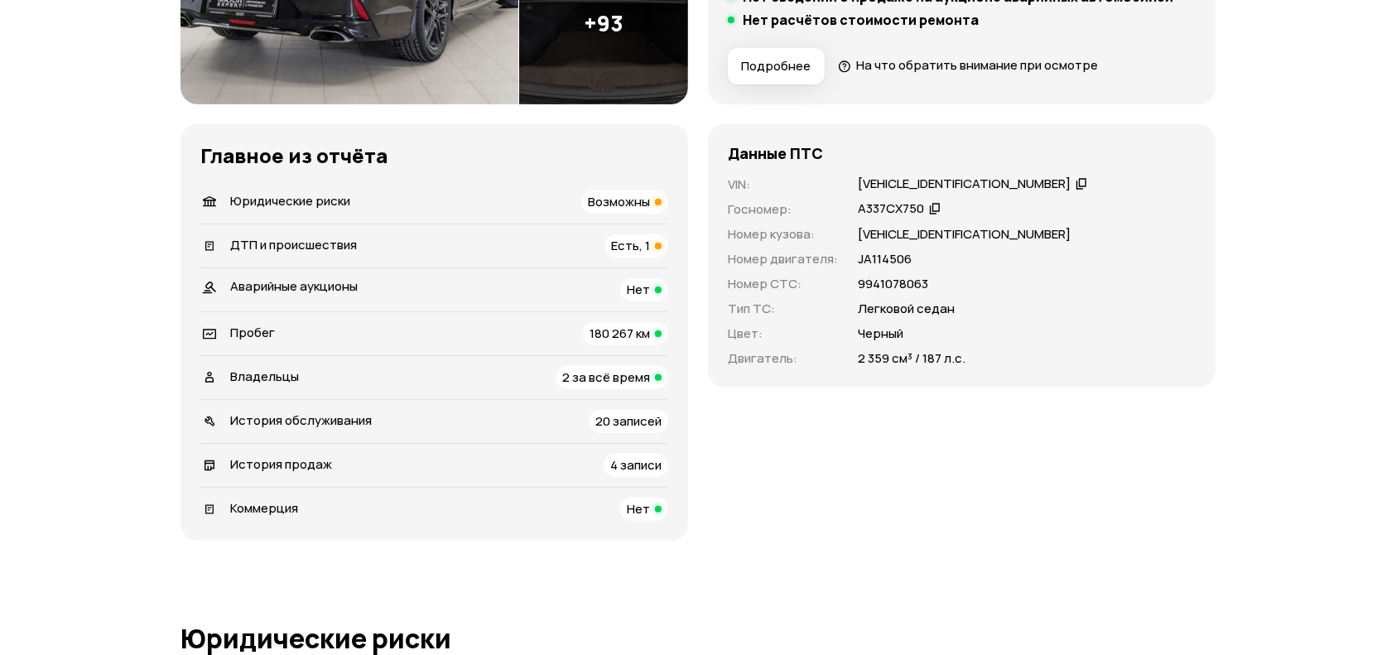
click at [469, 368] on div "Владельцы 2 за всё время" at bounding box center [434, 377] width 468 height 23
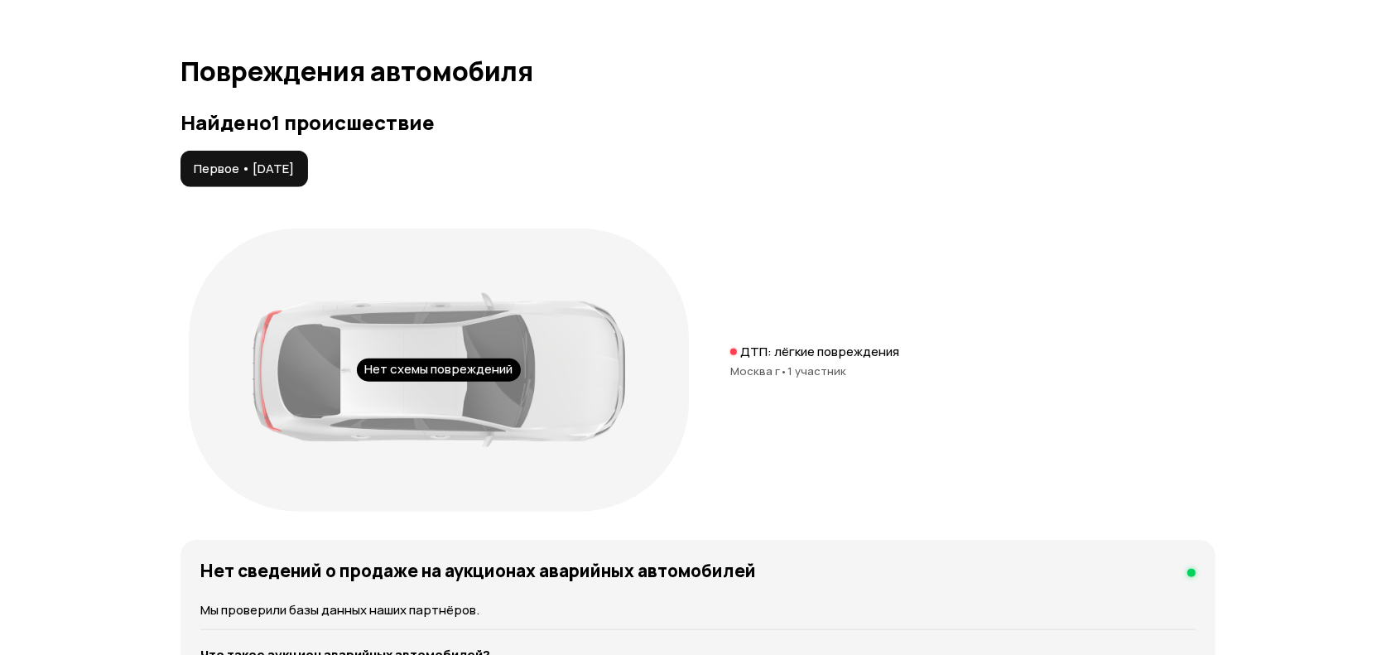
scroll to position [1716, 0]
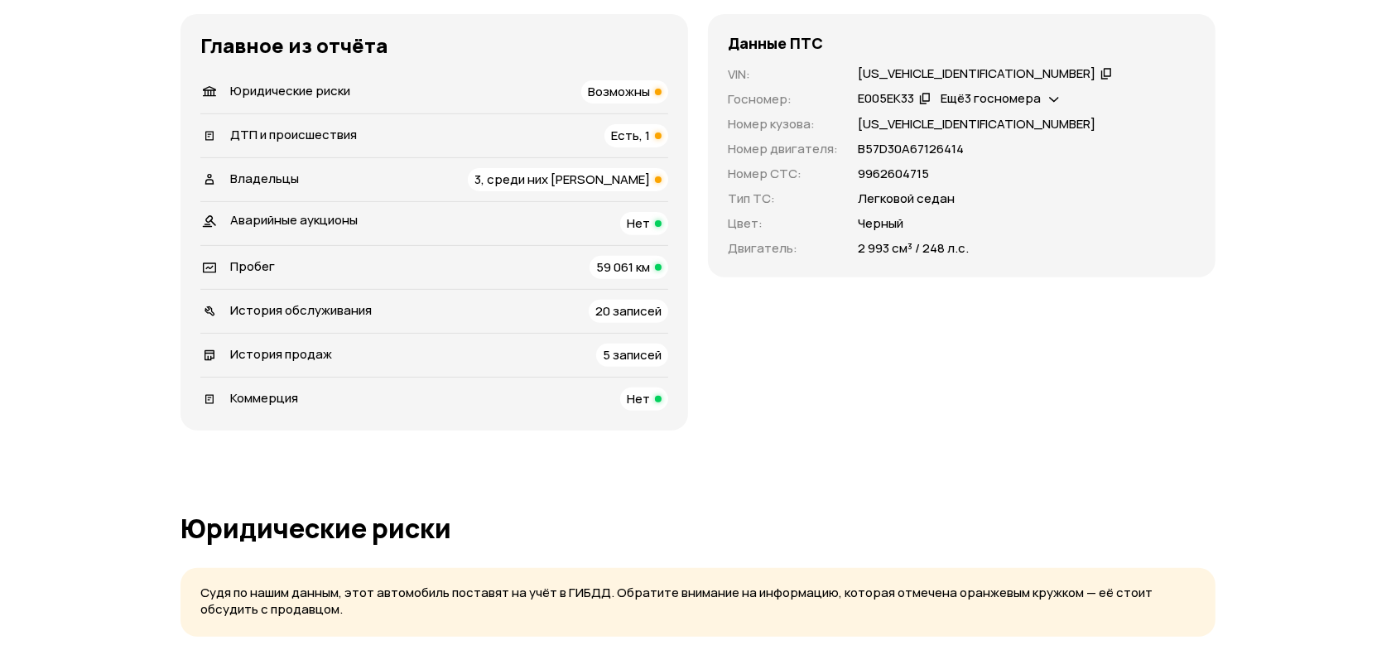
click at [464, 128] on div "ДТП и происшествия Есть, 1" at bounding box center [434, 135] width 468 height 23
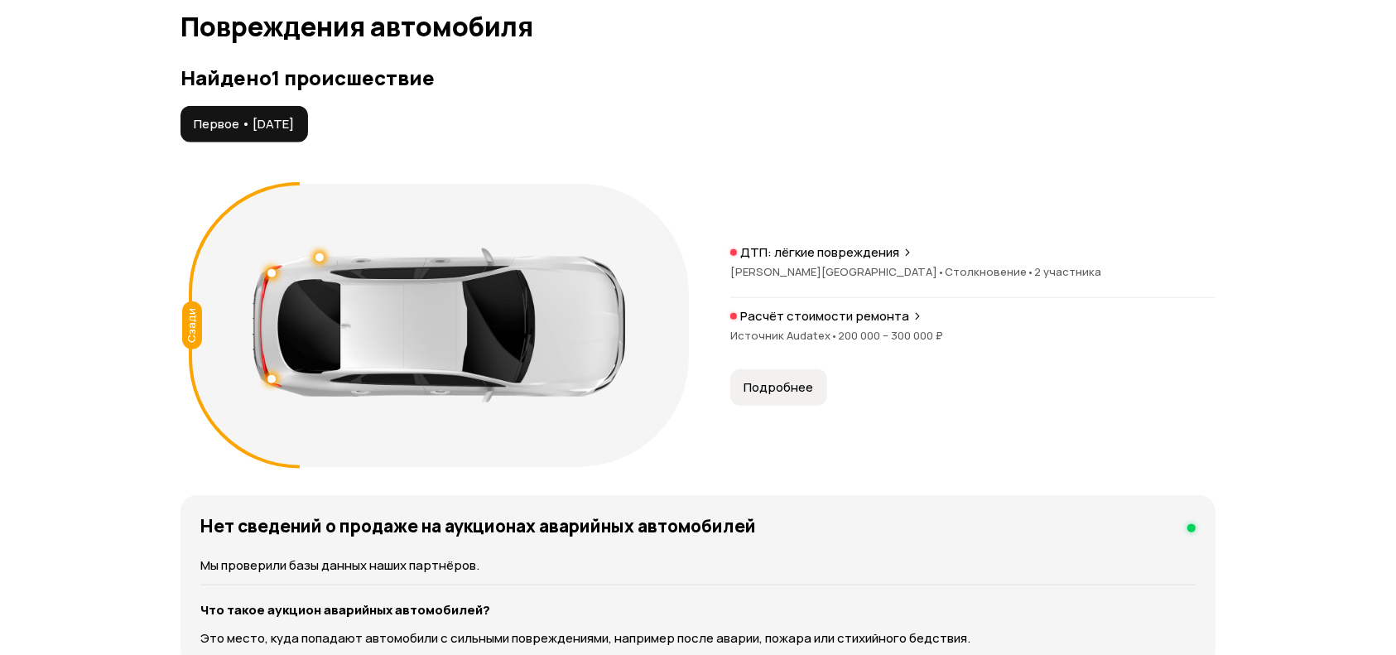
scroll to position [1769, 0]
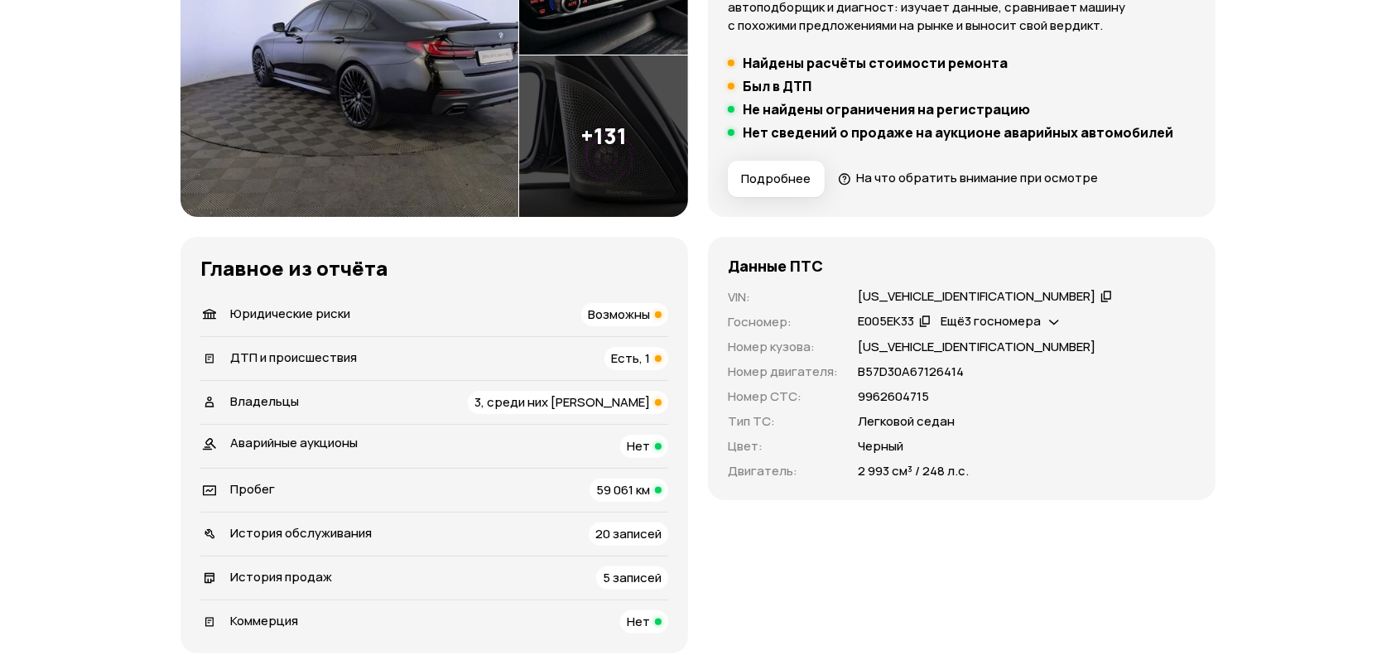
scroll to position [110, 0]
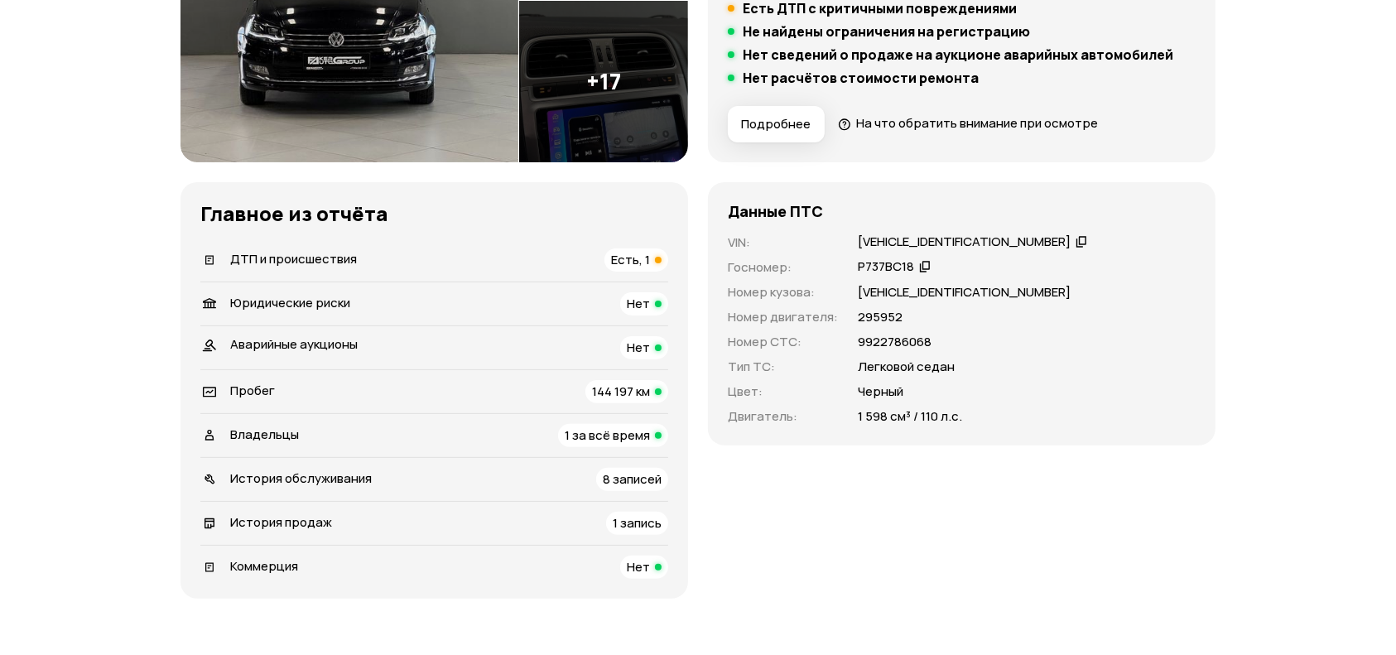
scroll to position [441, 0]
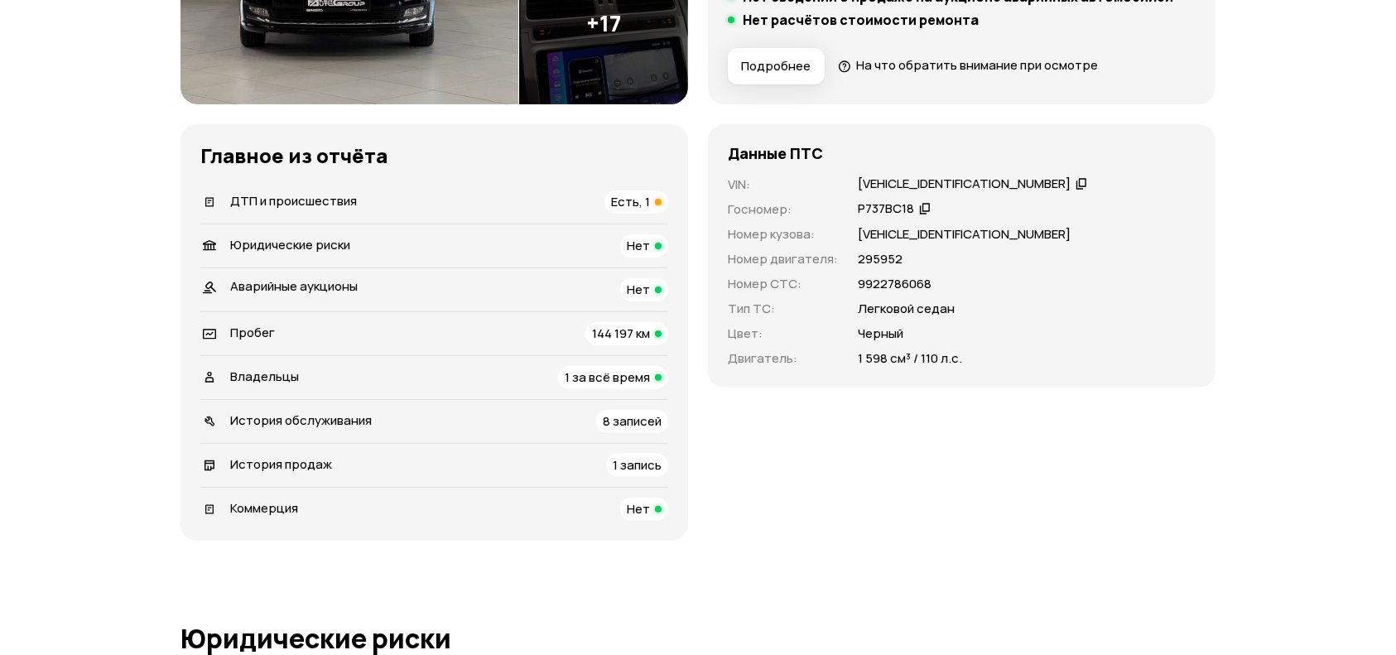
click at [556, 380] on div "Владельцы 1 за всё время" at bounding box center [434, 377] width 468 height 23
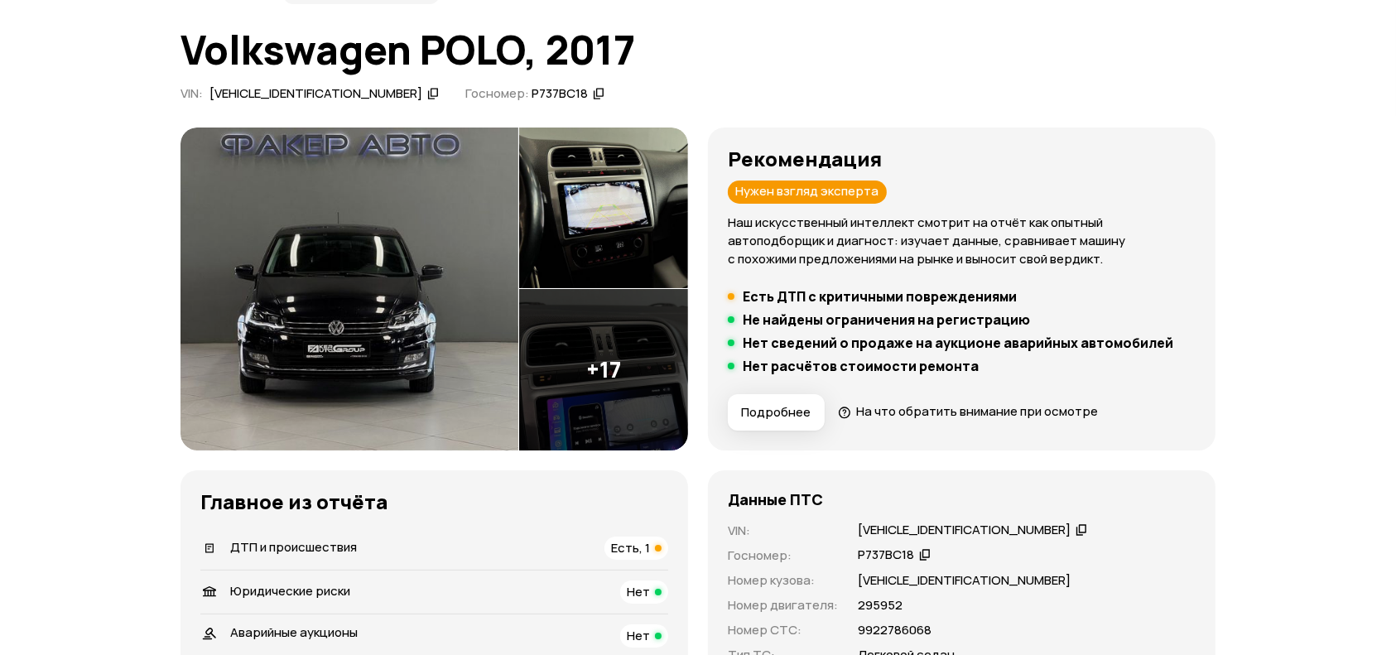
scroll to position [0, 0]
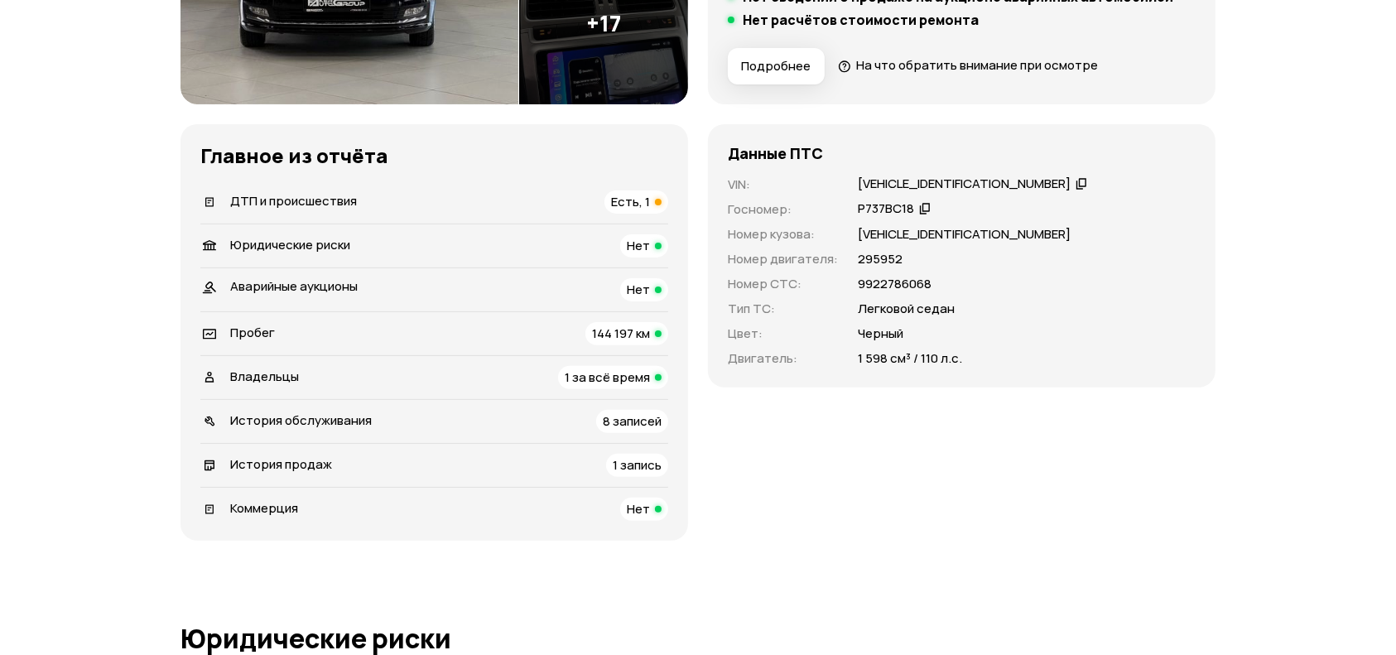
click at [466, 205] on div "ДТП и происшествия Есть, 1" at bounding box center [434, 201] width 468 height 23
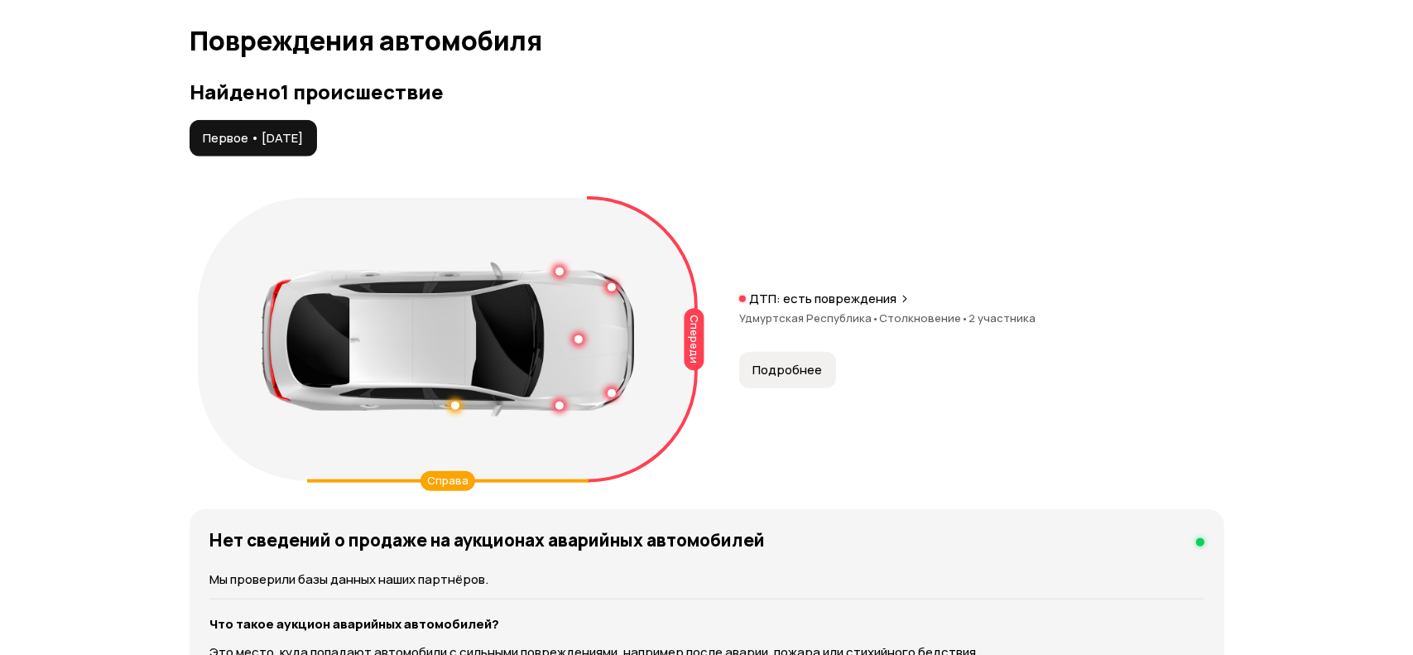
scroll to position [1715, 0]
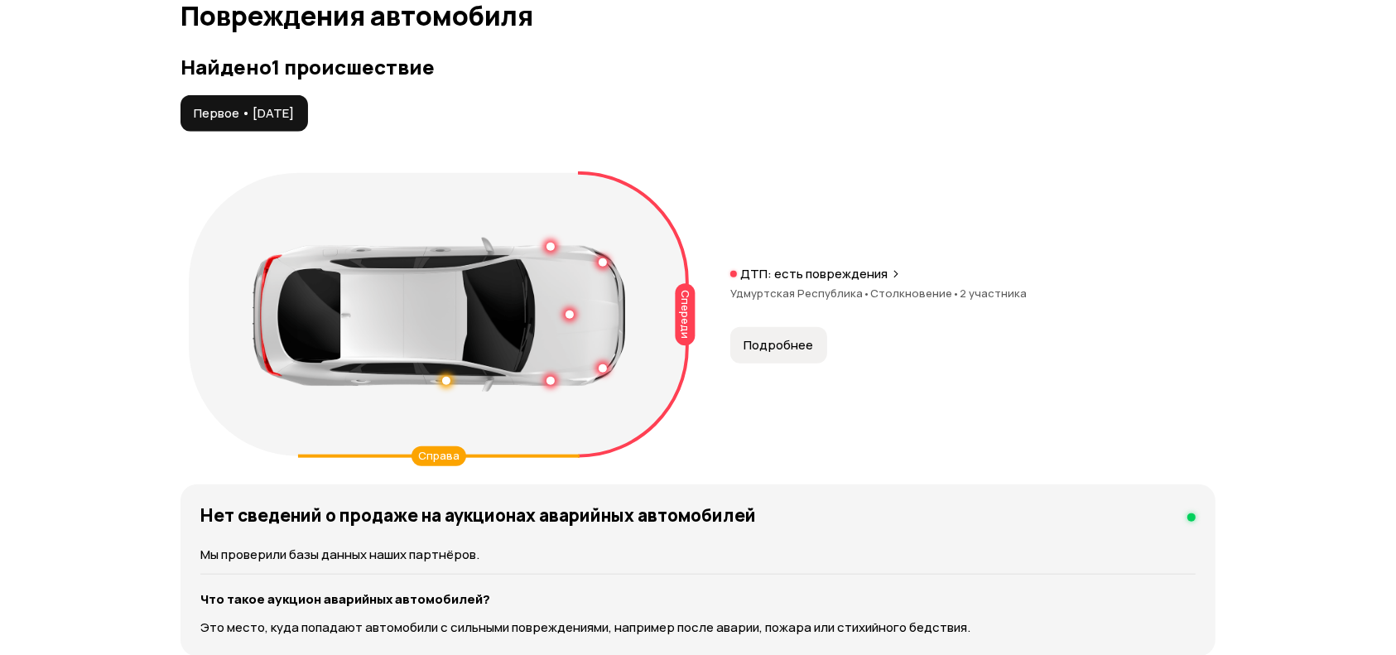
click at [570, 317] on div at bounding box center [439, 315] width 373 height 154
click at [599, 365] on div at bounding box center [603, 368] width 8 height 8
click at [739, 346] on button "Подробнее" at bounding box center [778, 345] width 97 height 36
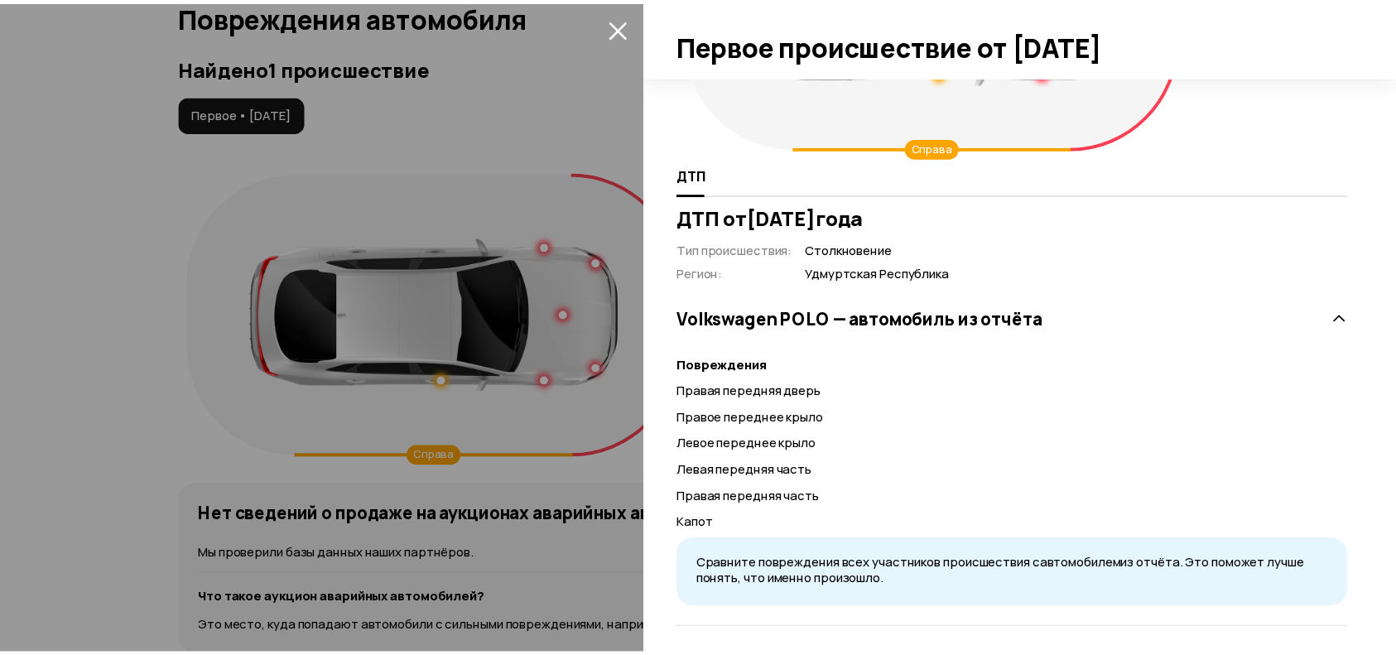
scroll to position [299, 0]
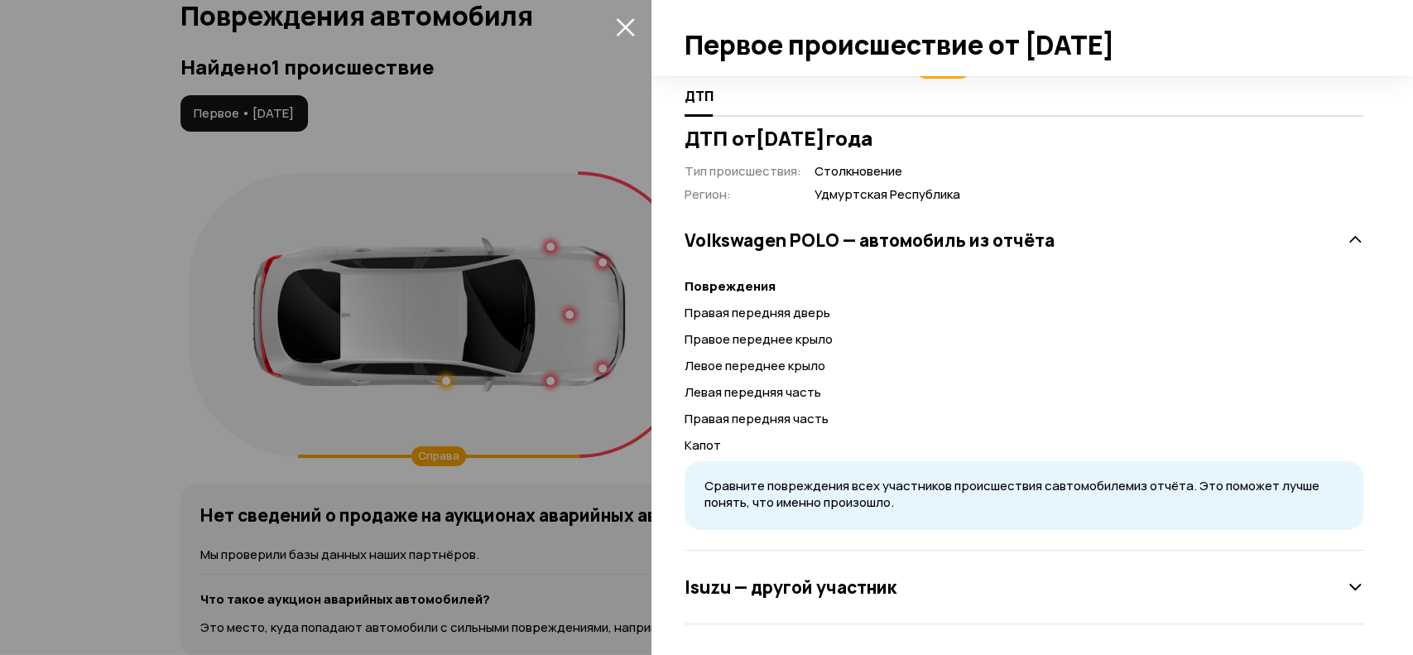
click at [551, 414] on div at bounding box center [706, 327] width 1413 height 655
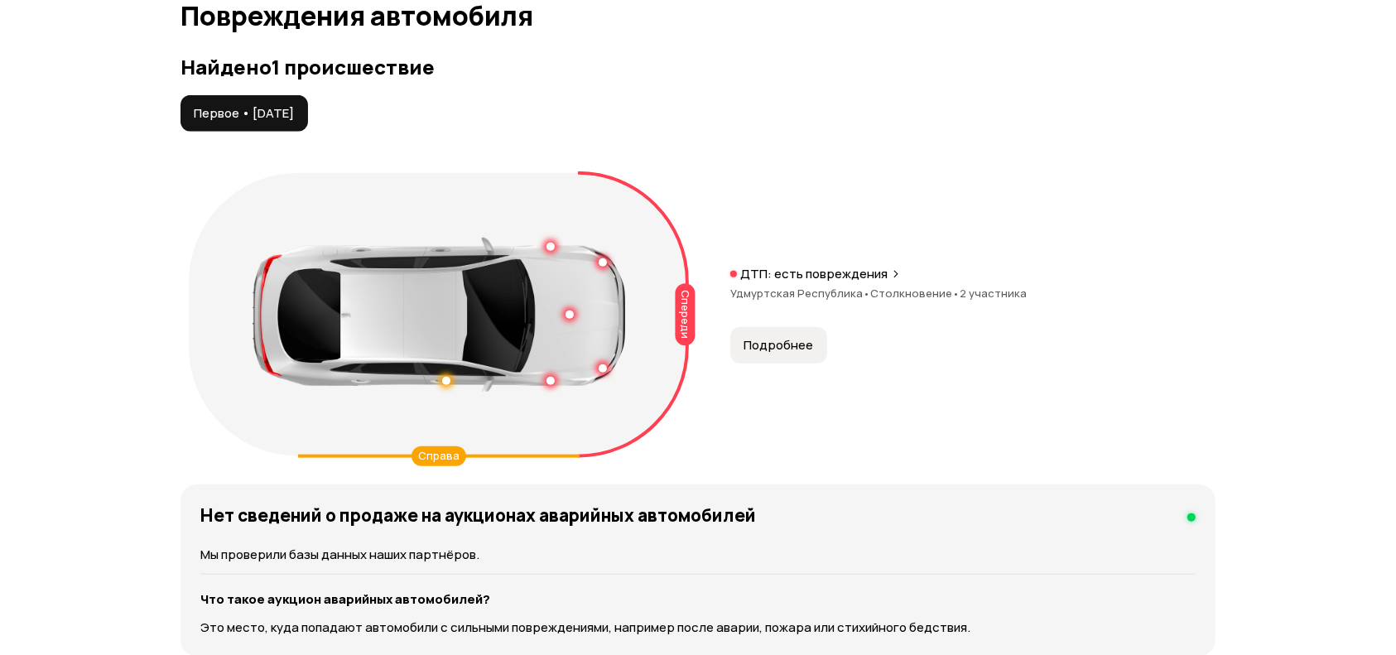
click at [448, 375] on div at bounding box center [439, 315] width 373 height 154
click at [447, 378] on div at bounding box center [447, 381] width 12 height 12
click at [576, 411] on div "Спереди Справа" at bounding box center [439, 314] width 500 height 283
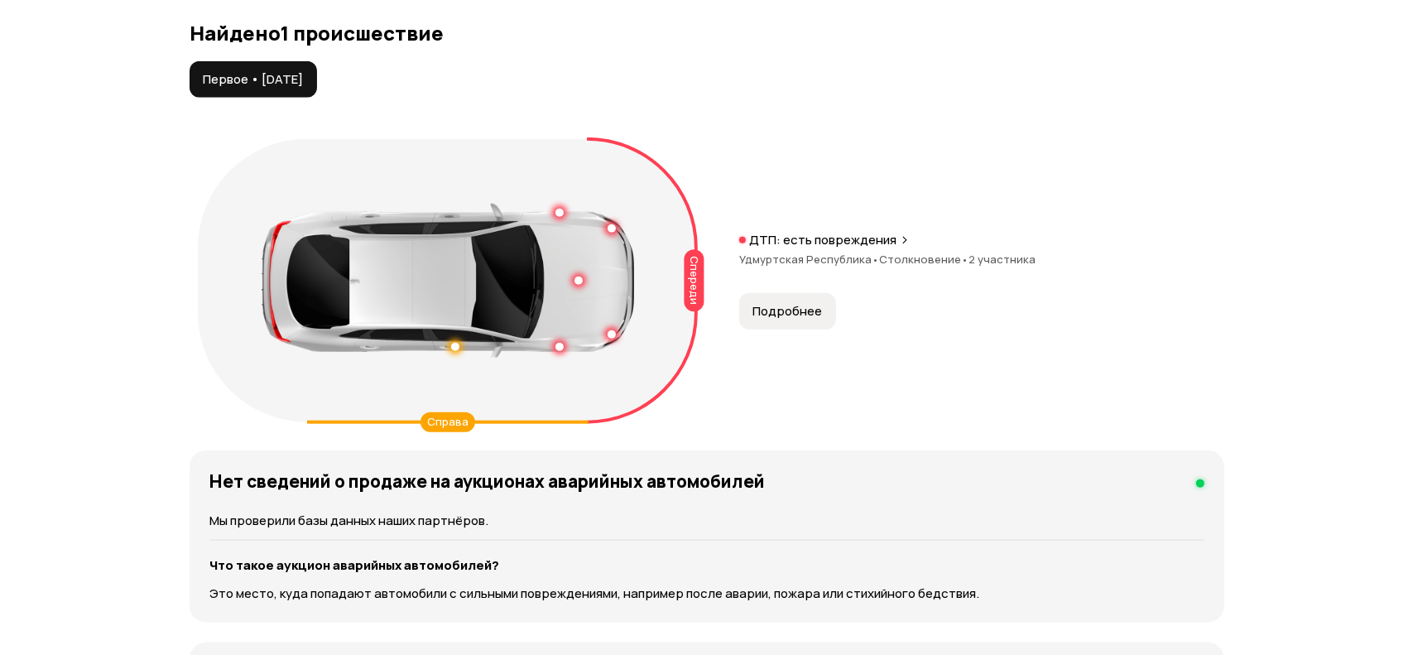
scroll to position [1715, 0]
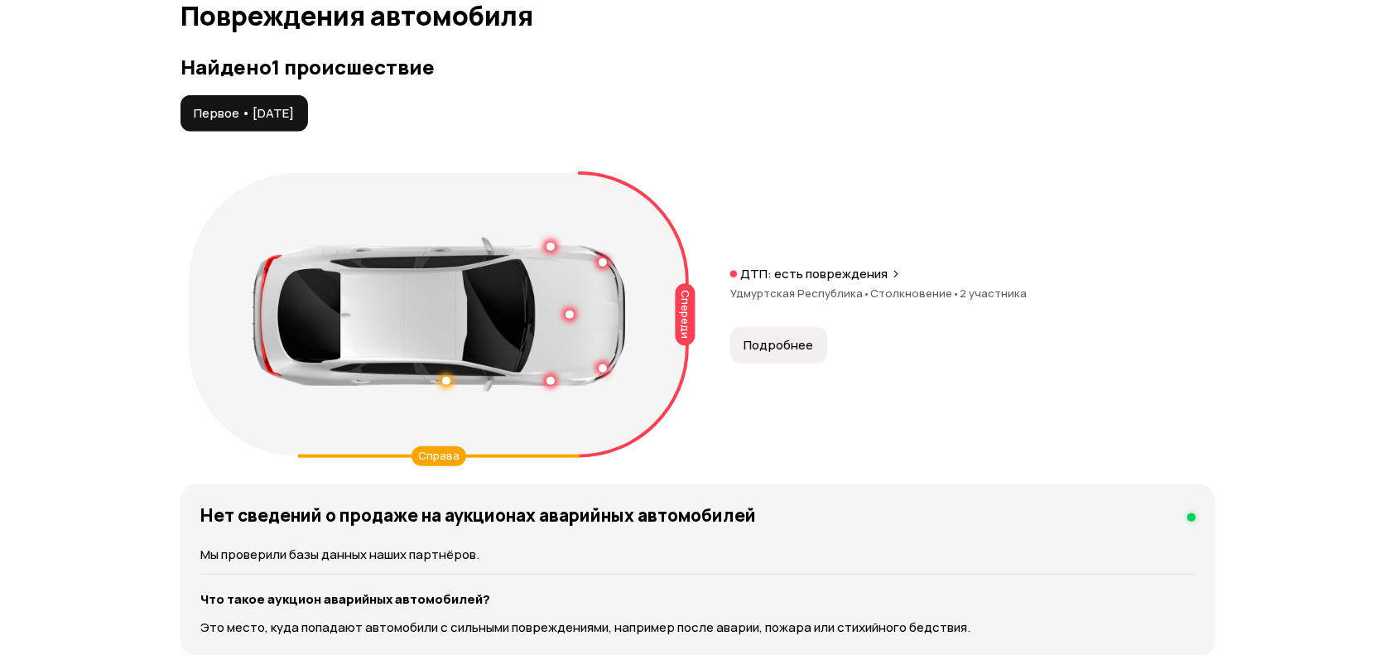
click at [578, 311] on div at bounding box center [439, 315] width 373 height 154
click at [570, 311] on div at bounding box center [570, 315] width 8 height 8
click at [752, 347] on span "Подробнее" at bounding box center [779, 345] width 70 height 17
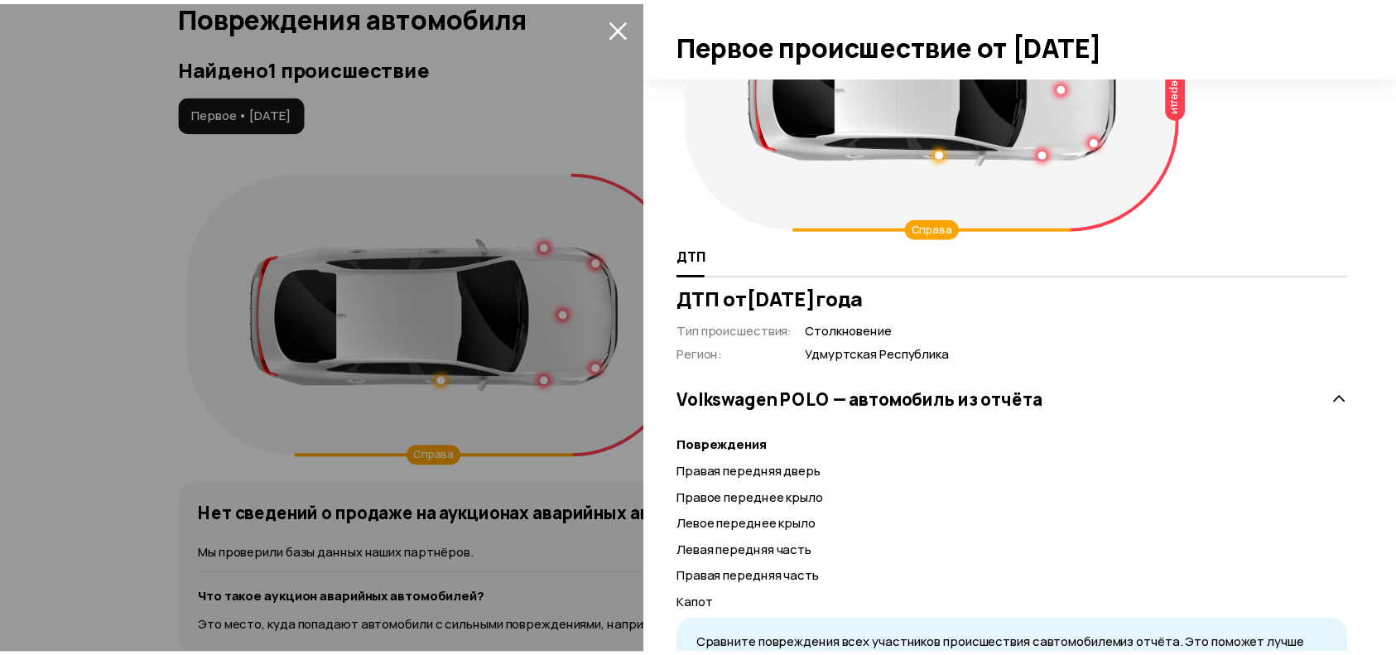
scroll to position [220, 0]
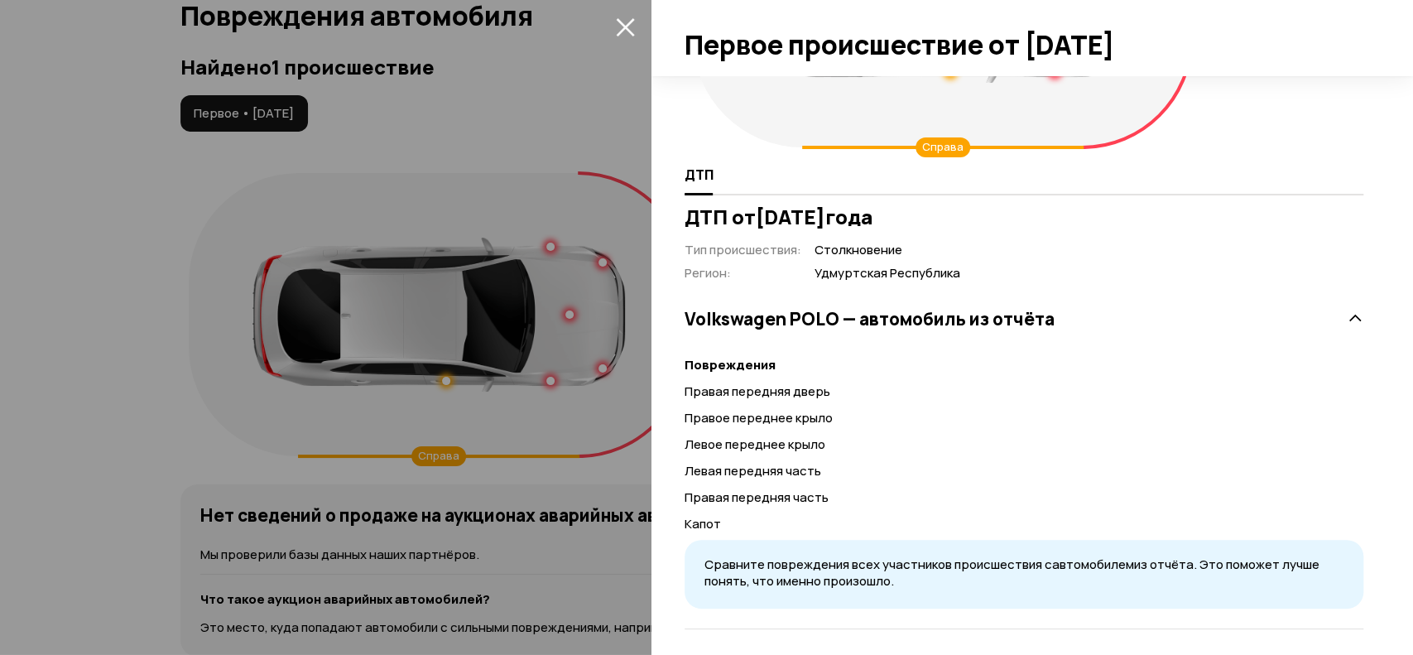
click at [601, 445] on div at bounding box center [706, 327] width 1413 height 655
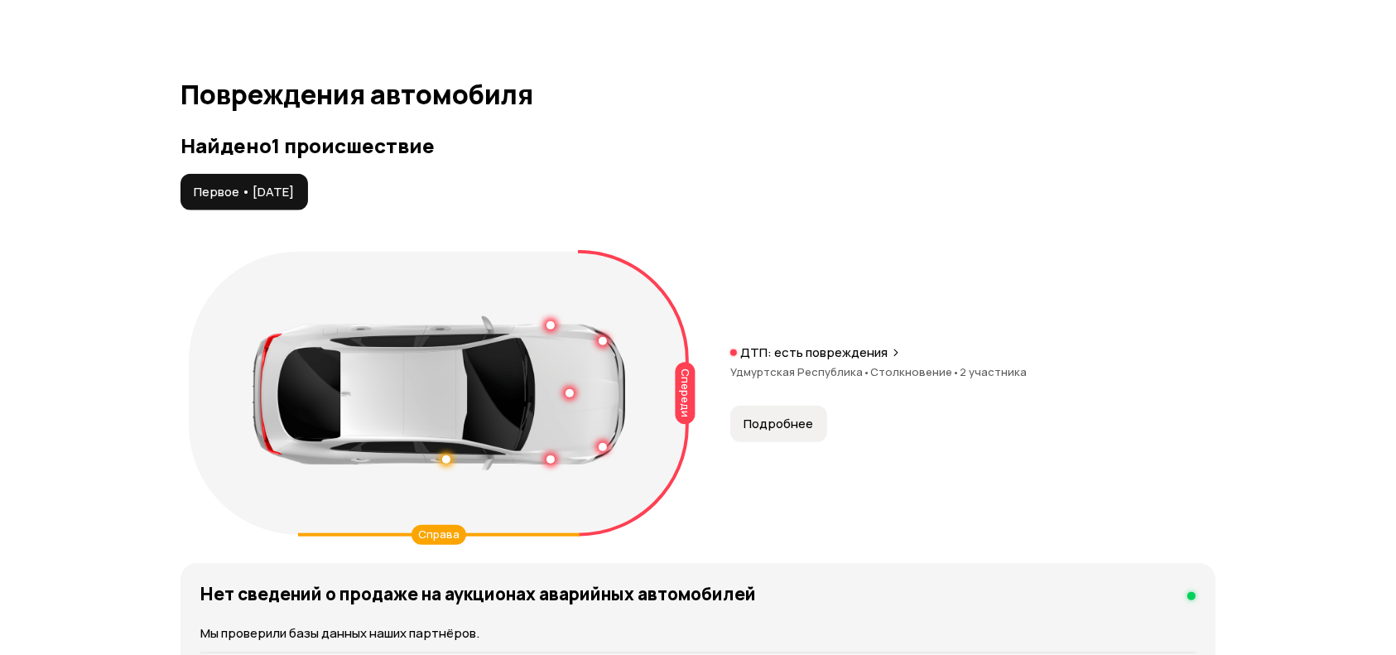
scroll to position [1604, 0]
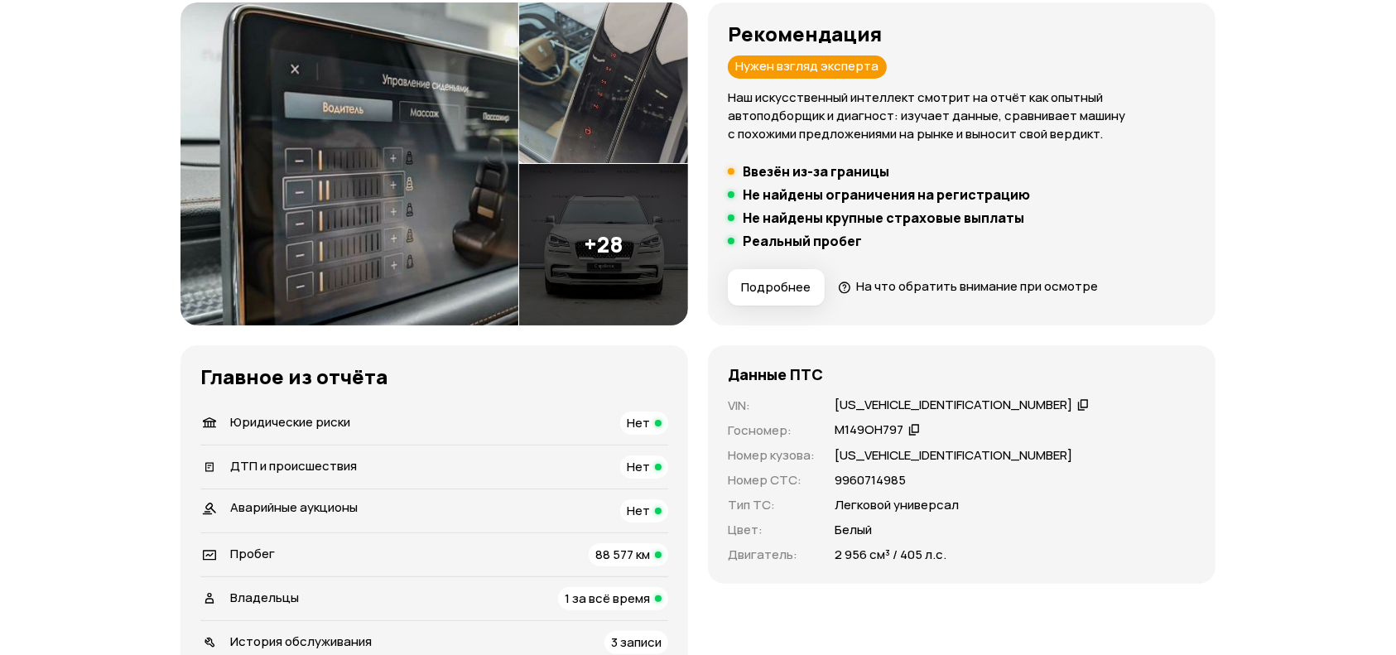
scroll to position [331, 0]
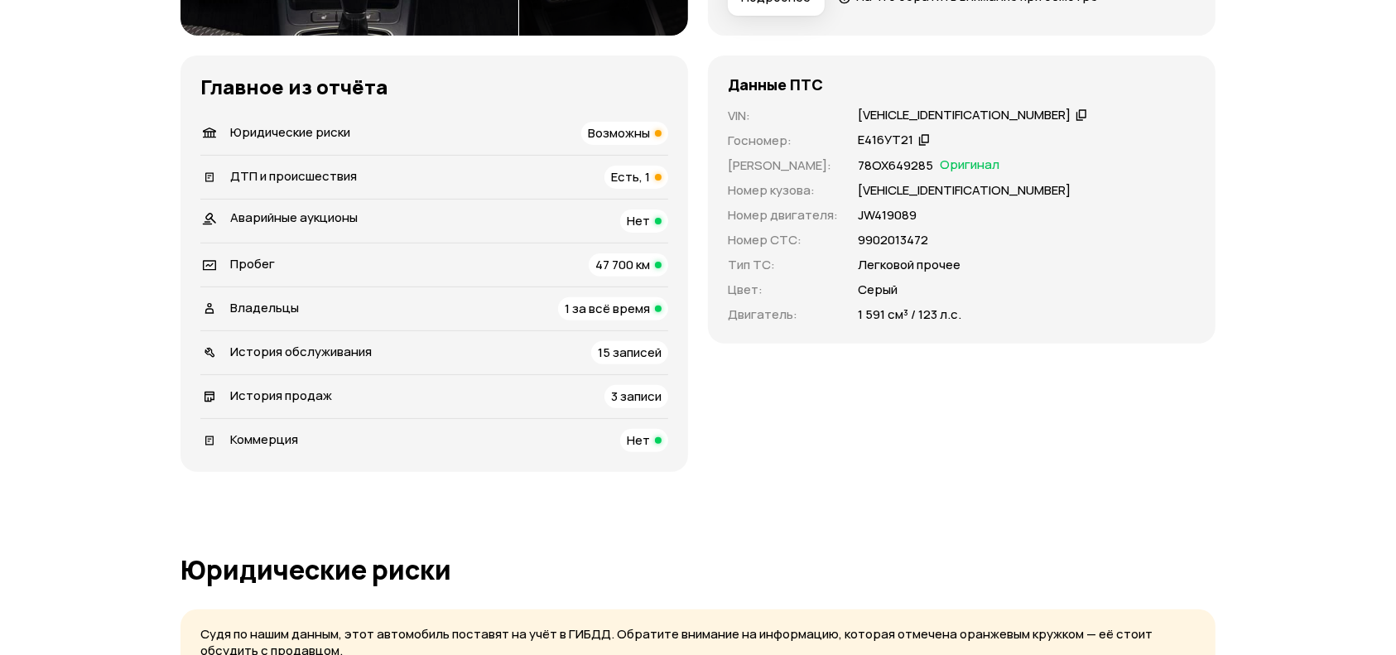
scroll to position [551, 0]
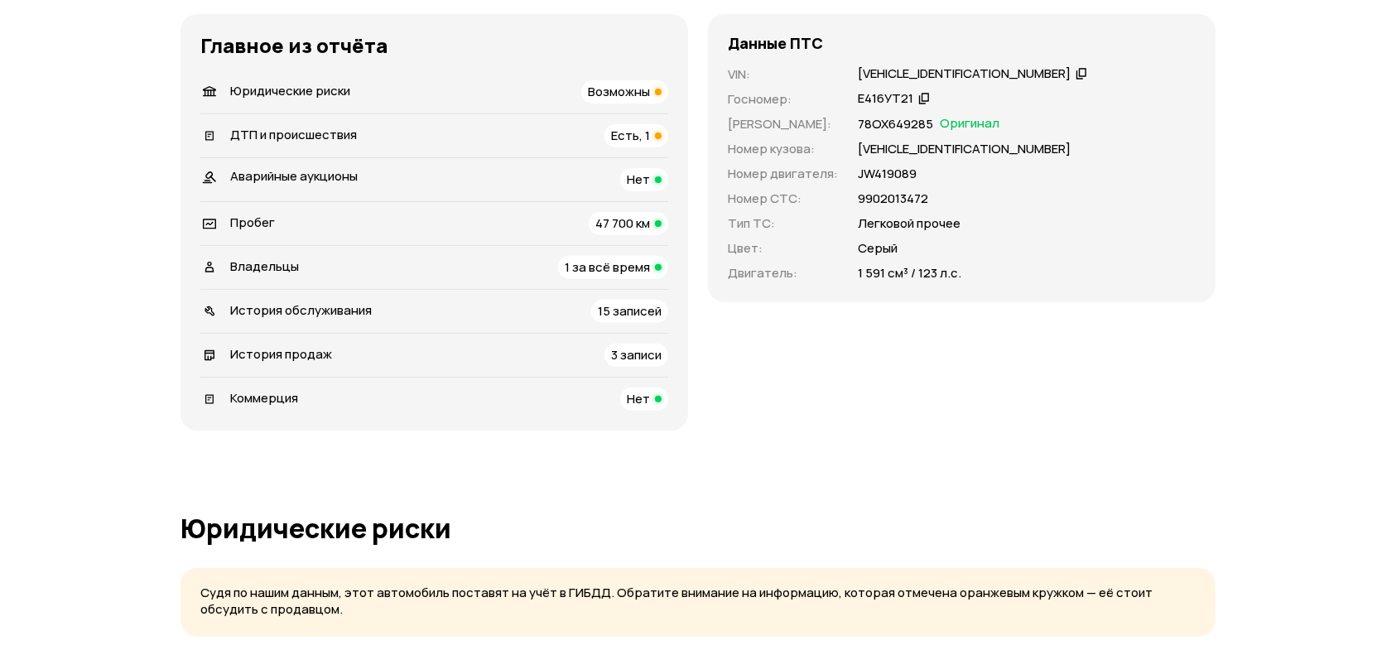
click at [526, 266] on div "Владельцы 1 за всё время" at bounding box center [434, 267] width 468 height 23
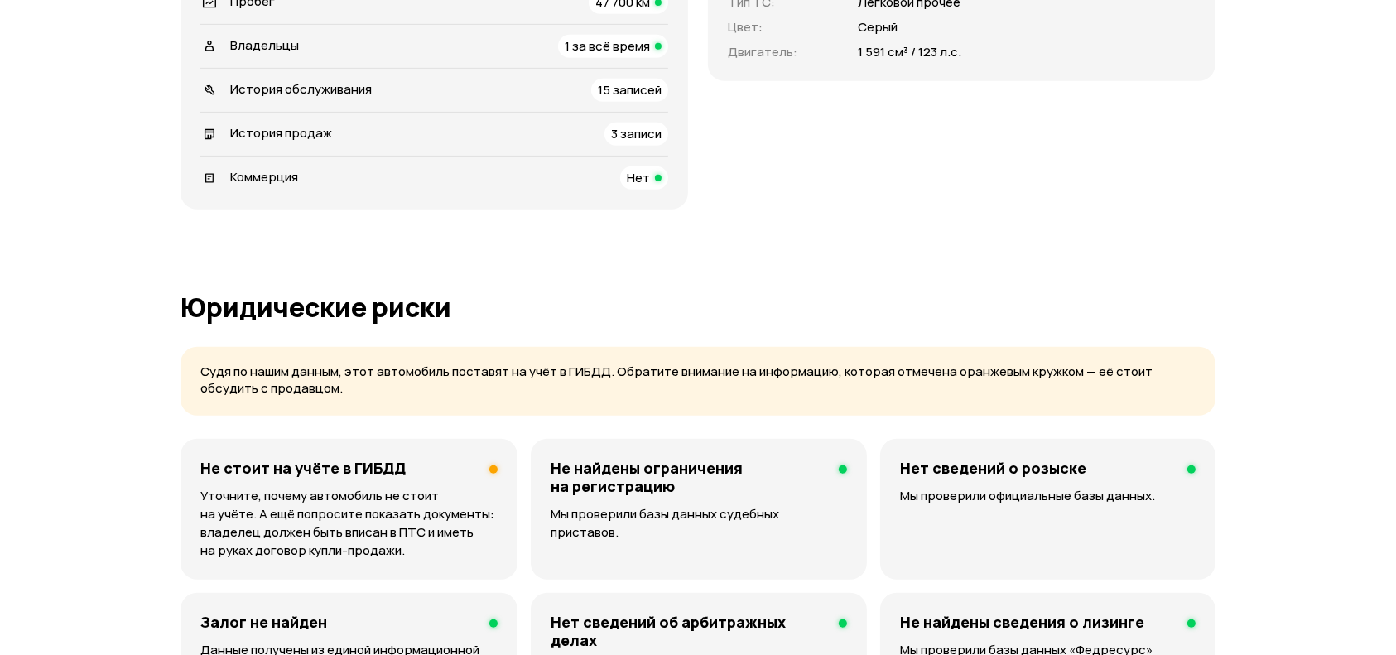
scroll to position [441, 0]
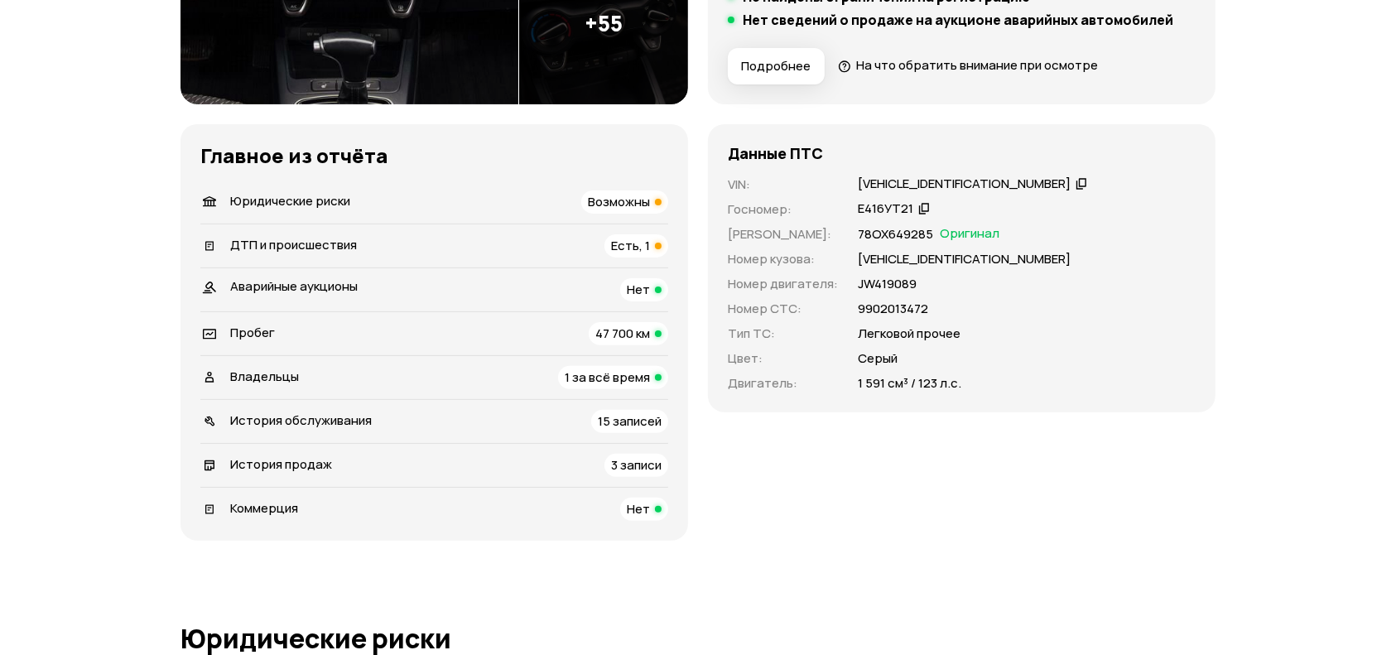
click at [466, 243] on div "ДТП и происшествия Есть, 1" at bounding box center [434, 245] width 468 height 23
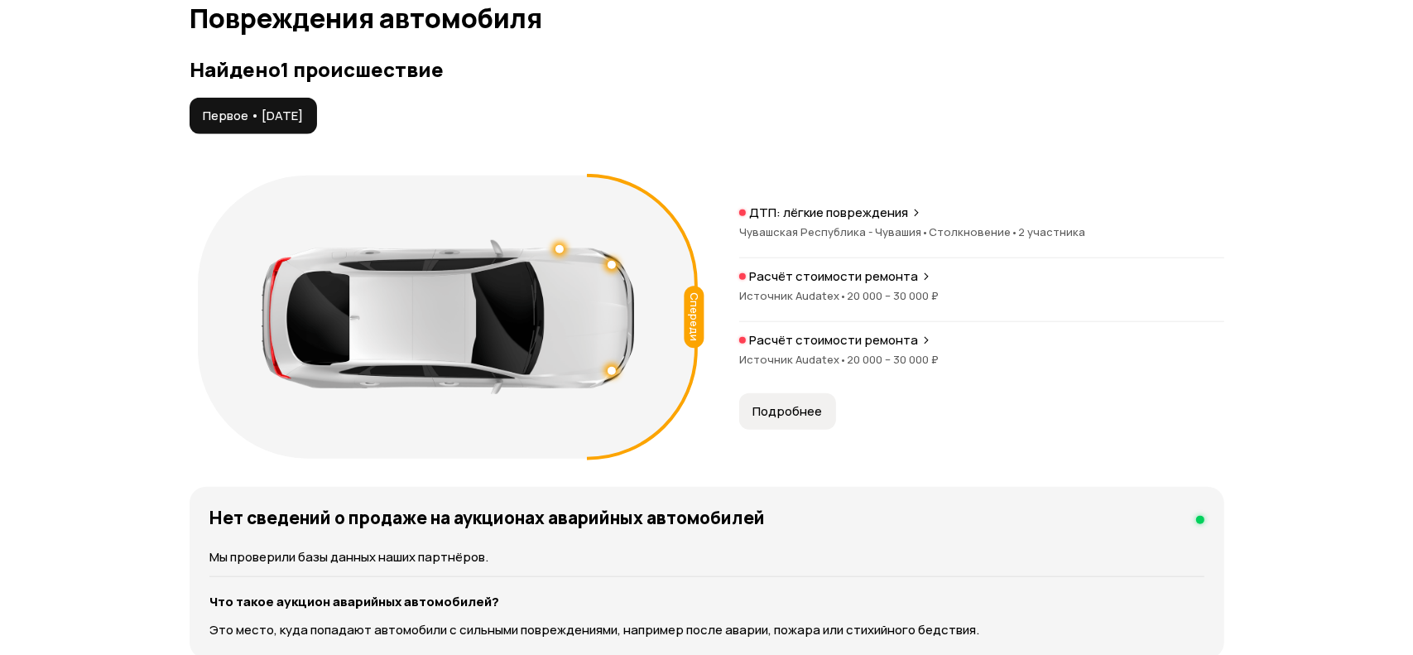
scroll to position [1750, 0]
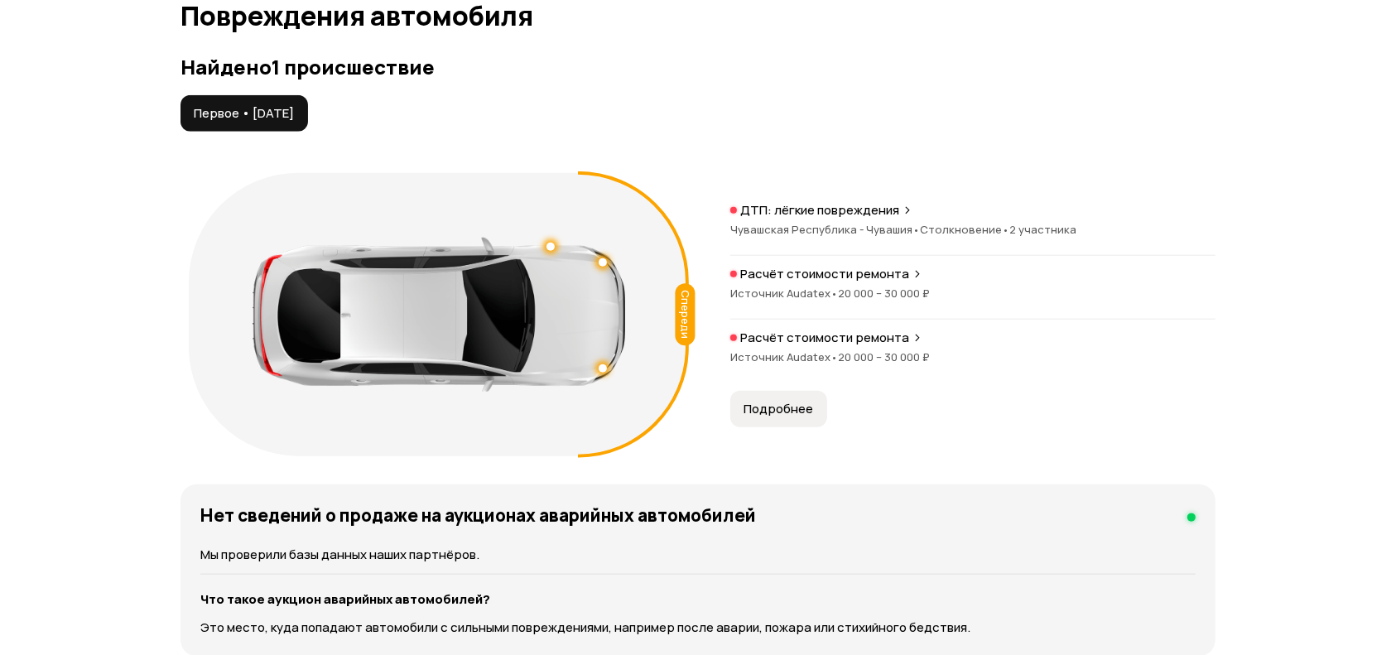
click at [552, 245] on div at bounding box center [550, 247] width 8 height 8
click at [849, 296] on span "20 000 – 30 000 ₽" at bounding box center [884, 293] width 92 height 15
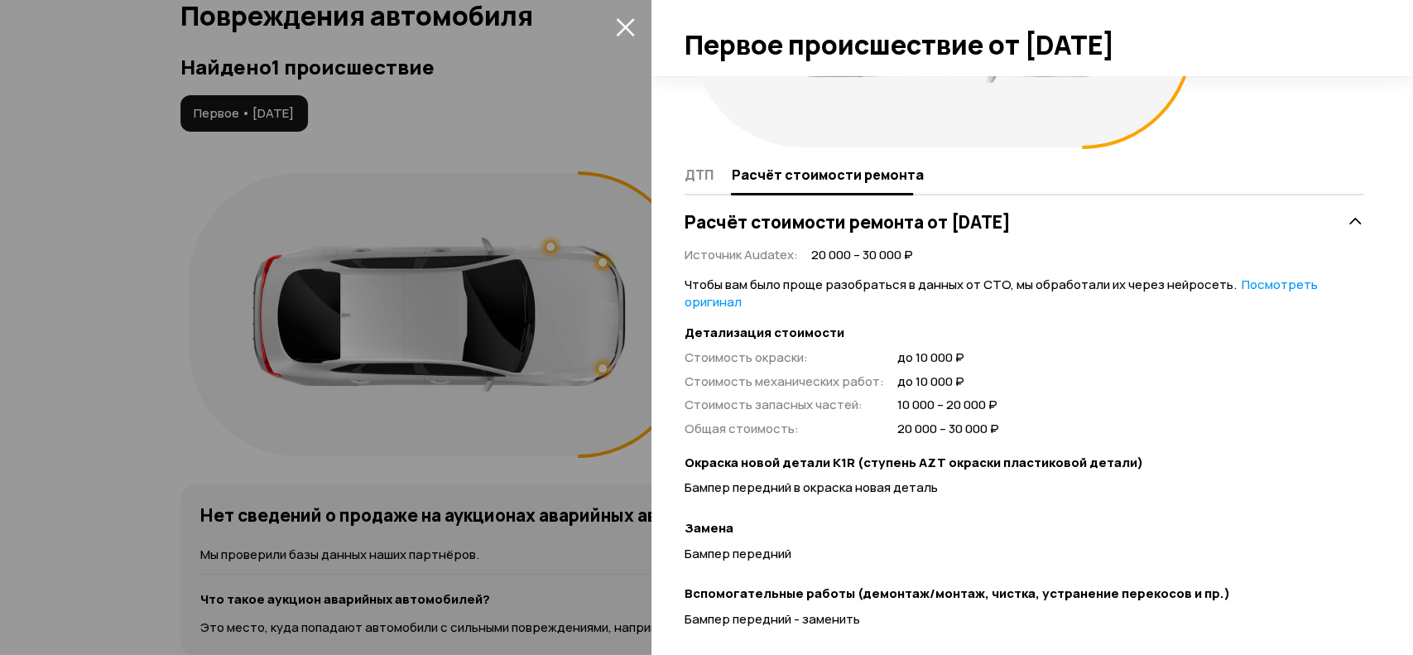
click at [538, 441] on div at bounding box center [706, 327] width 1413 height 655
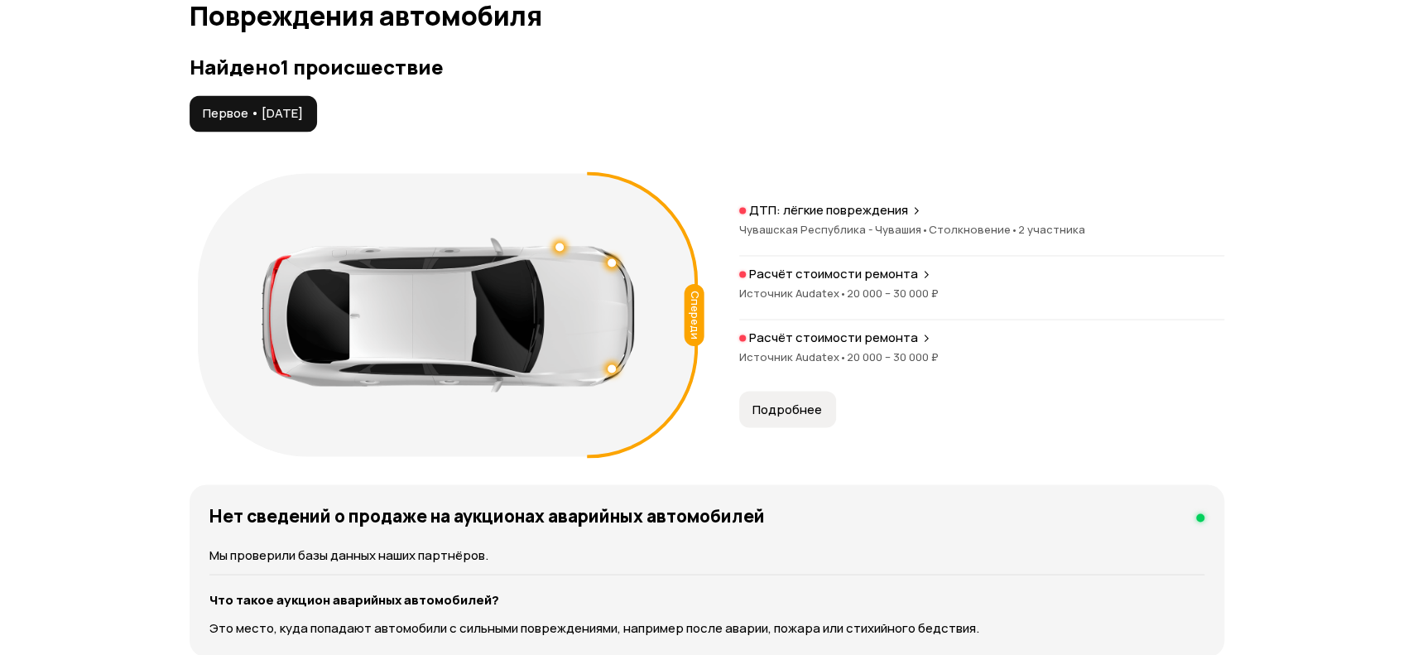
scroll to position [166, 0]
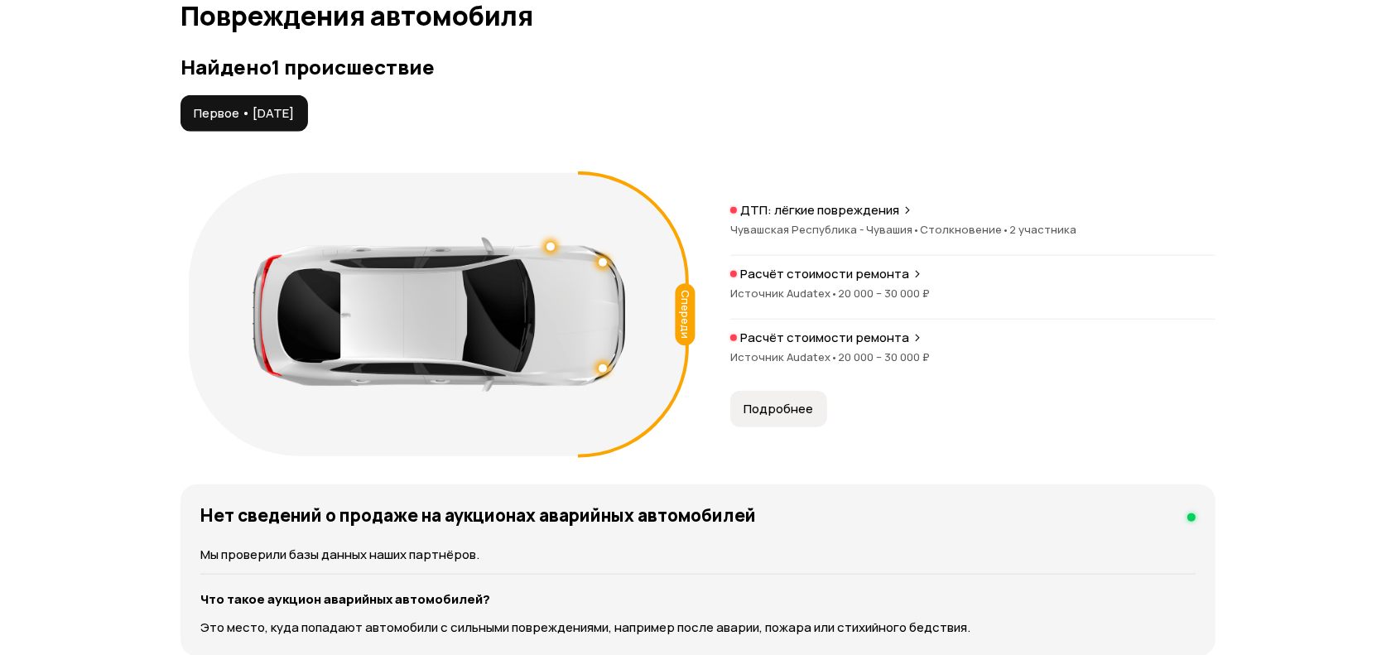
click at [871, 352] on span "20 000 – 30 000 ₽" at bounding box center [884, 356] width 92 height 15
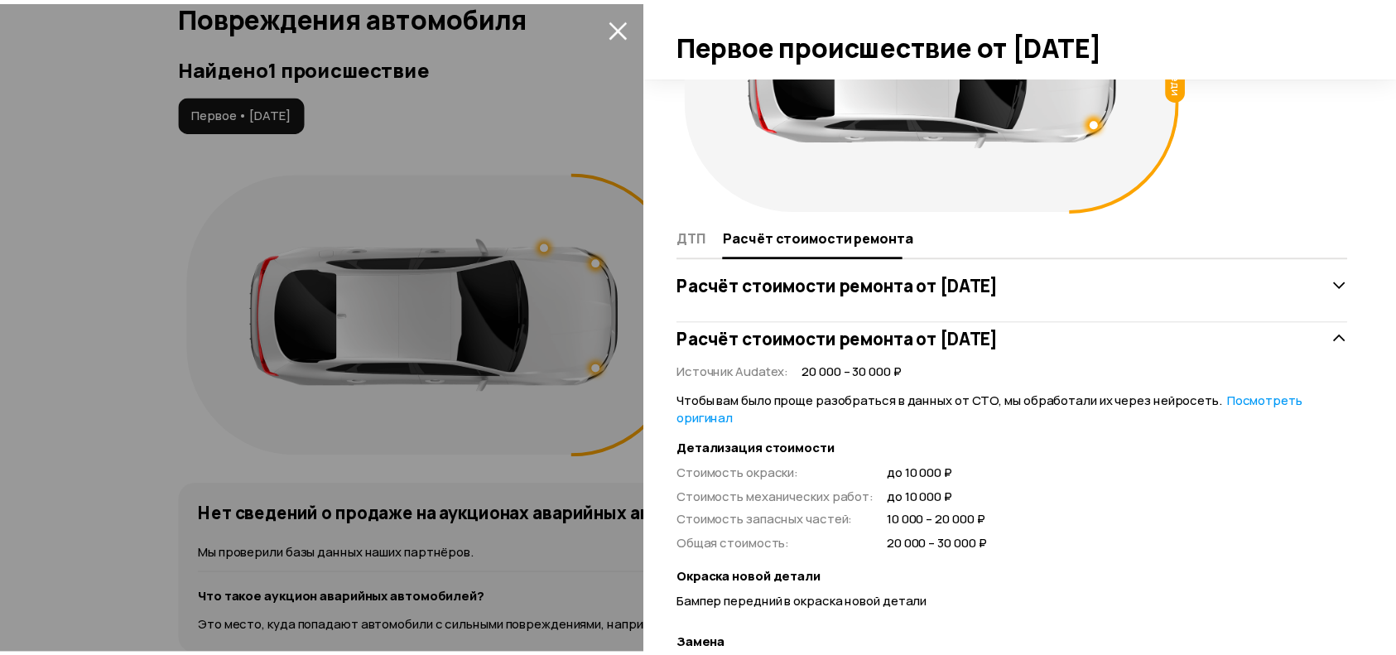
scroll to position [322, 0]
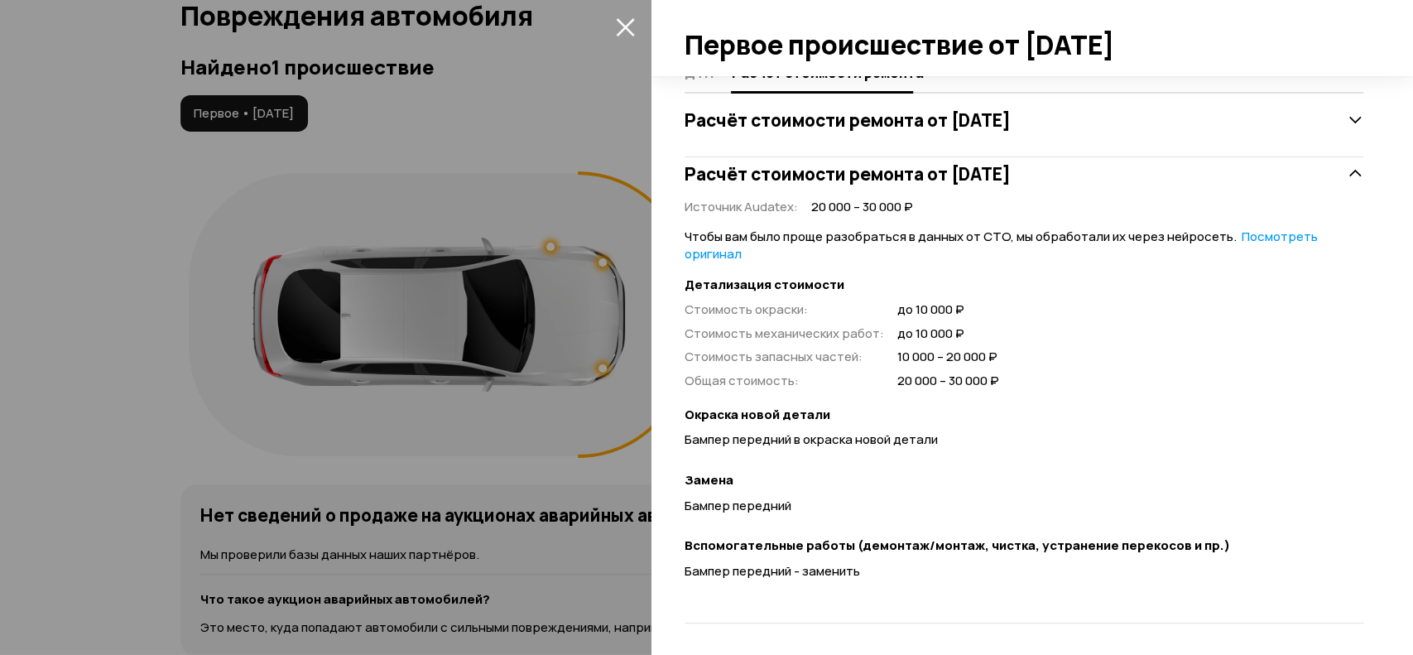
click at [577, 434] on div at bounding box center [706, 327] width 1413 height 655
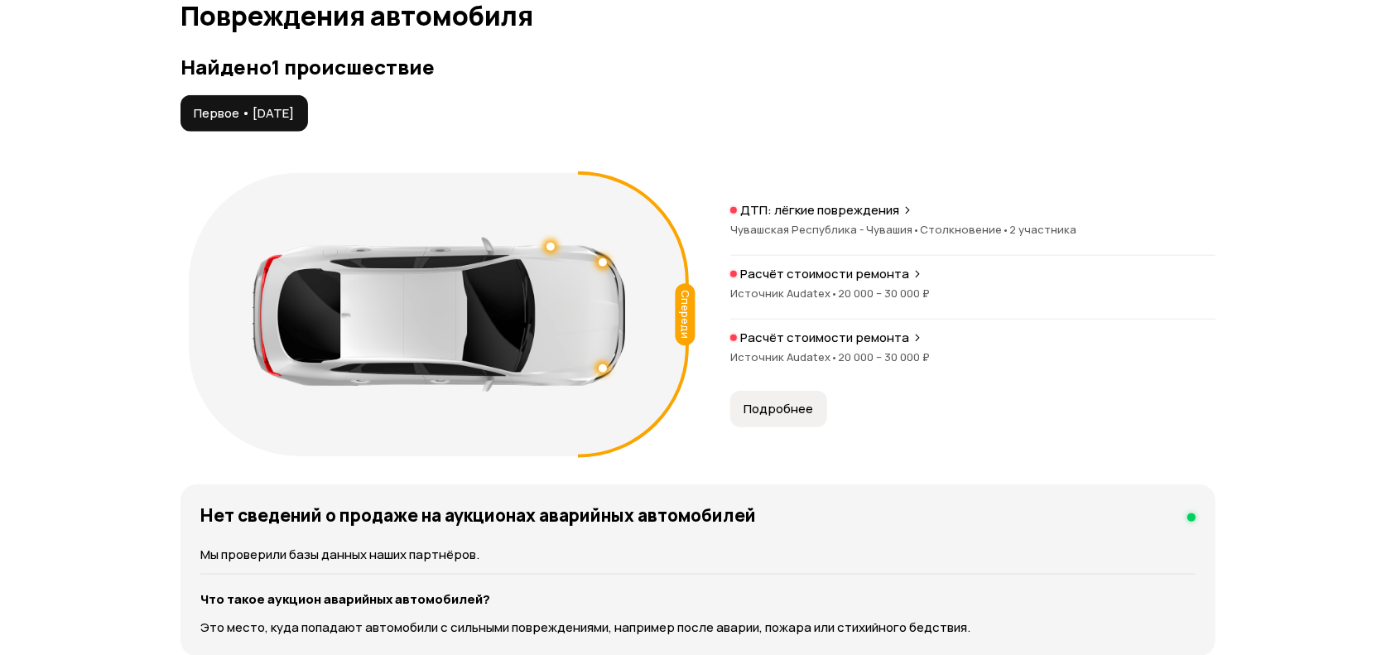
click at [874, 282] on div "Расчёт стоимости ремонта Источник Audatex • 20 000 – 30 000 ₽" at bounding box center [972, 293] width 485 height 54
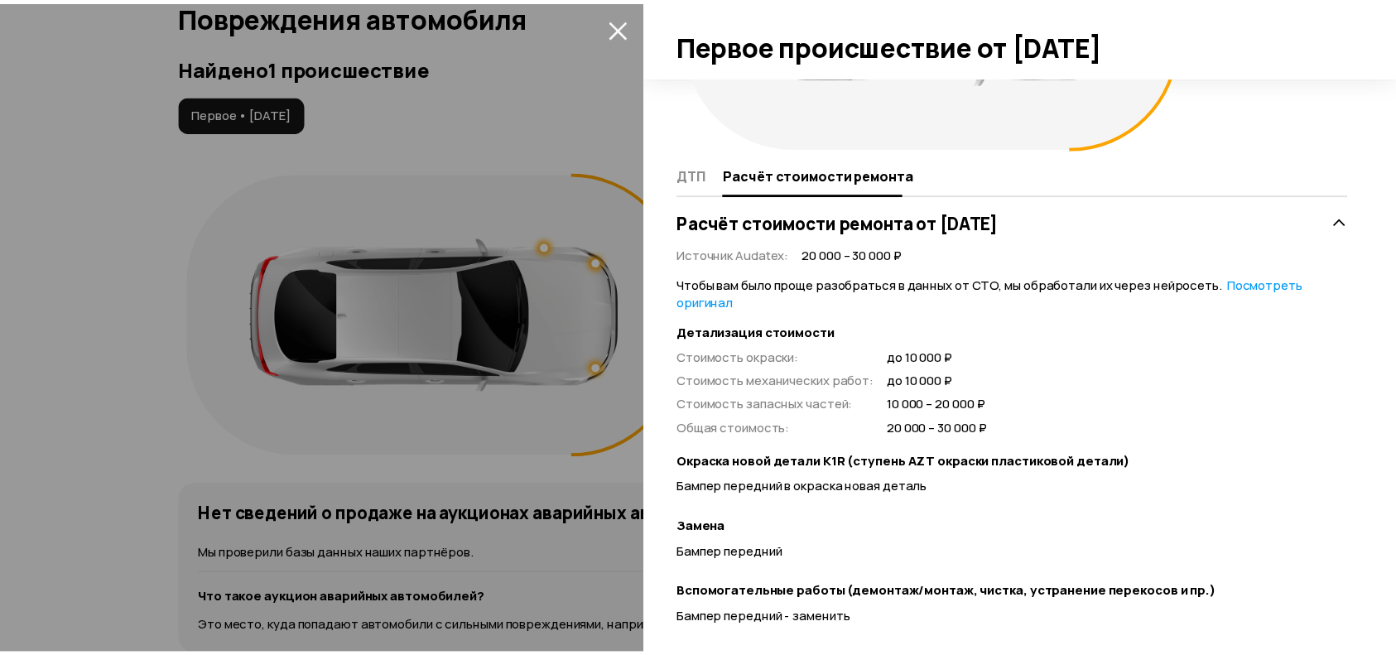
scroll to position [322, 0]
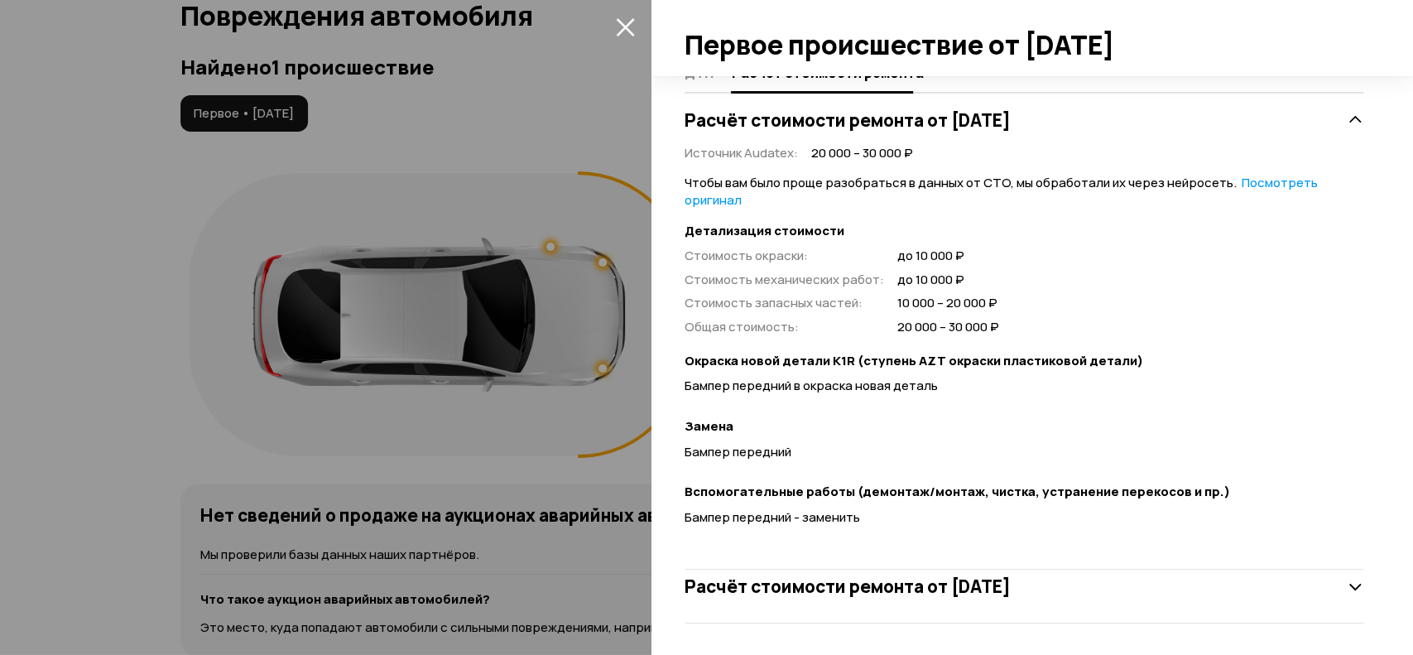
click at [575, 407] on div at bounding box center [706, 327] width 1413 height 655
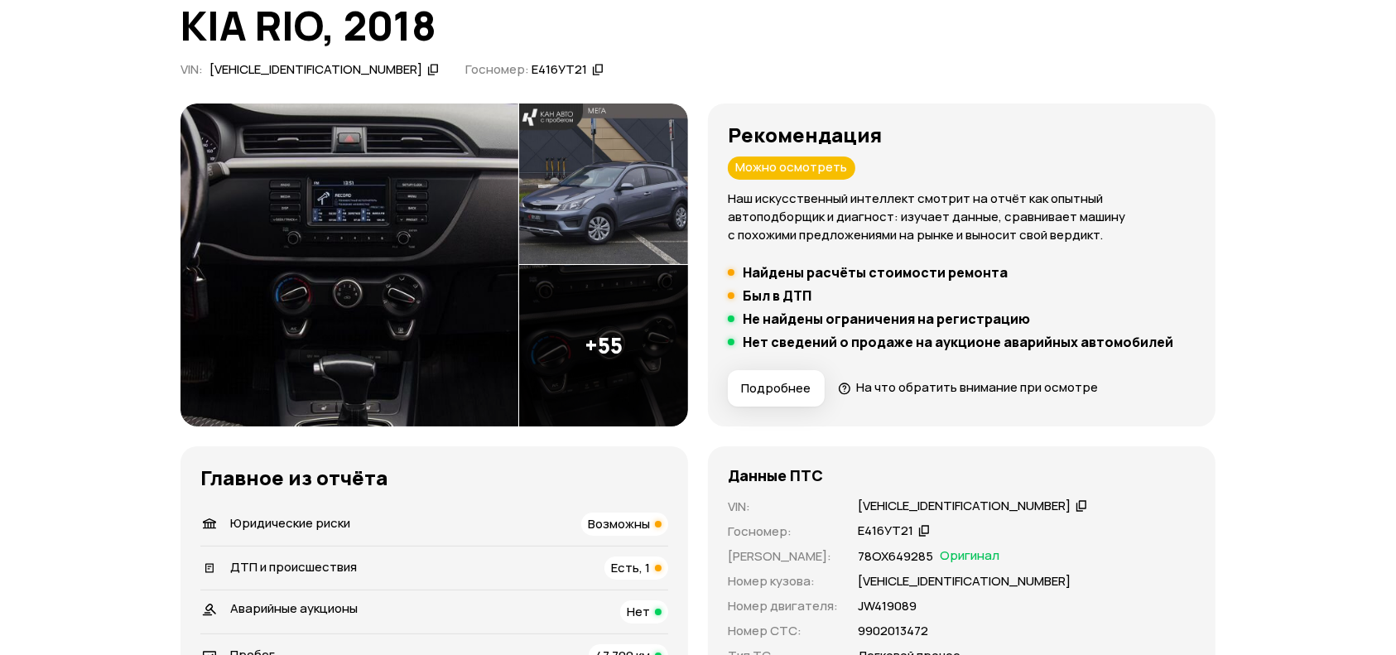
scroll to position [0, 0]
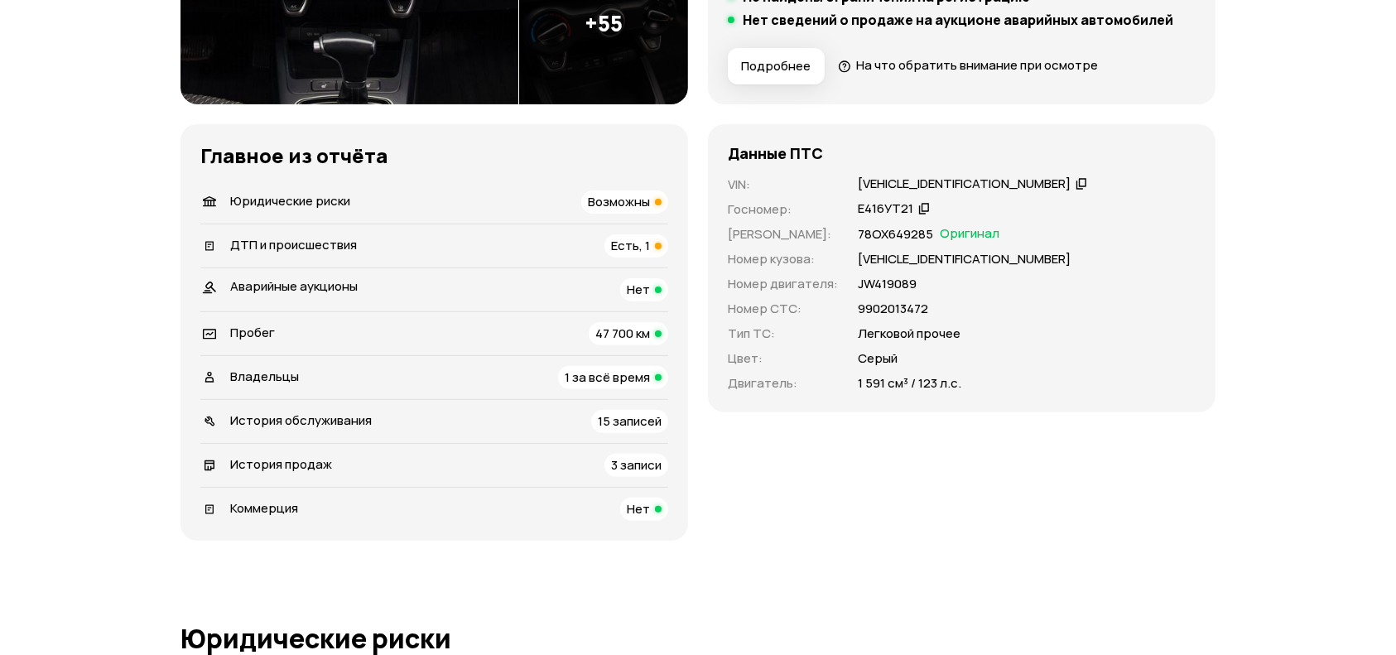
click at [609, 200] on span "Возможны" at bounding box center [619, 201] width 62 height 17
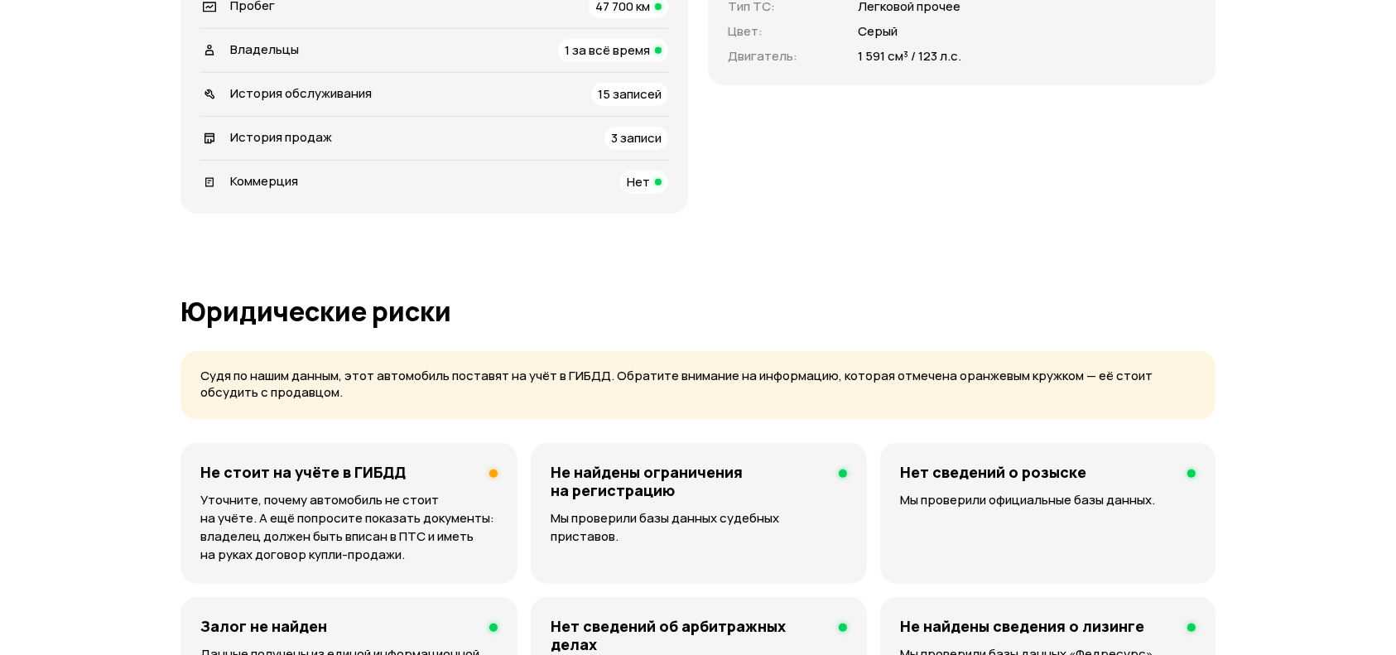
scroll to position [732, 0]
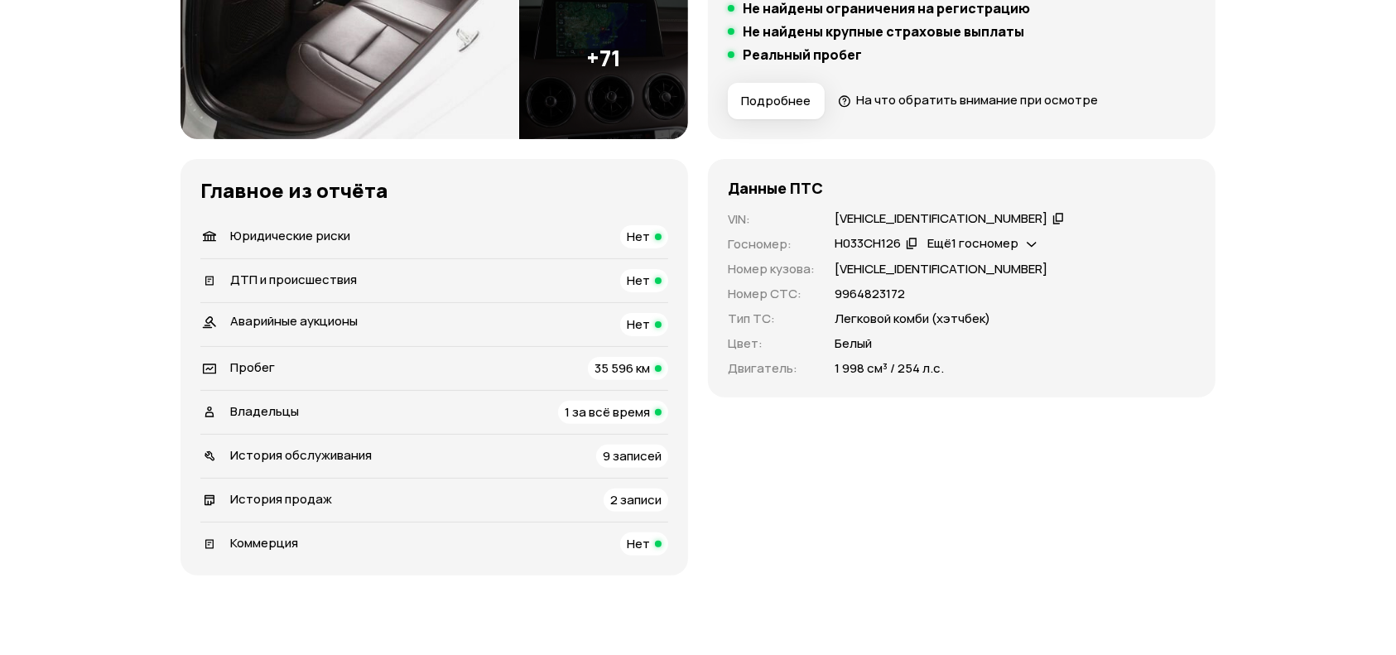
scroll to position [441, 0]
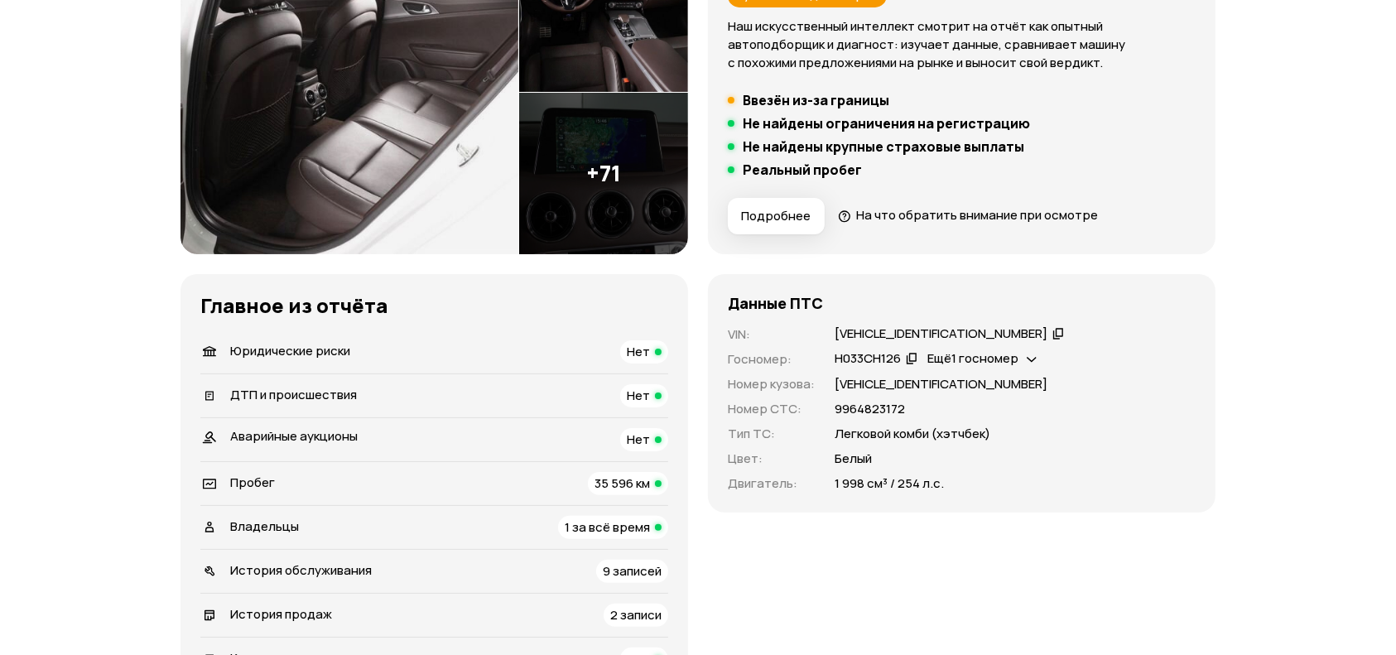
scroll to position [331, 0]
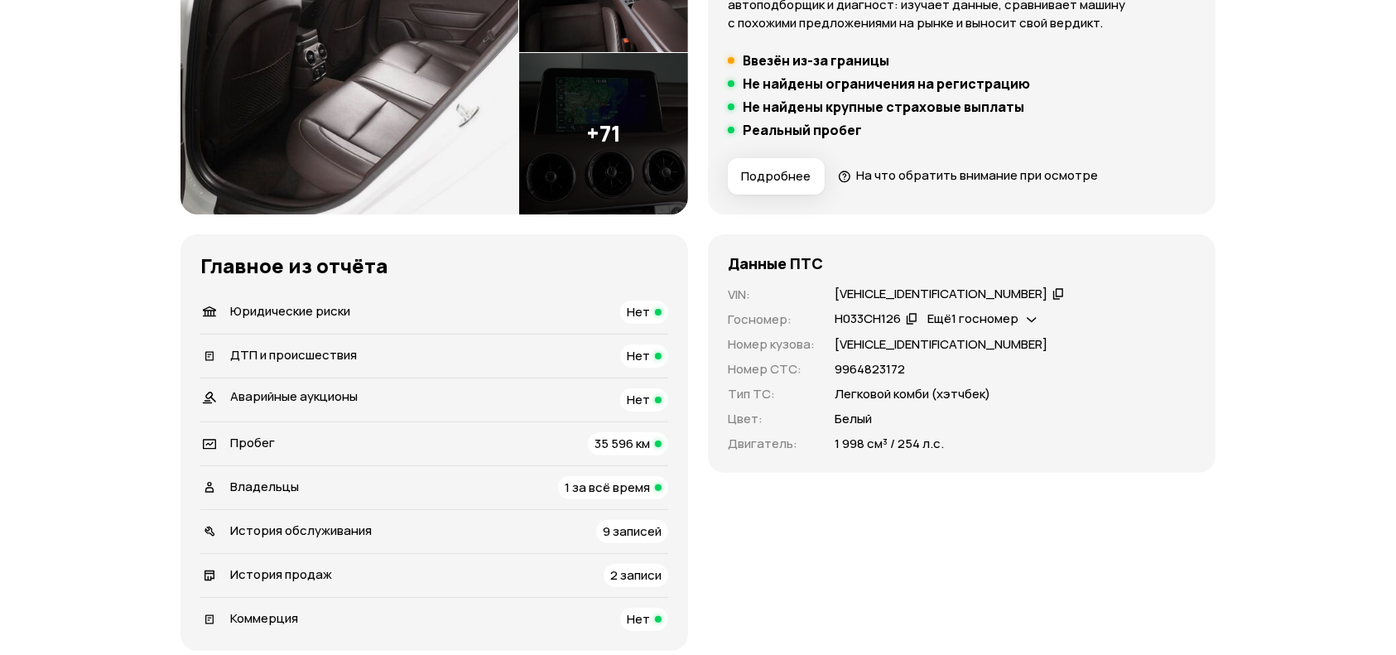
click at [603, 487] on span "1 за всё время" at bounding box center [607, 487] width 85 height 17
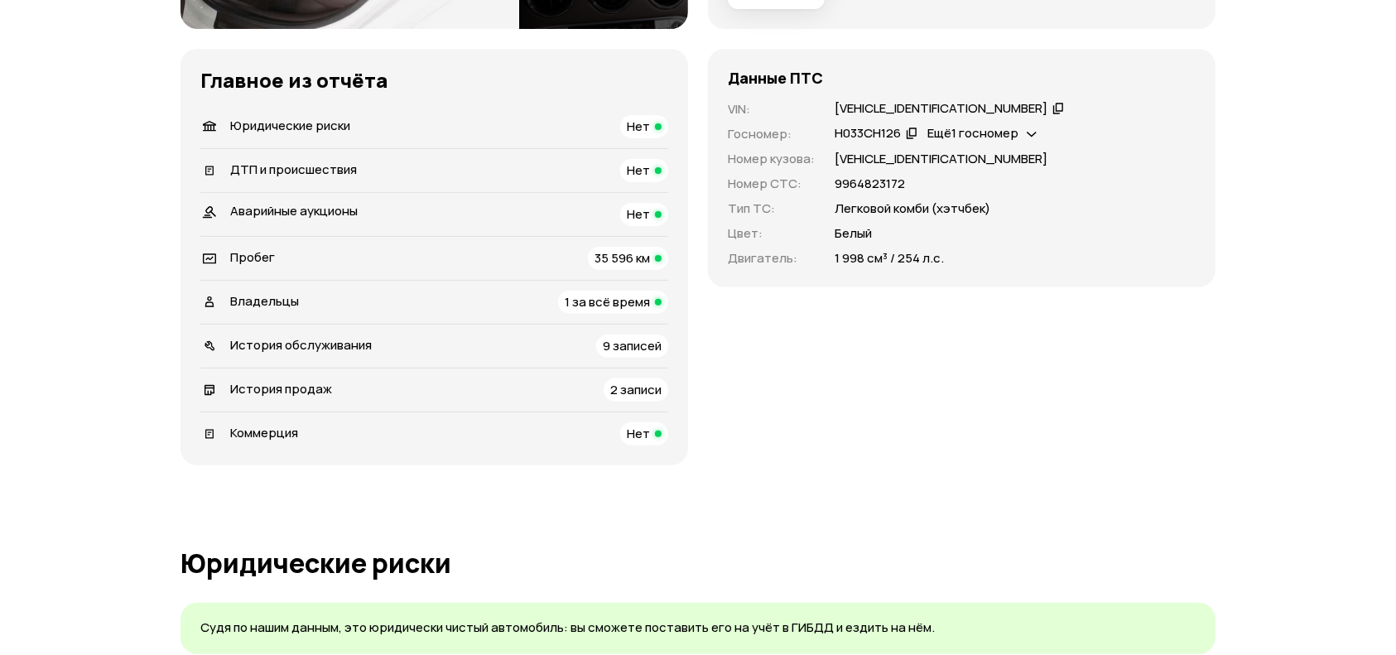
scroll to position [551, 0]
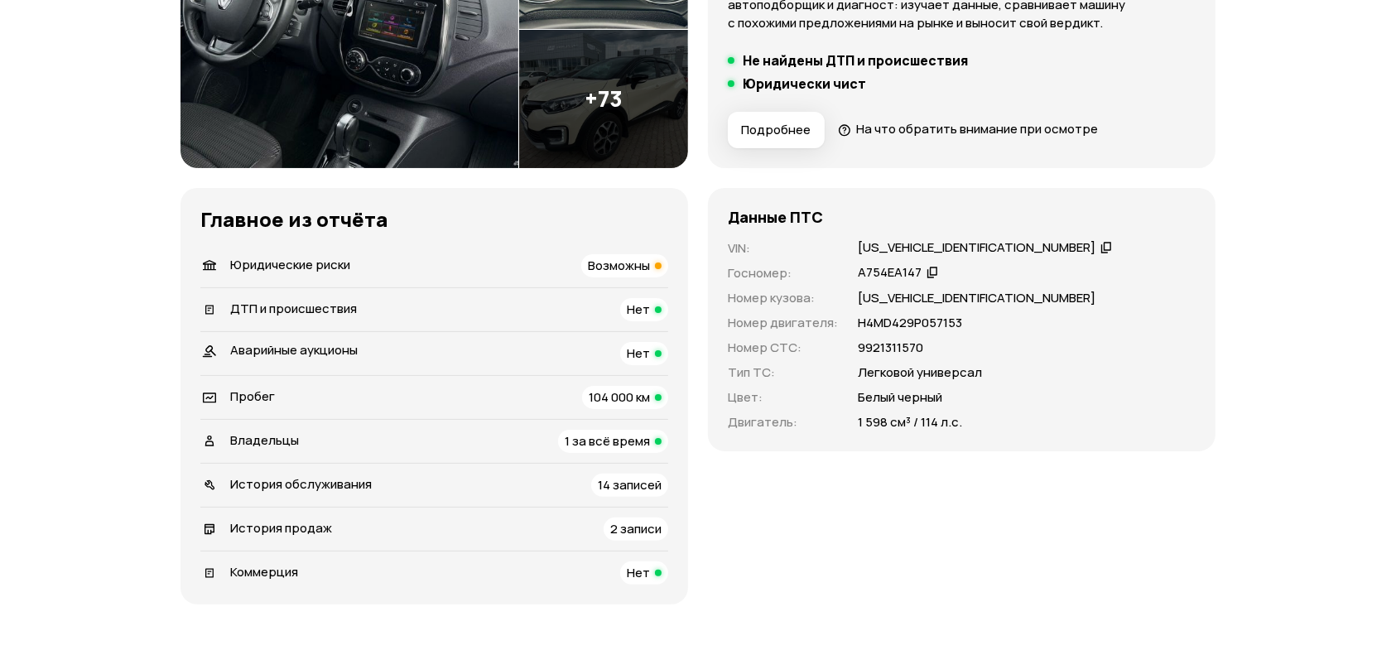
click at [537, 258] on div "Юридические риски Возможны" at bounding box center [434, 265] width 468 height 23
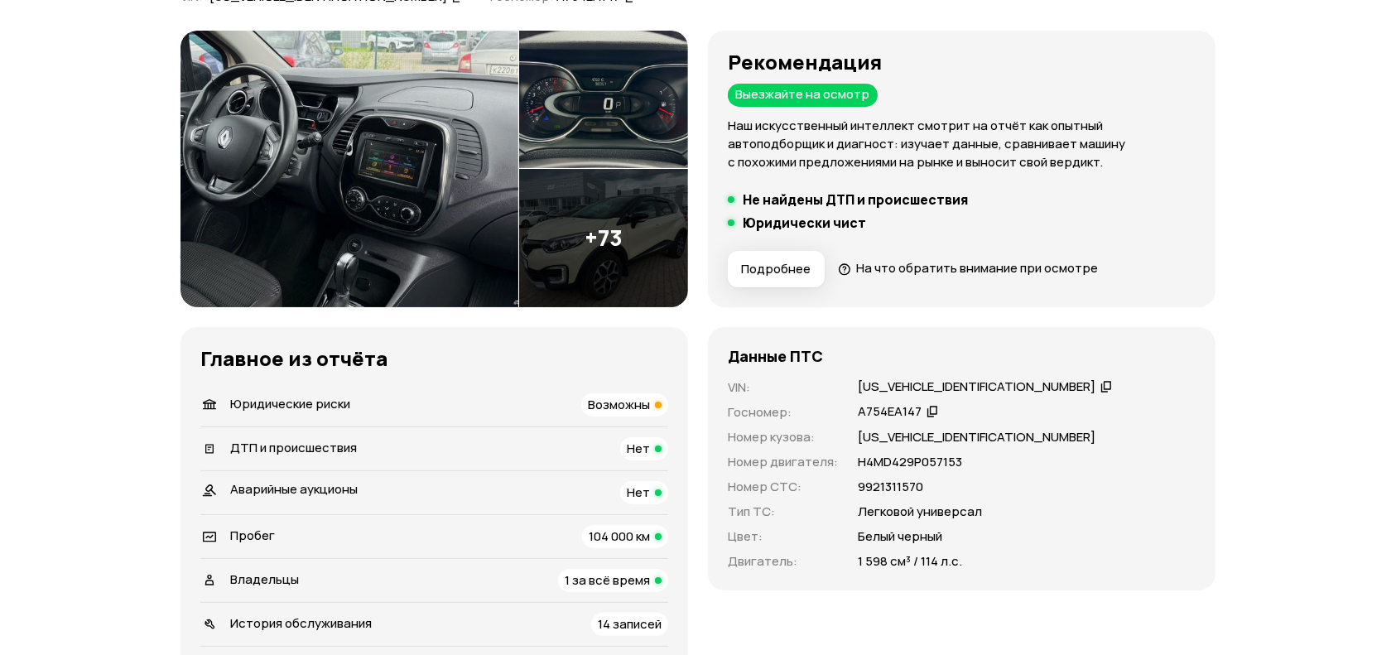
scroll to position [220, 0]
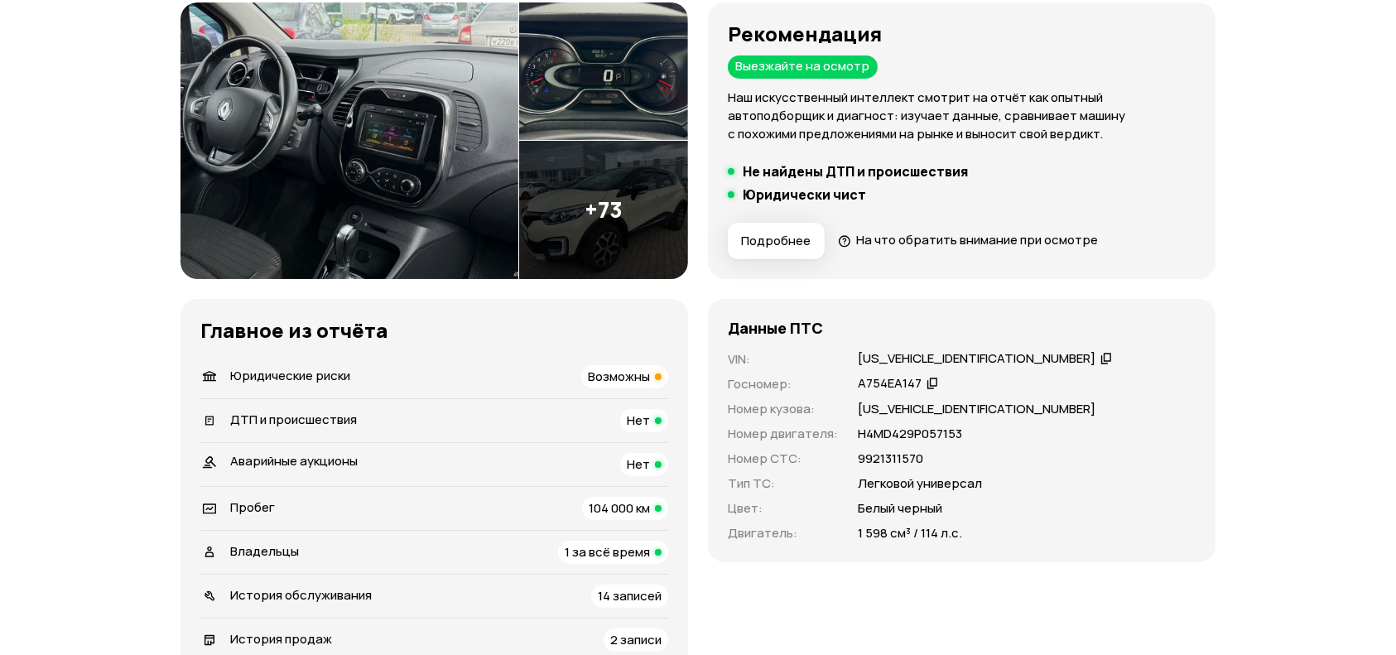
click at [604, 506] on span "104 000 км" at bounding box center [619, 507] width 61 height 17
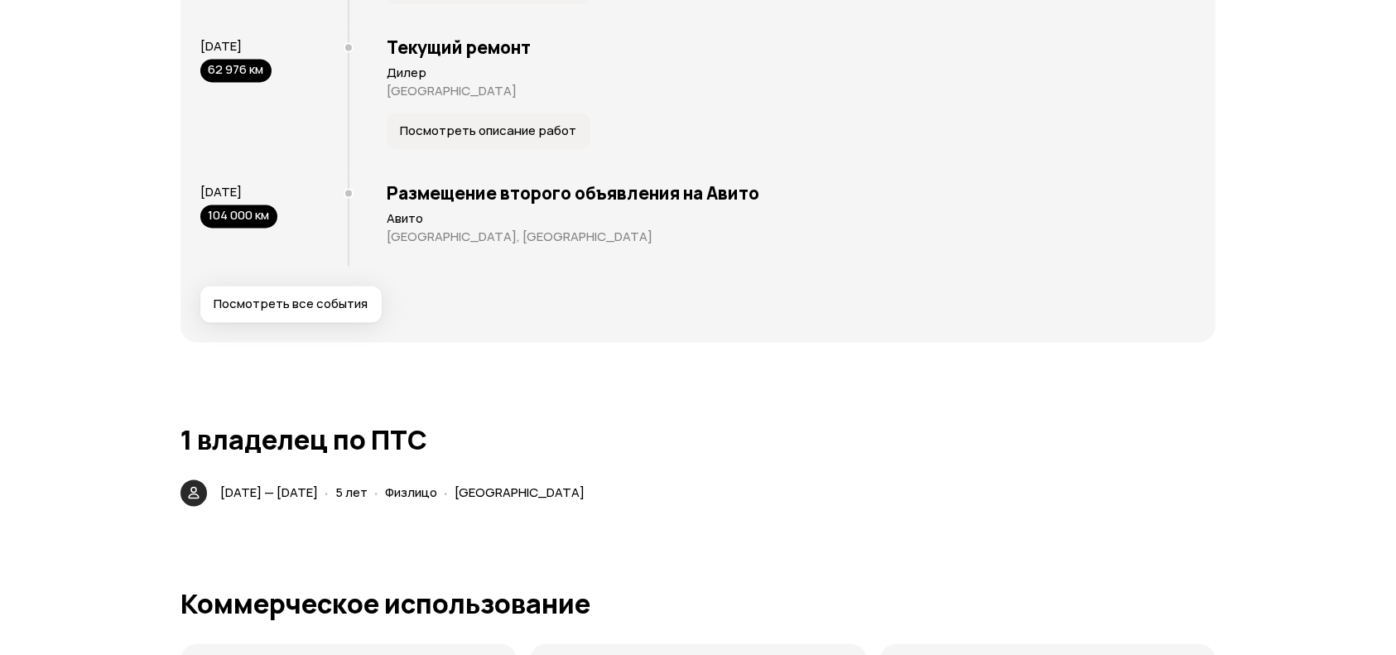
scroll to position [2691, 0]
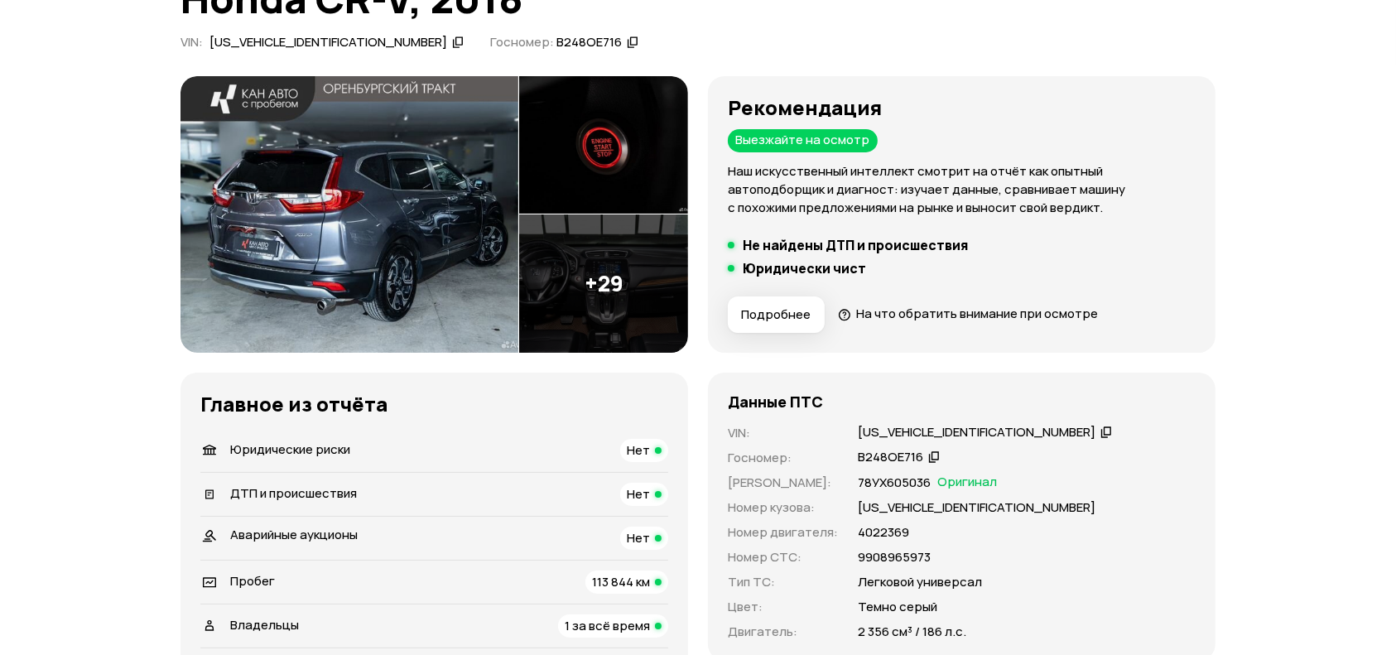
scroll to position [331, 0]
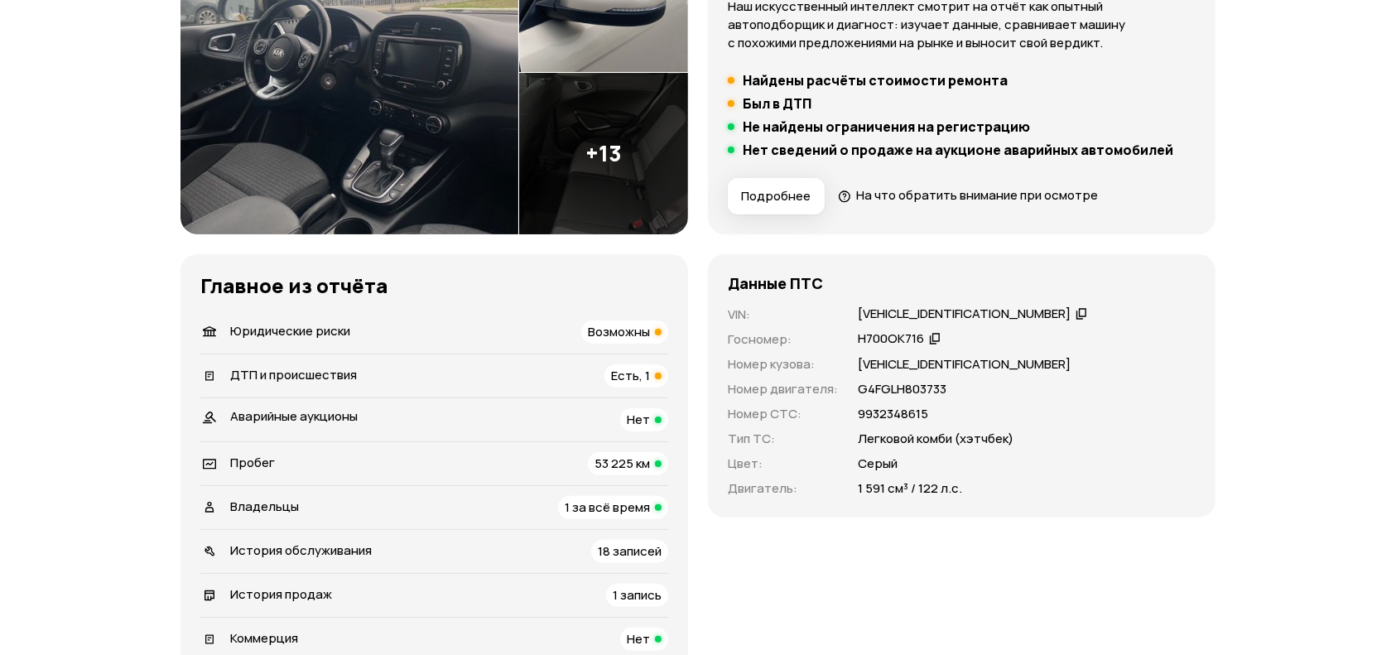
scroll to position [551, 0]
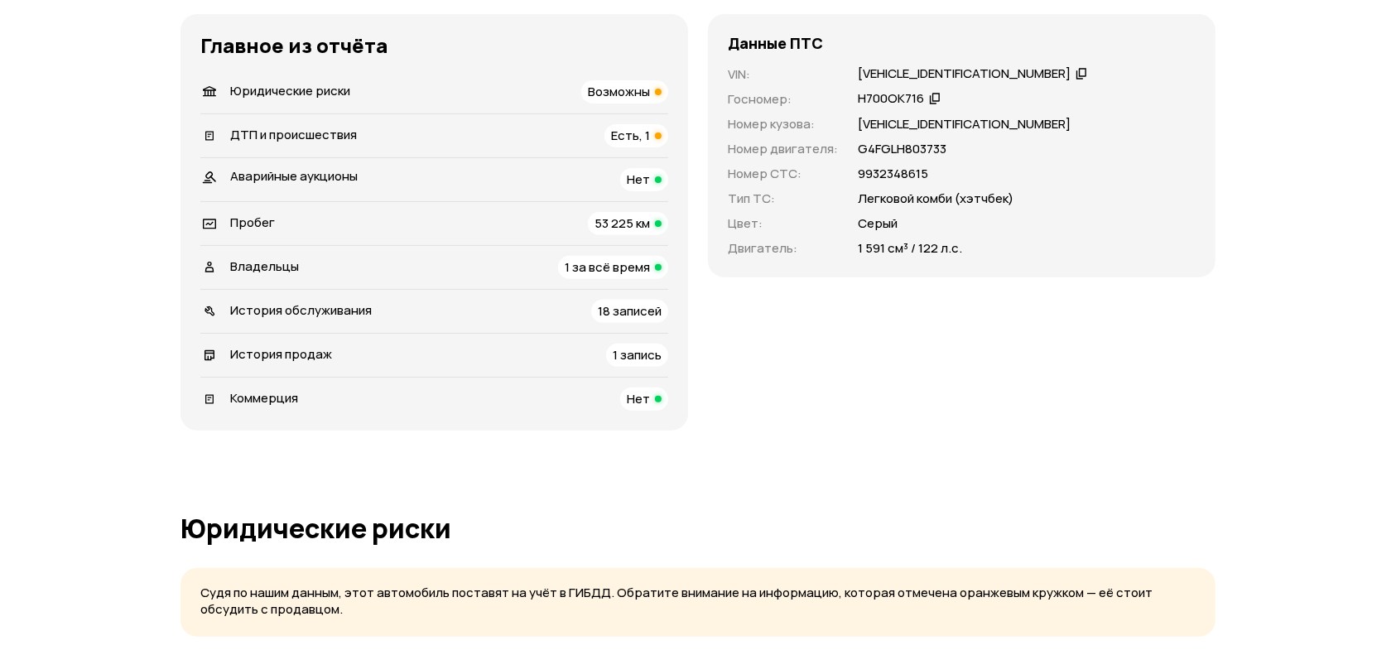
click at [445, 268] on div "Владельцы 1 за всё время" at bounding box center [434, 267] width 468 height 23
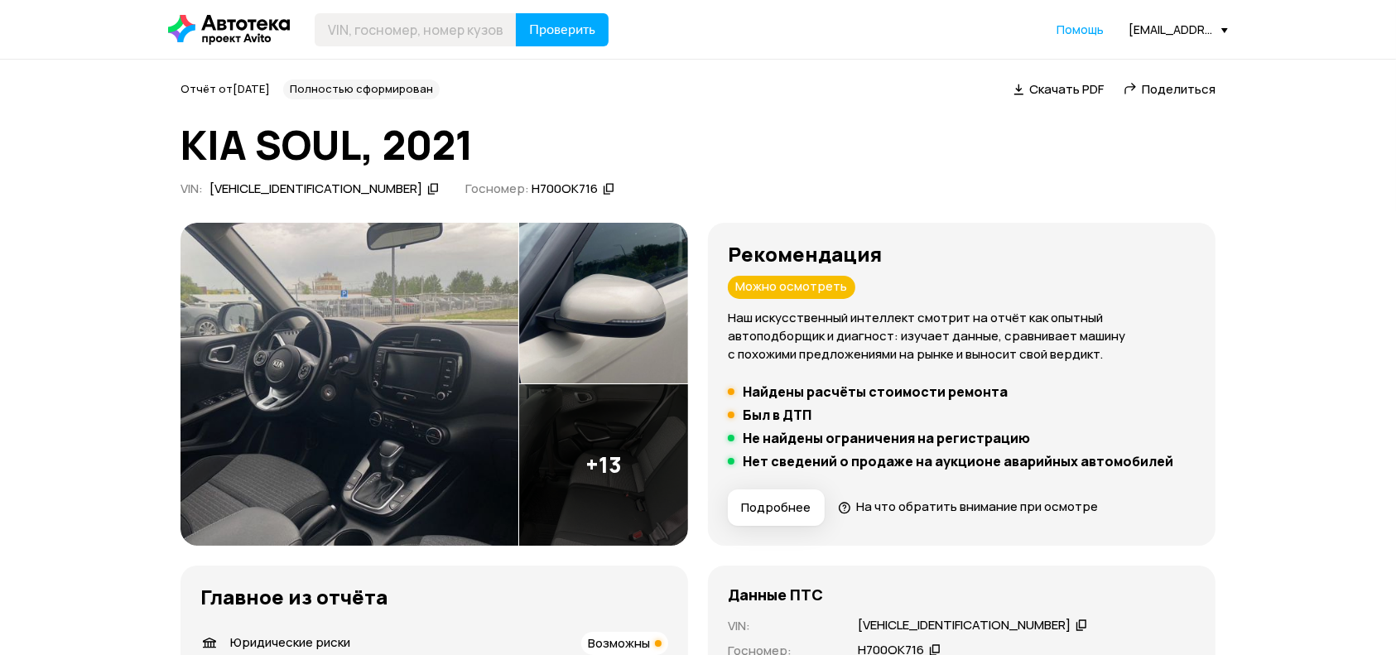
scroll to position [441, 0]
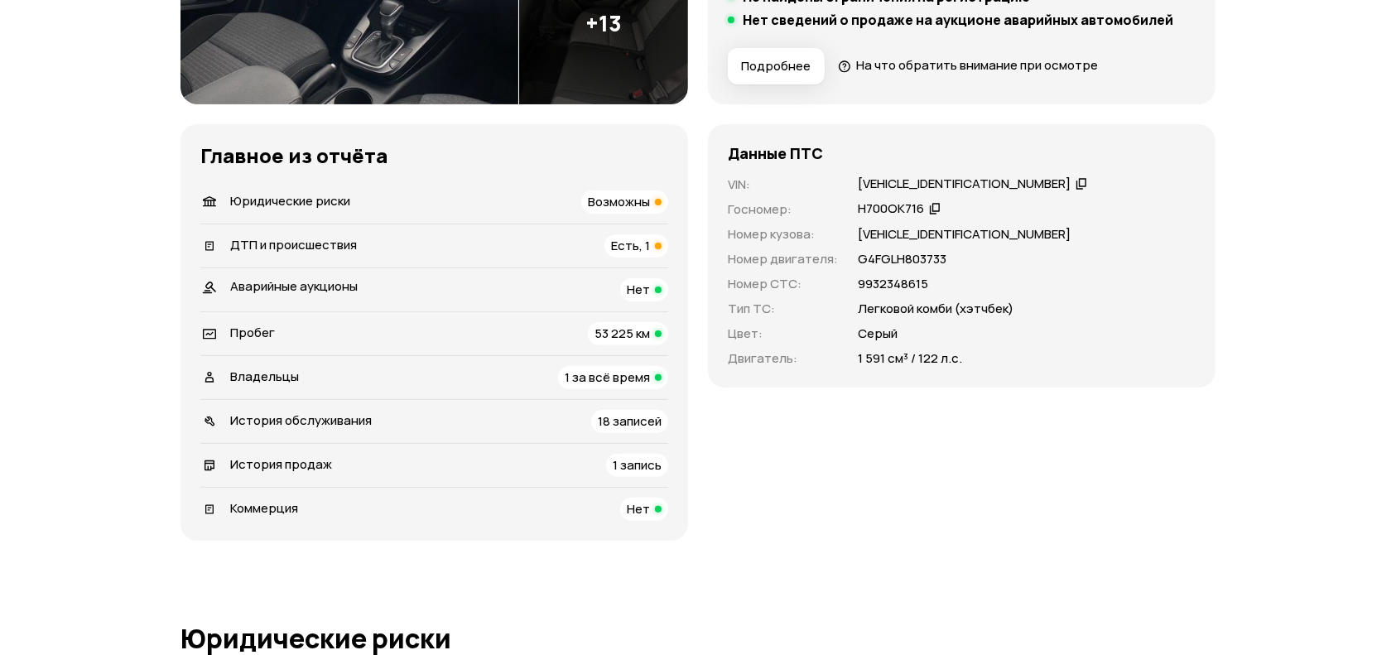
click at [538, 242] on div "ДТП и происшествия Есть, 1" at bounding box center [434, 245] width 468 height 23
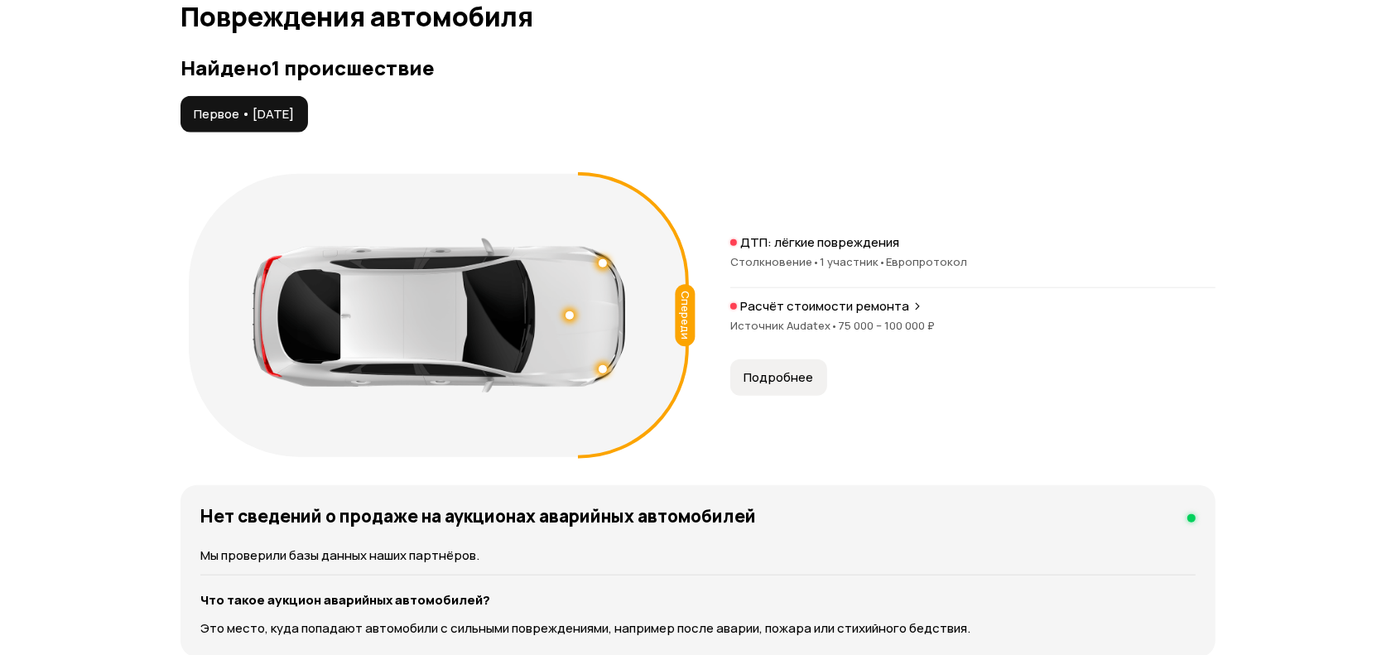
scroll to position [1766, 0]
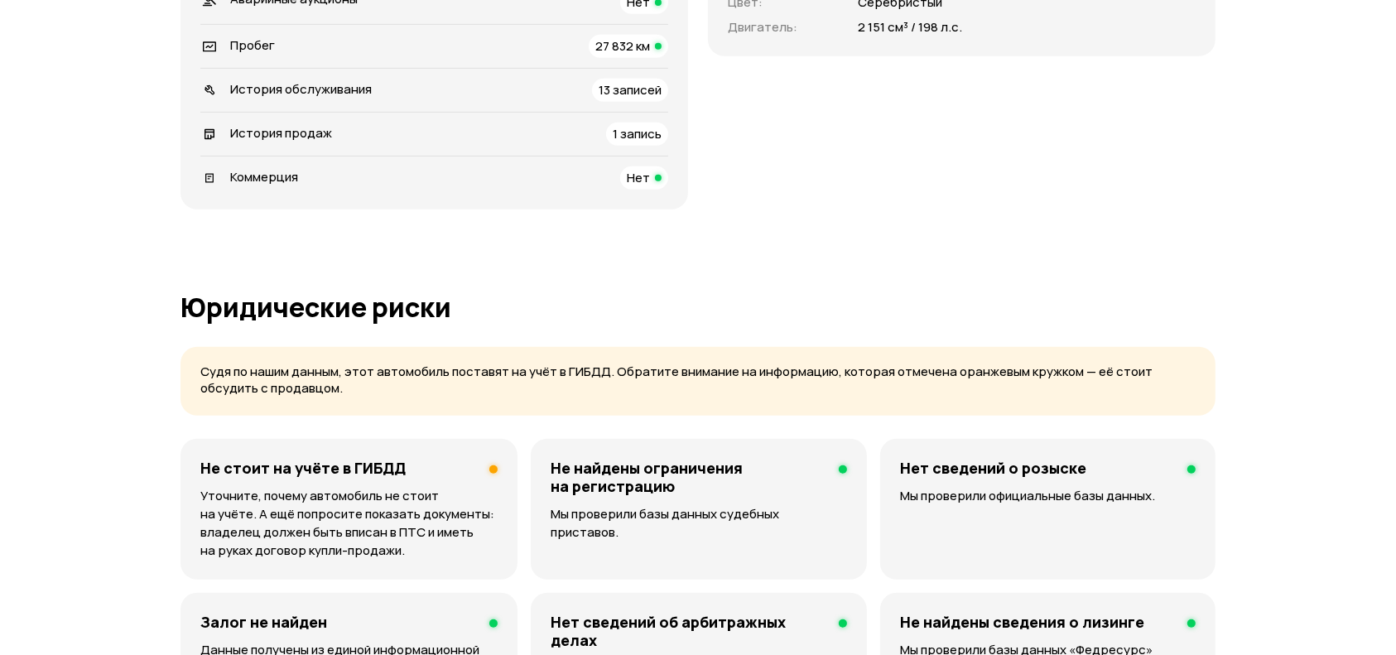
scroll to position [441, 0]
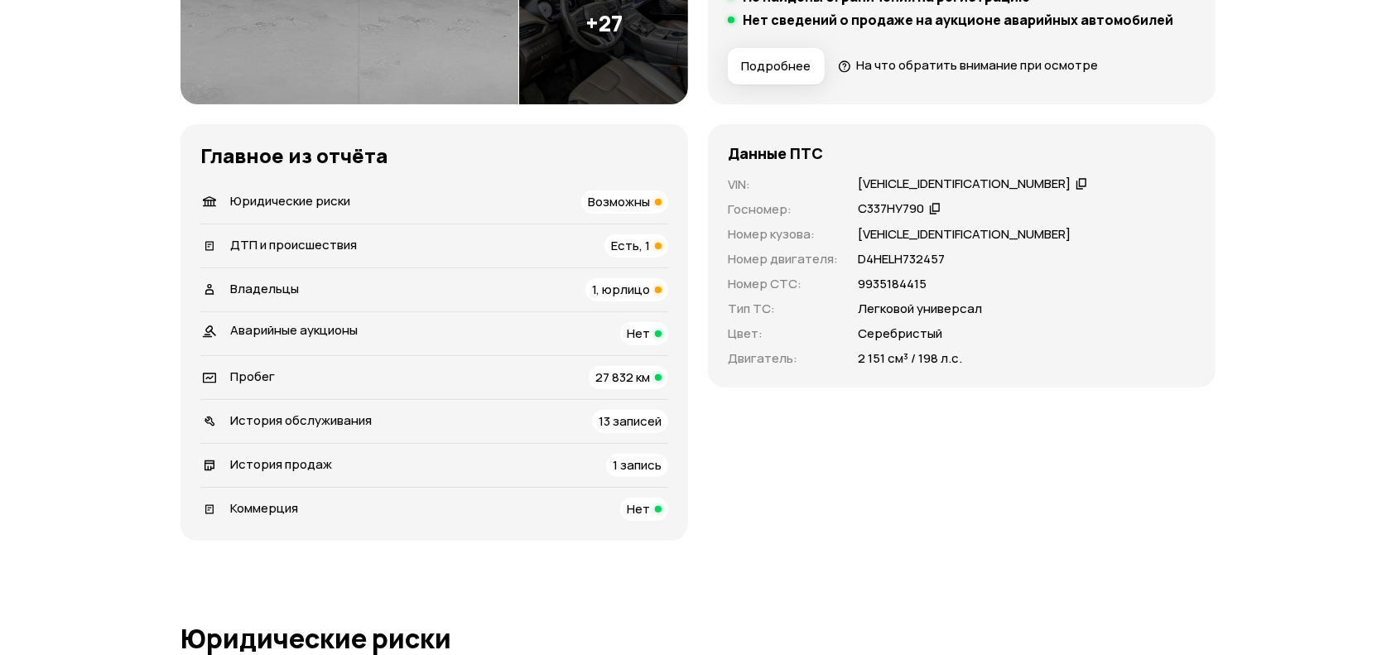
click at [459, 237] on div "ДТП и происшествия Есть, 1" at bounding box center [434, 245] width 468 height 23
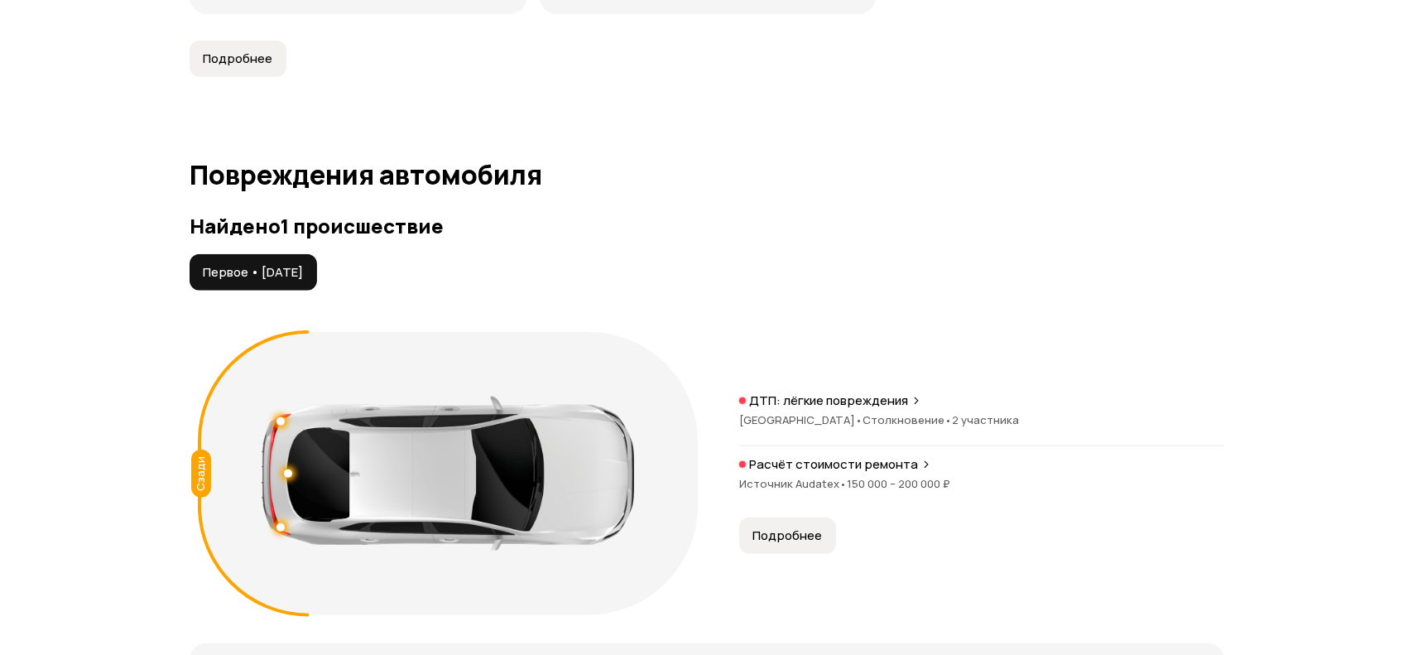
scroll to position [1640, 0]
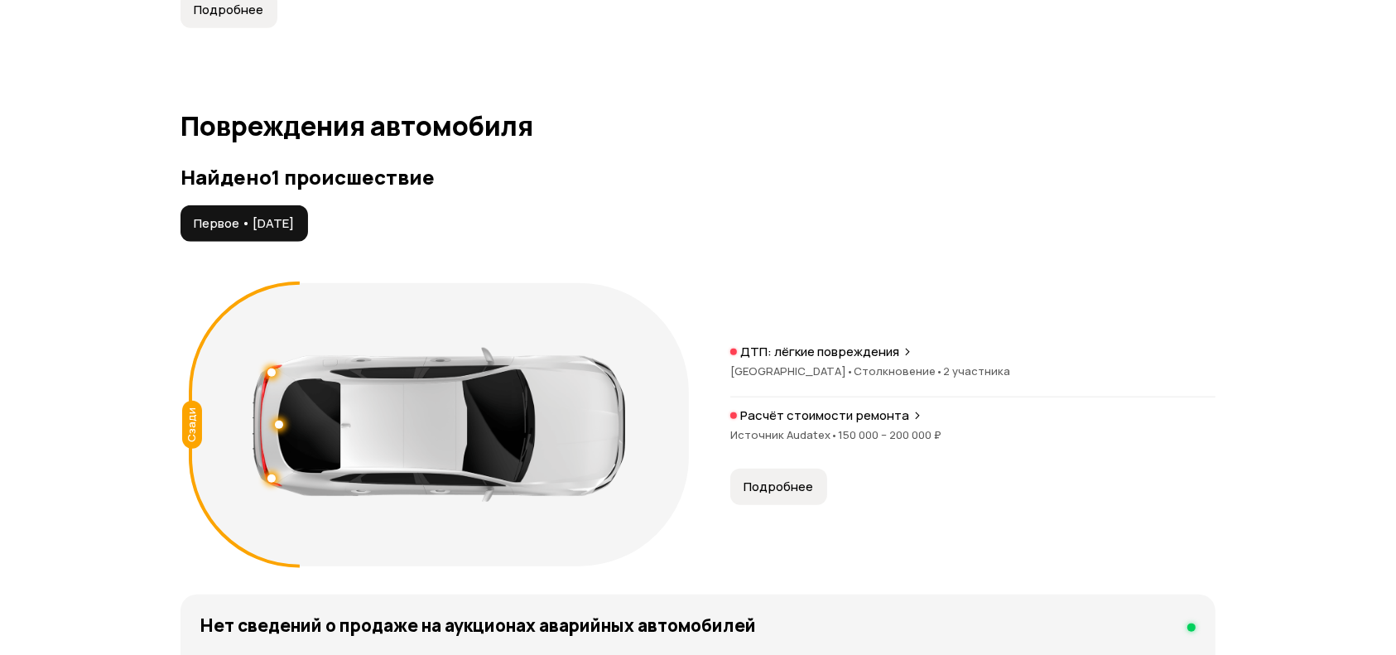
click at [763, 482] on span "Подробнее" at bounding box center [779, 487] width 70 height 17
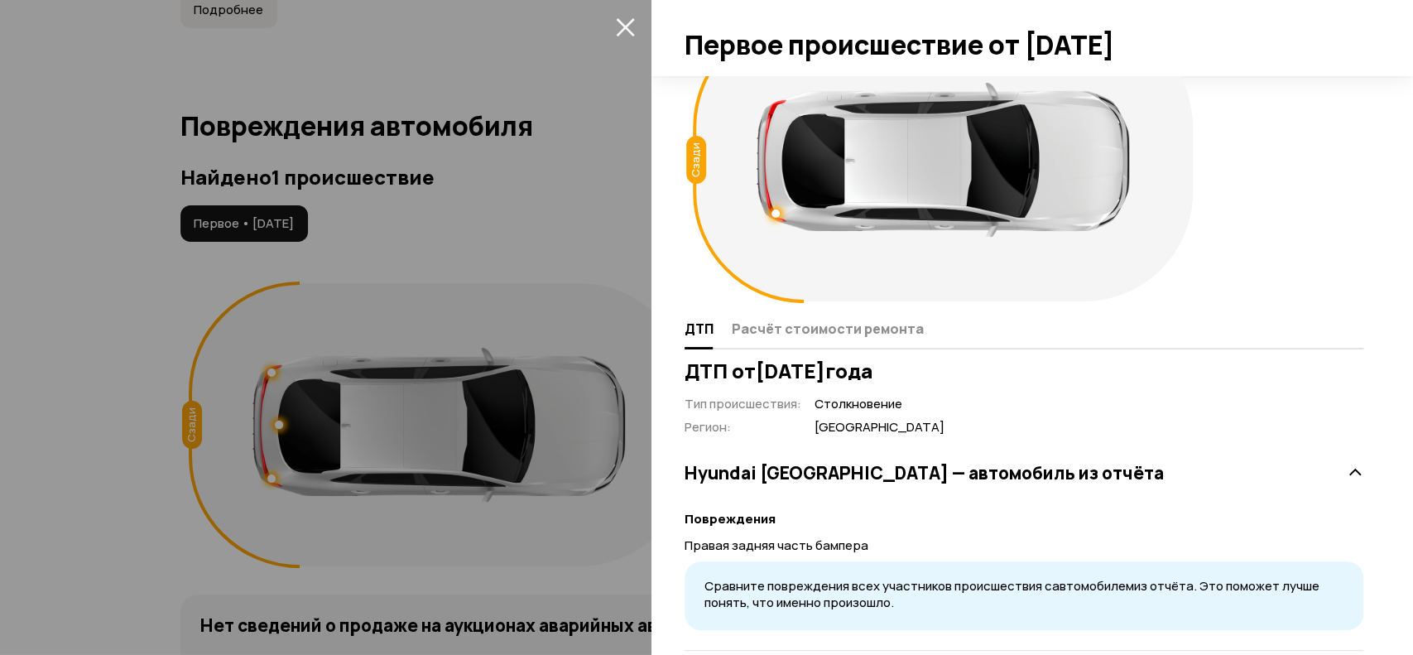
scroll to position [93, 0]
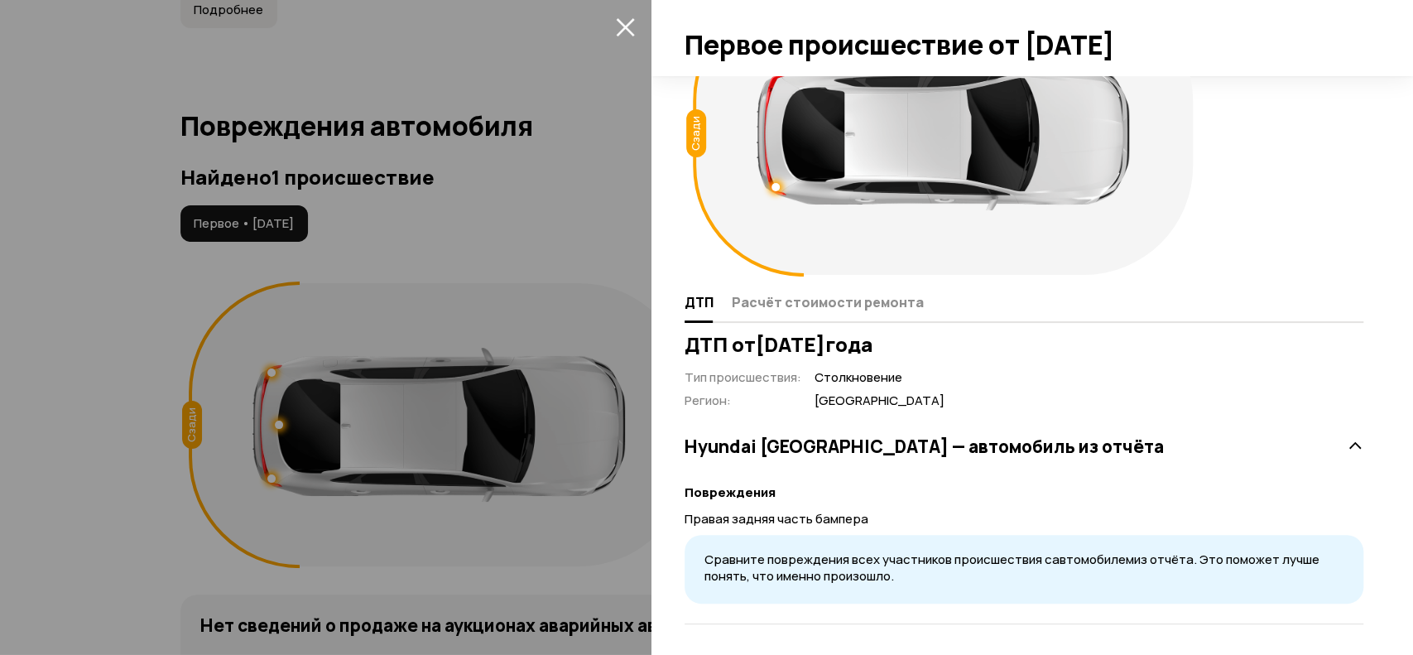
click at [590, 214] on div at bounding box center [706, 327] width 1413 height 655
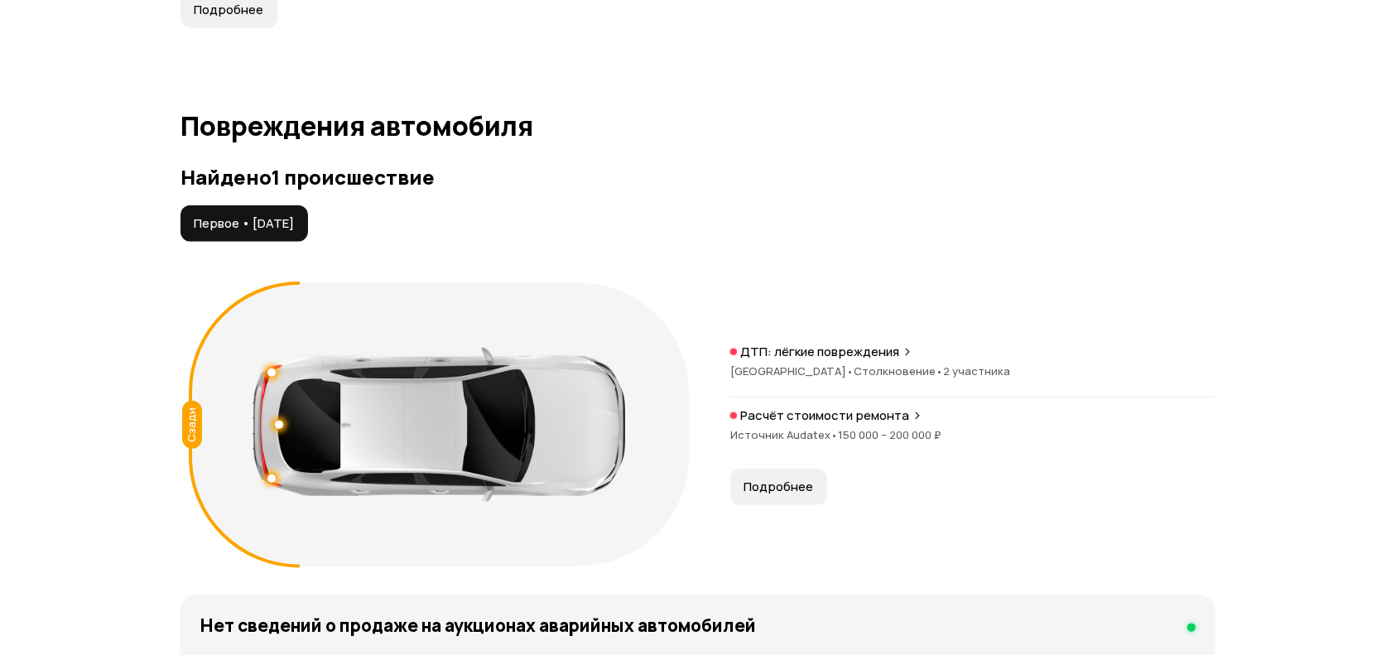
click at [894, 423] on div "Расчёт стоимости ремонта Источник Audatex • 150 000 – 200 000 ₽" at bounding box center [972, 433] width 485 height 53
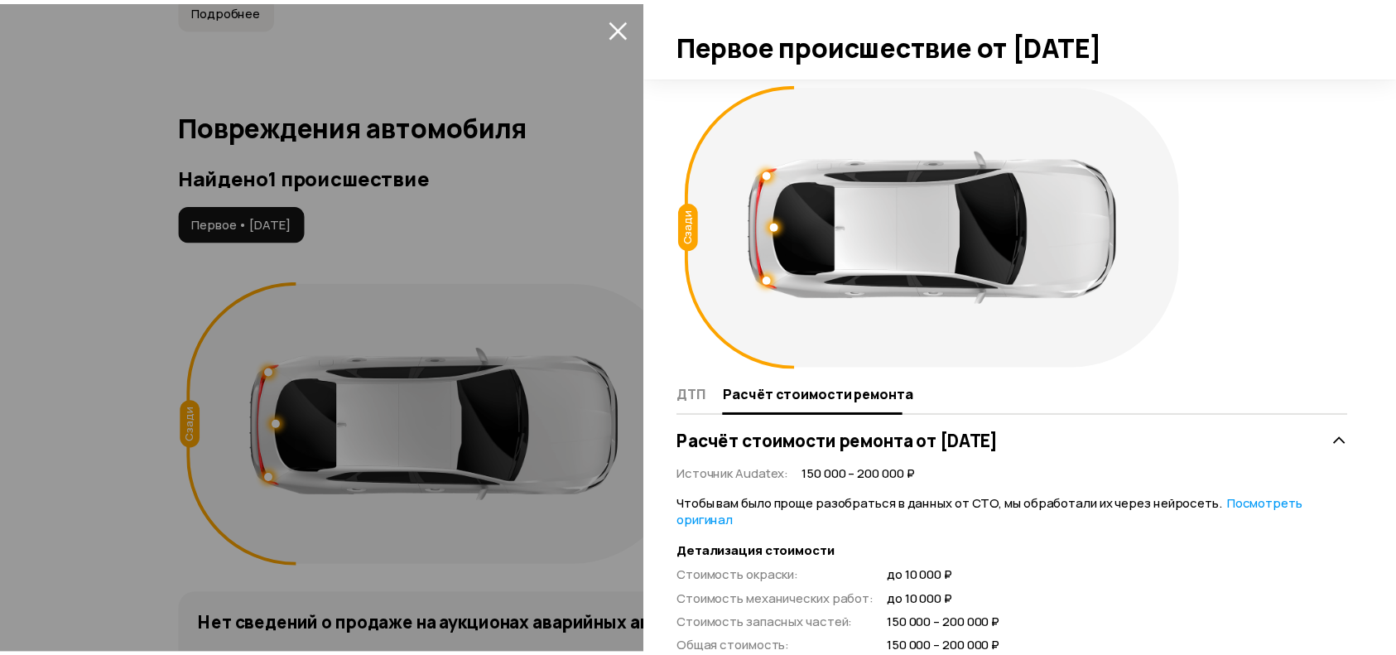
scroll to position [510, 0]
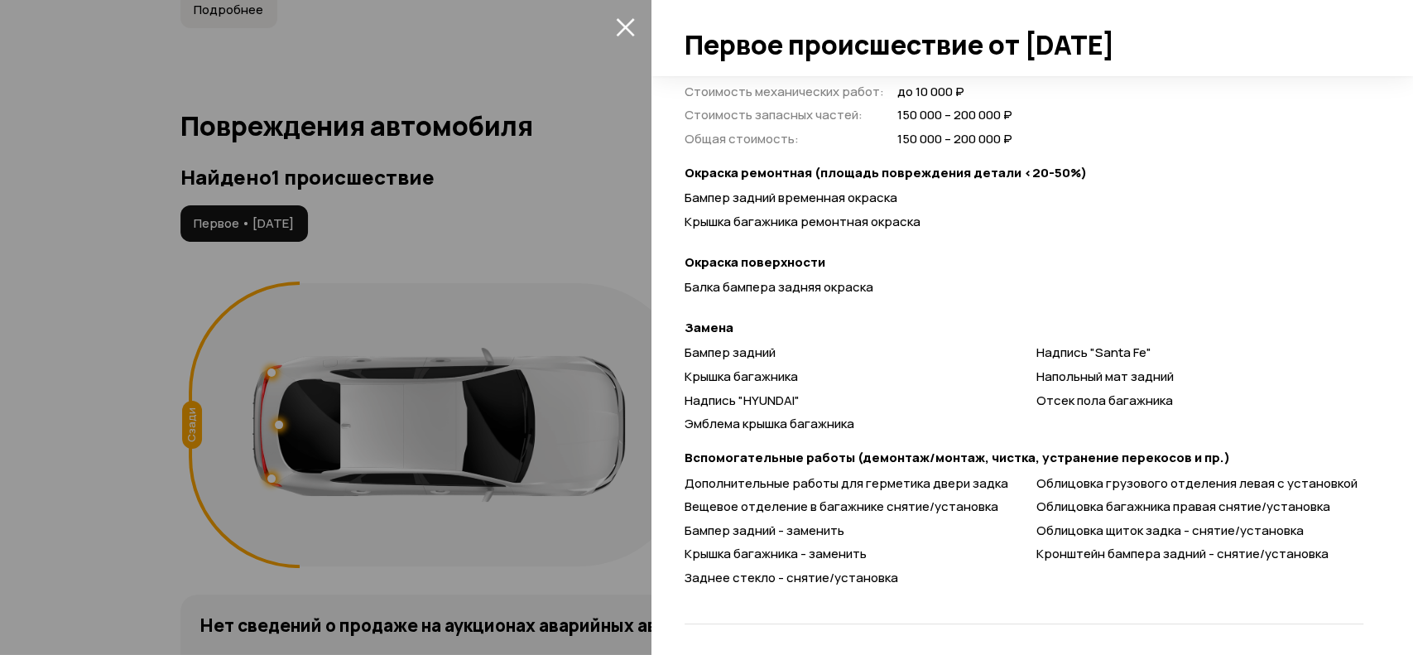
click at [885, 416] on div "Эмблема крышка багажника" at bounding box center [848, 424] width 327 height 17
click at [616, 13] on span at bounding box center [625, 26] width 26 height 26
click at [621, 18] on icon "закрыть" at bounding box center [625, 26] width 19 height 19
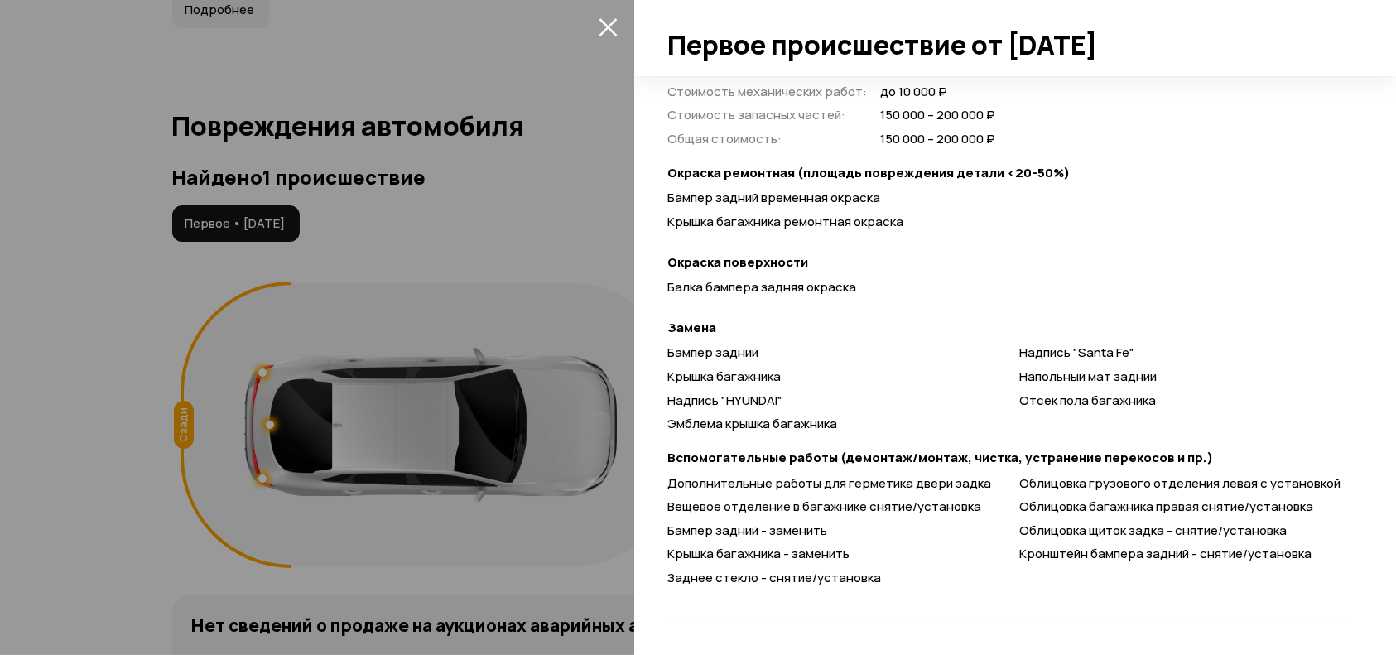
scroll to position [93, 0]
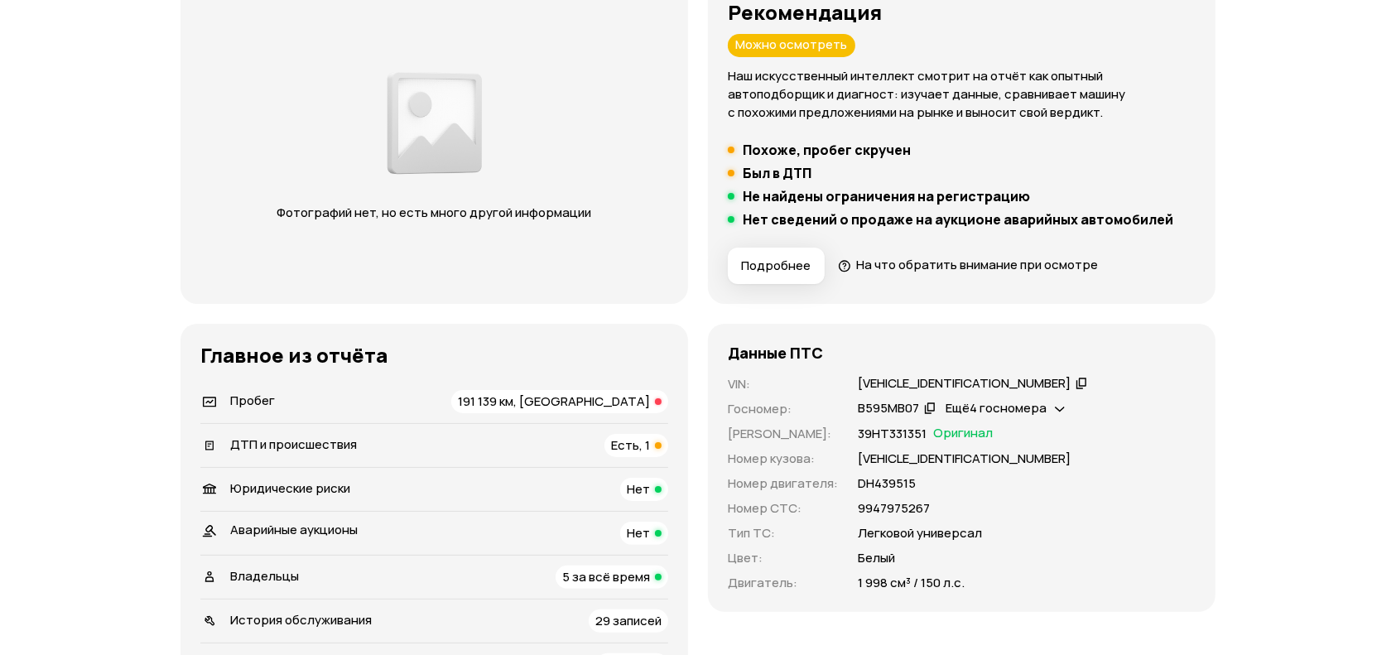
scroll to position [331, 0]
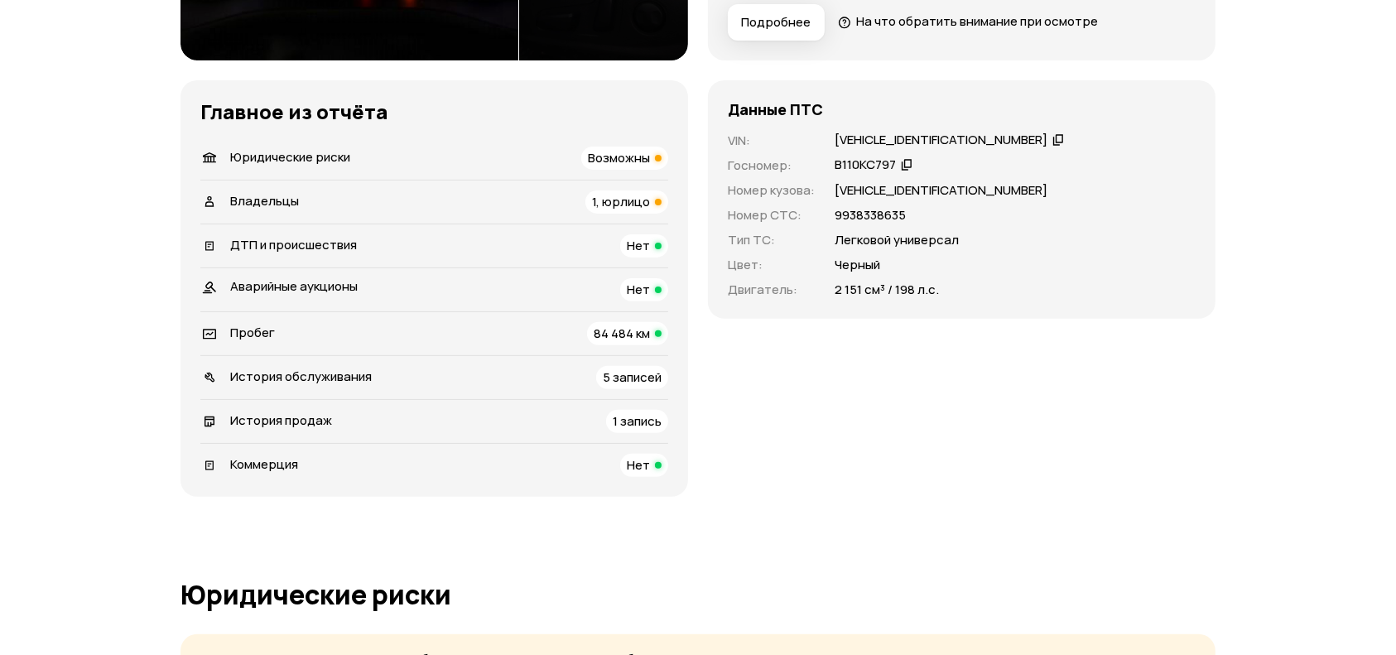
scroll to position [441, 0]
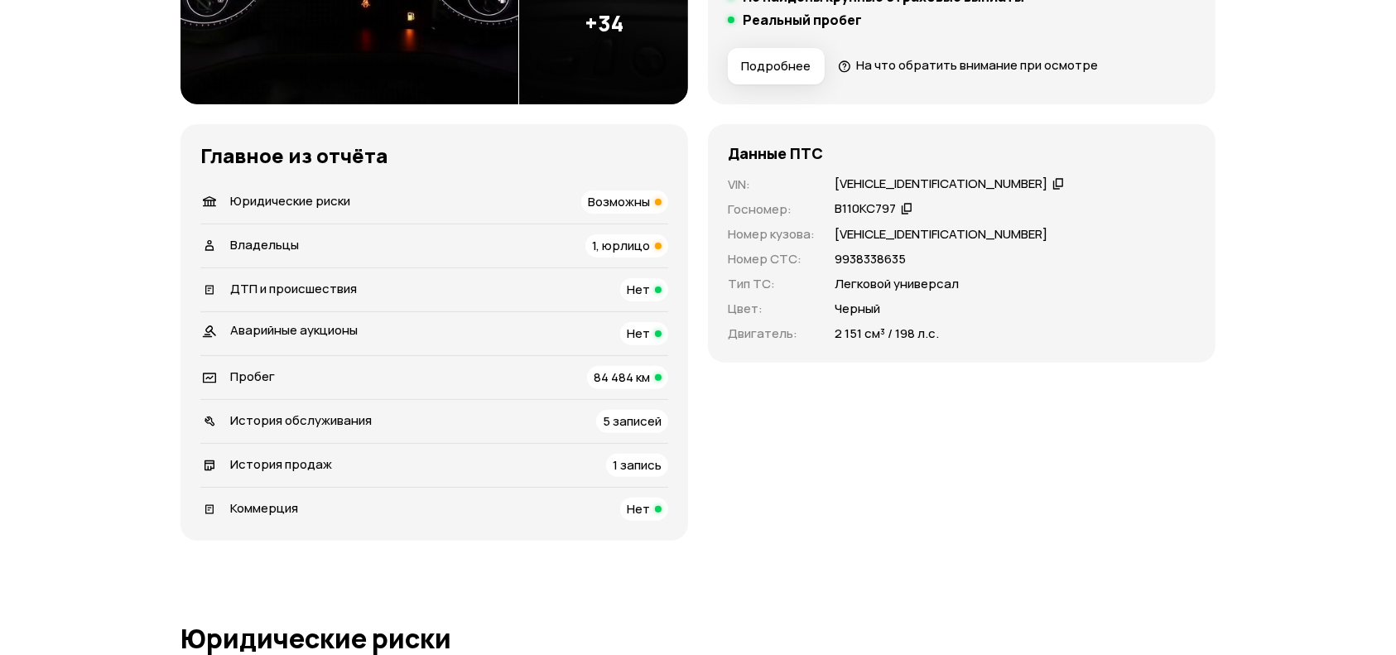
click at [490, 247] on div "Владельцы 1, юрлицо" at bounding box center [434, 245] width 468 height 23
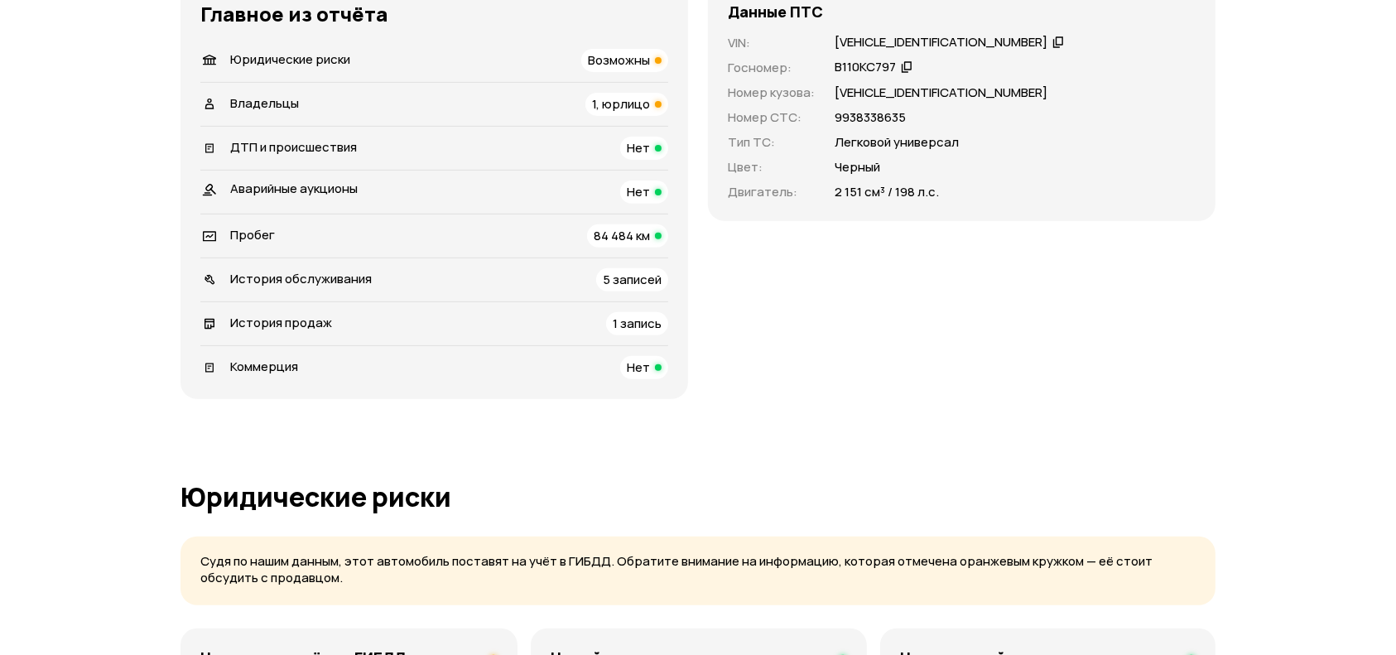
scroll to position [252, 0]
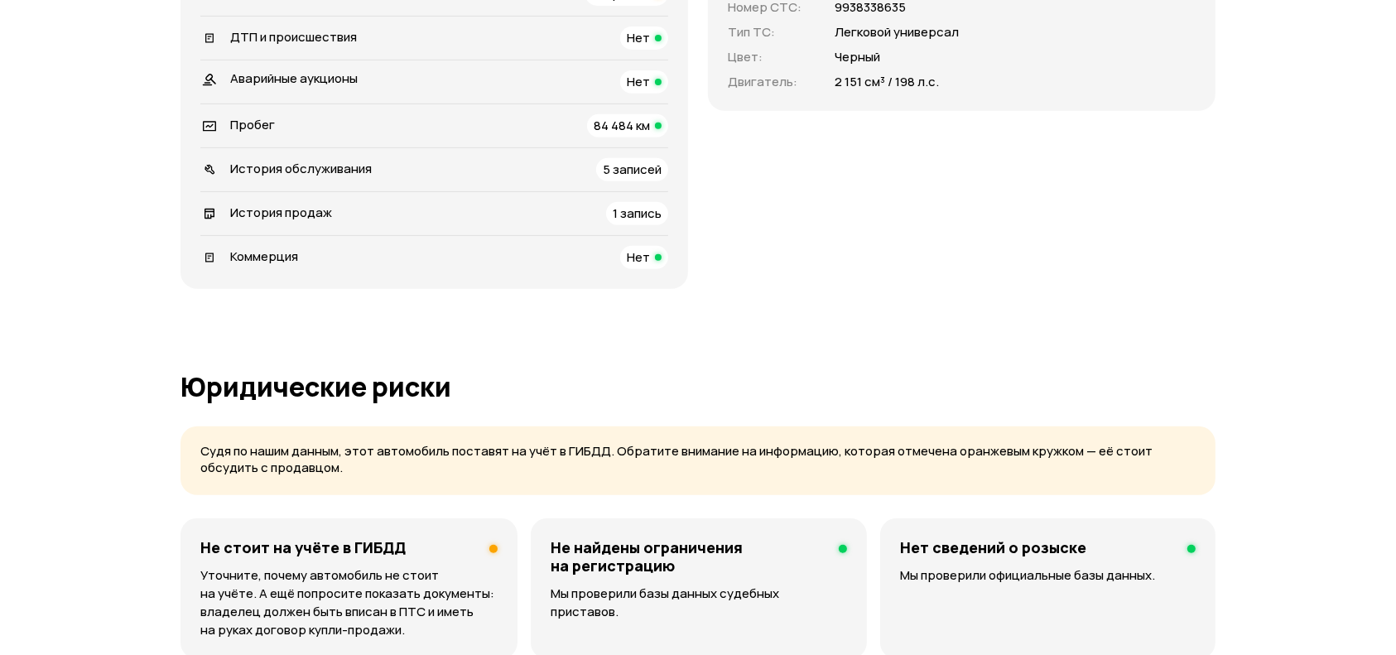
click at [549, 129] on div "Пробег 84 484 км" at bounding box center [434, 125] width 468 height 23
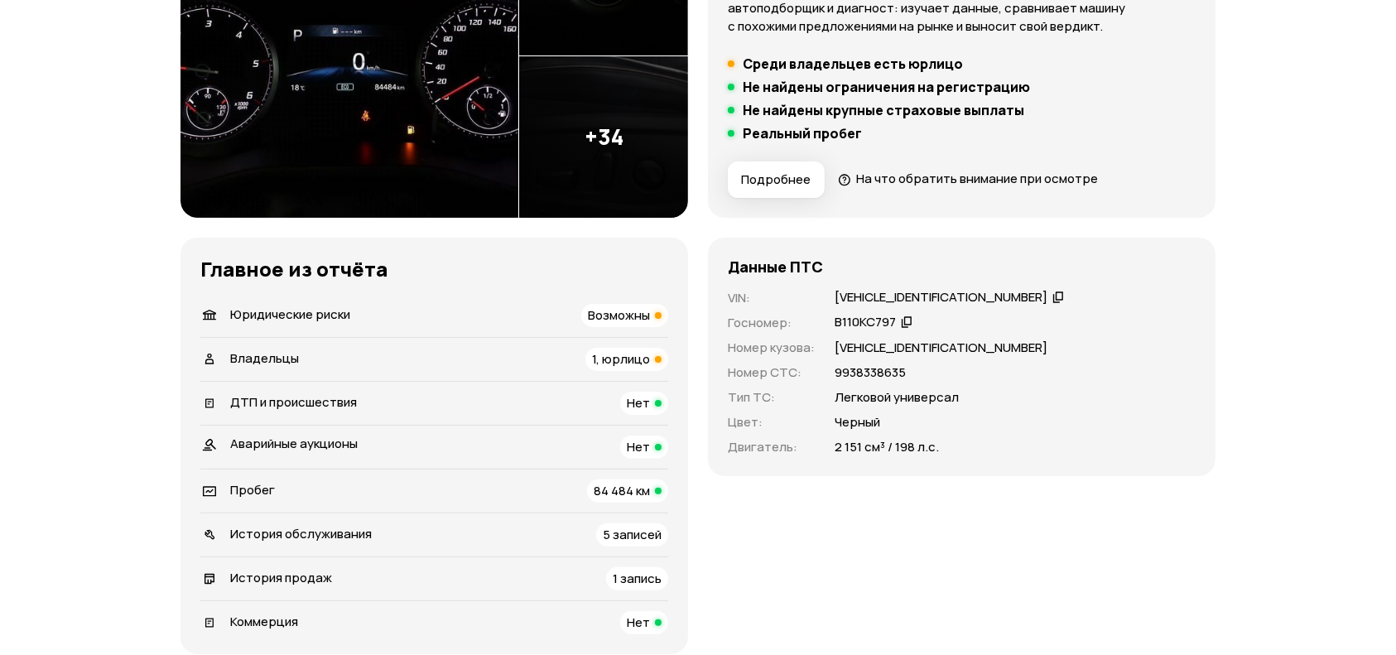
scroll to position [331, 0]
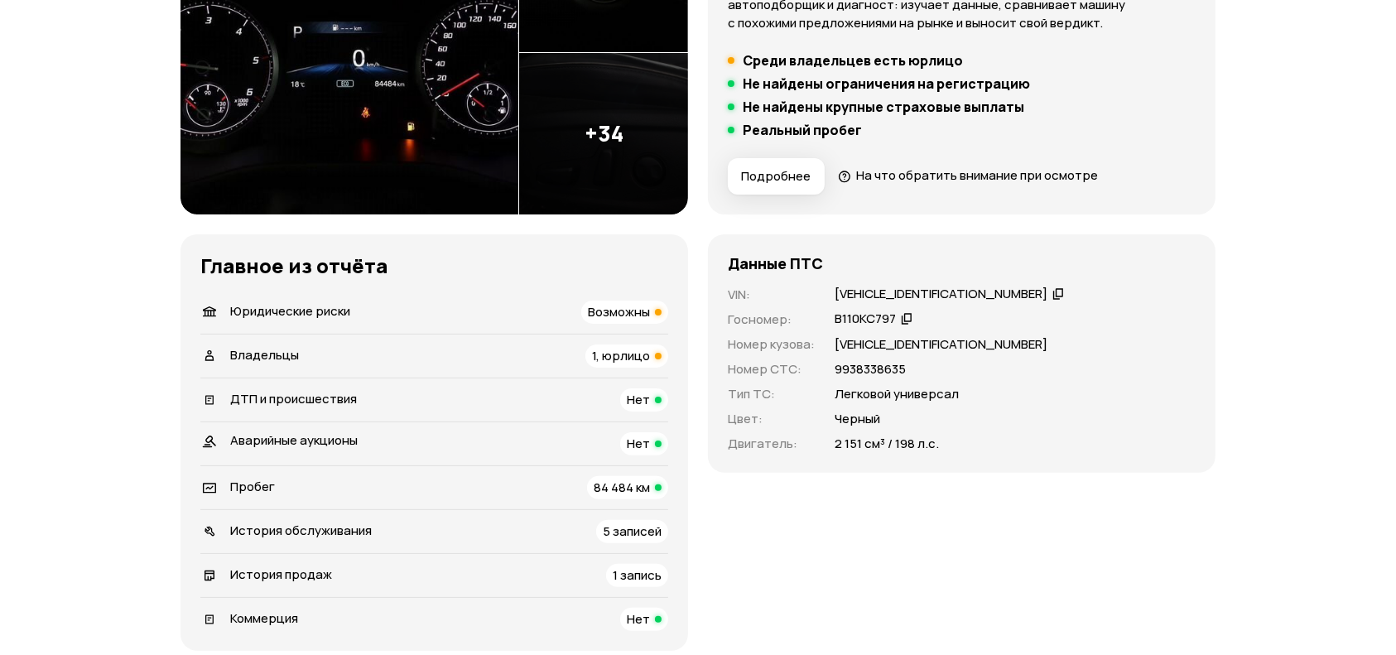
click at [536, 308] on div "Юридические риски Возможны" at bounding box center [434, 312] width 468 height 23
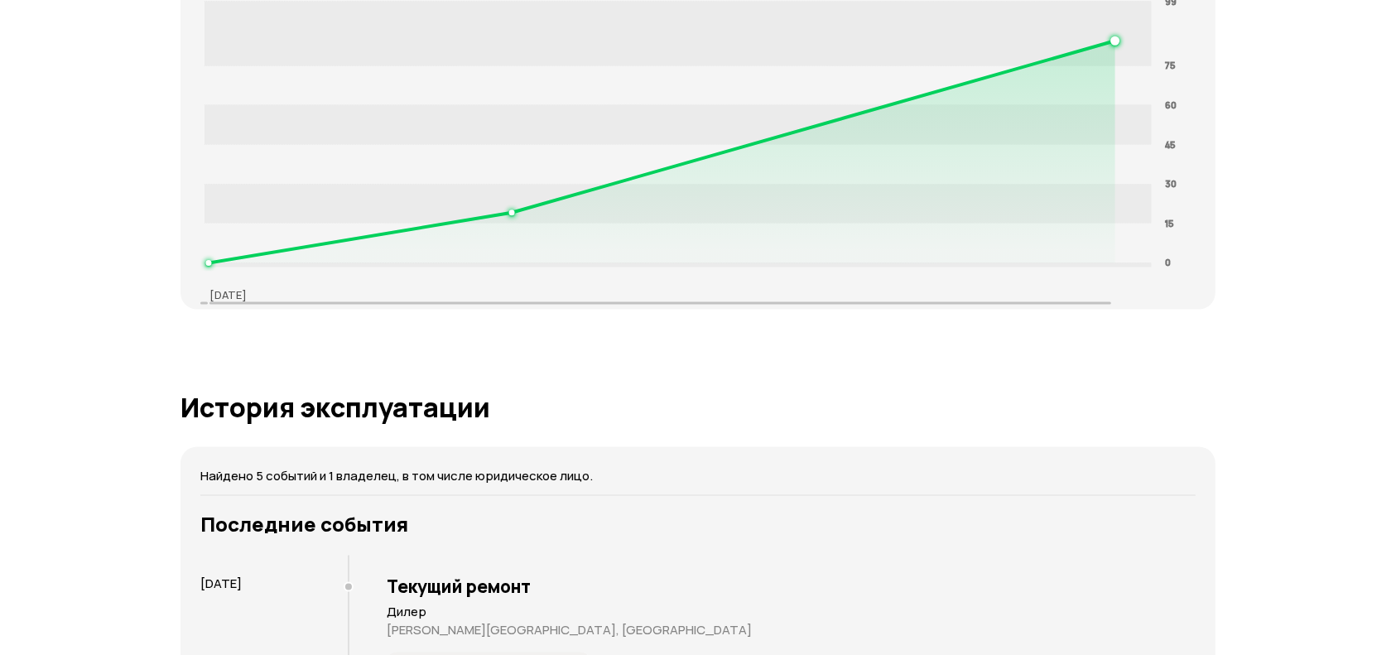
scroll to position [2610, 0]
